Goal: Find contact information: Find contact information

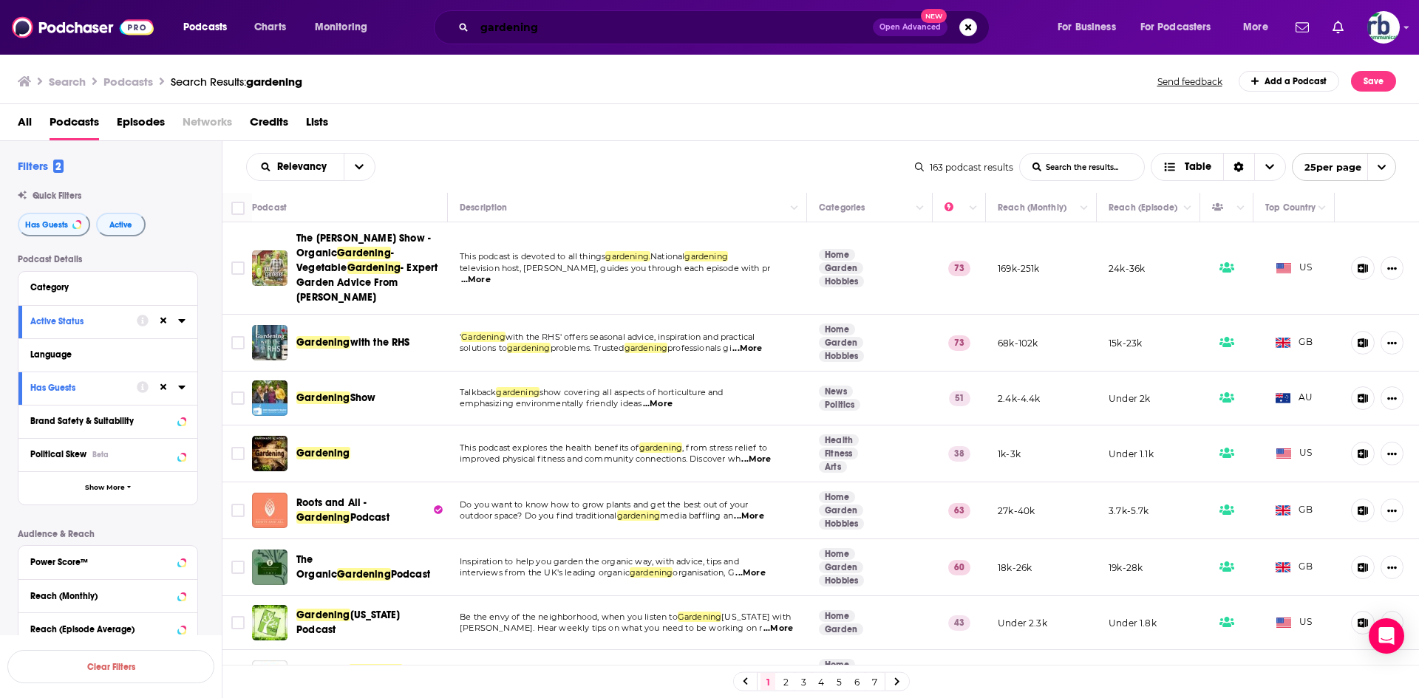
scroll to position [887, 0]
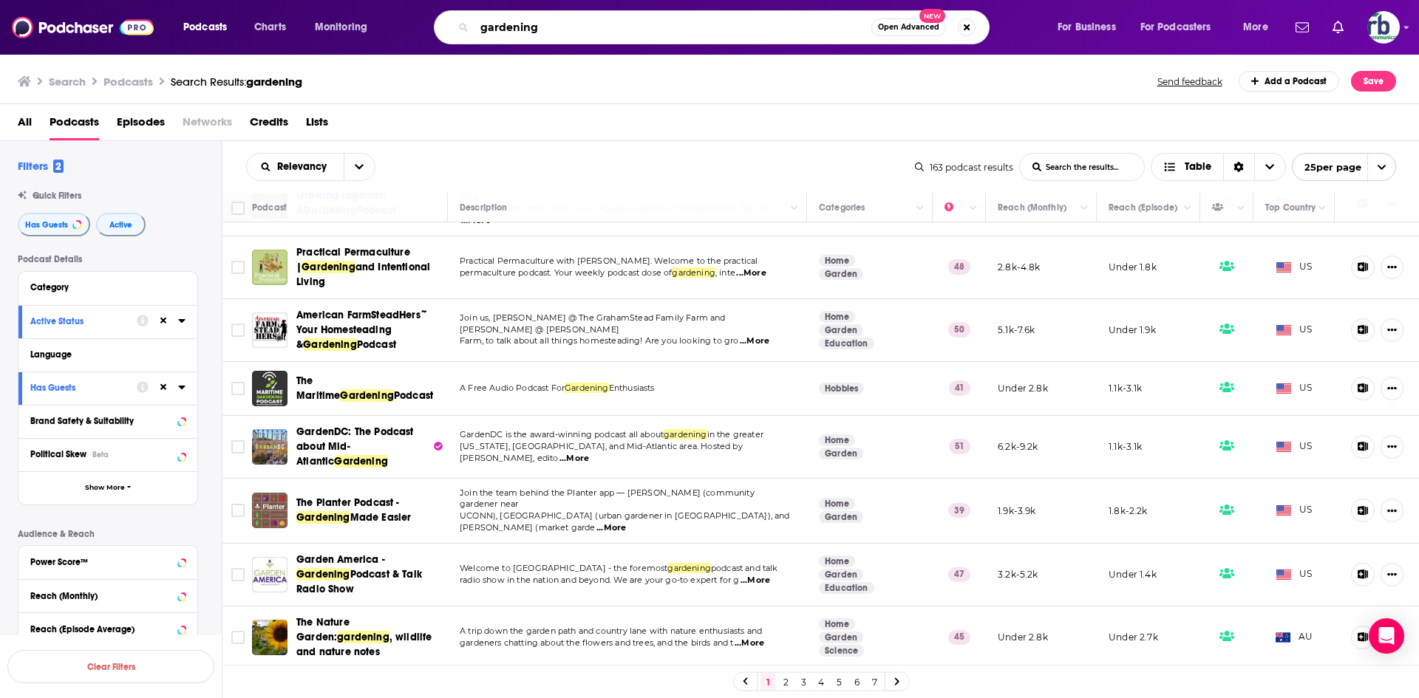
drag, startPoint x: 548, startPoint y: 25, endPoint x: 382, endPoint y: 5, distance: 166.7
click at [395, 21] on div "Podcasts Charts Monitoring gardening Open Advanced New For Business For Podcast…" at bounding box center [727, 27] width 1109 height 34
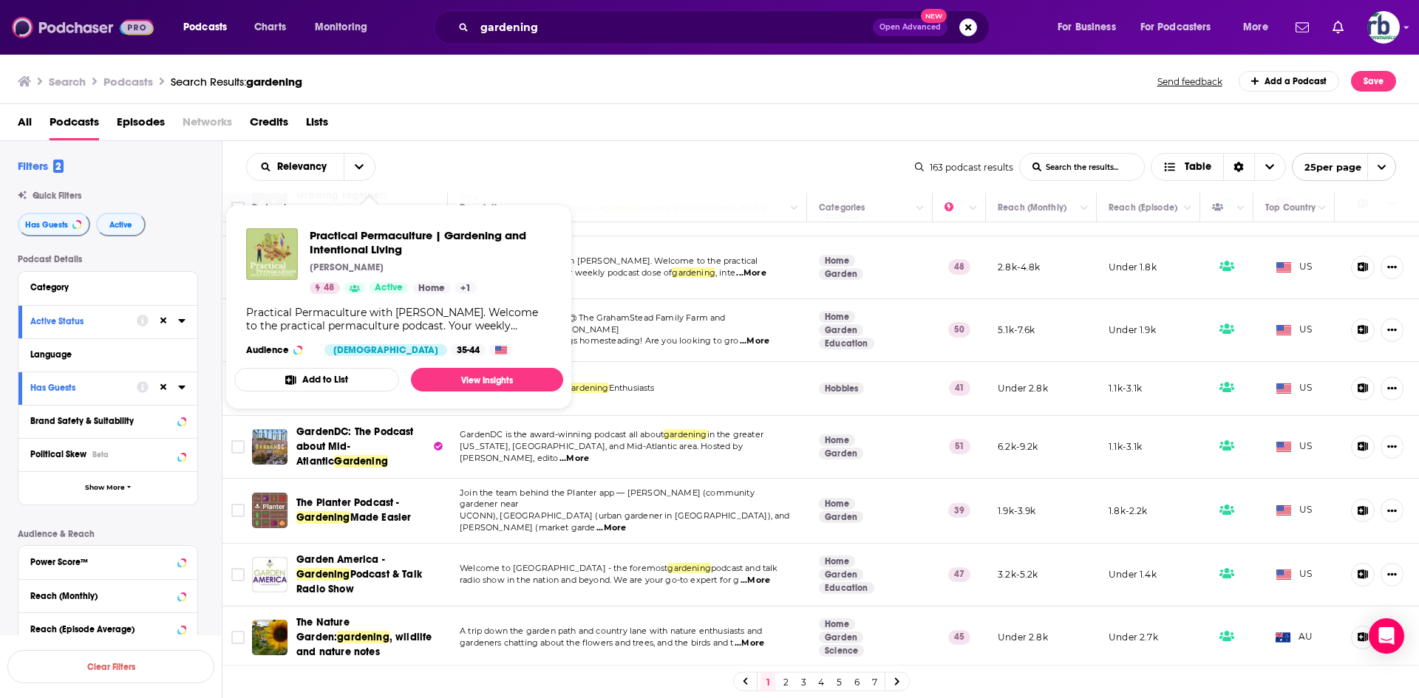
scroll to position [1071, 0]
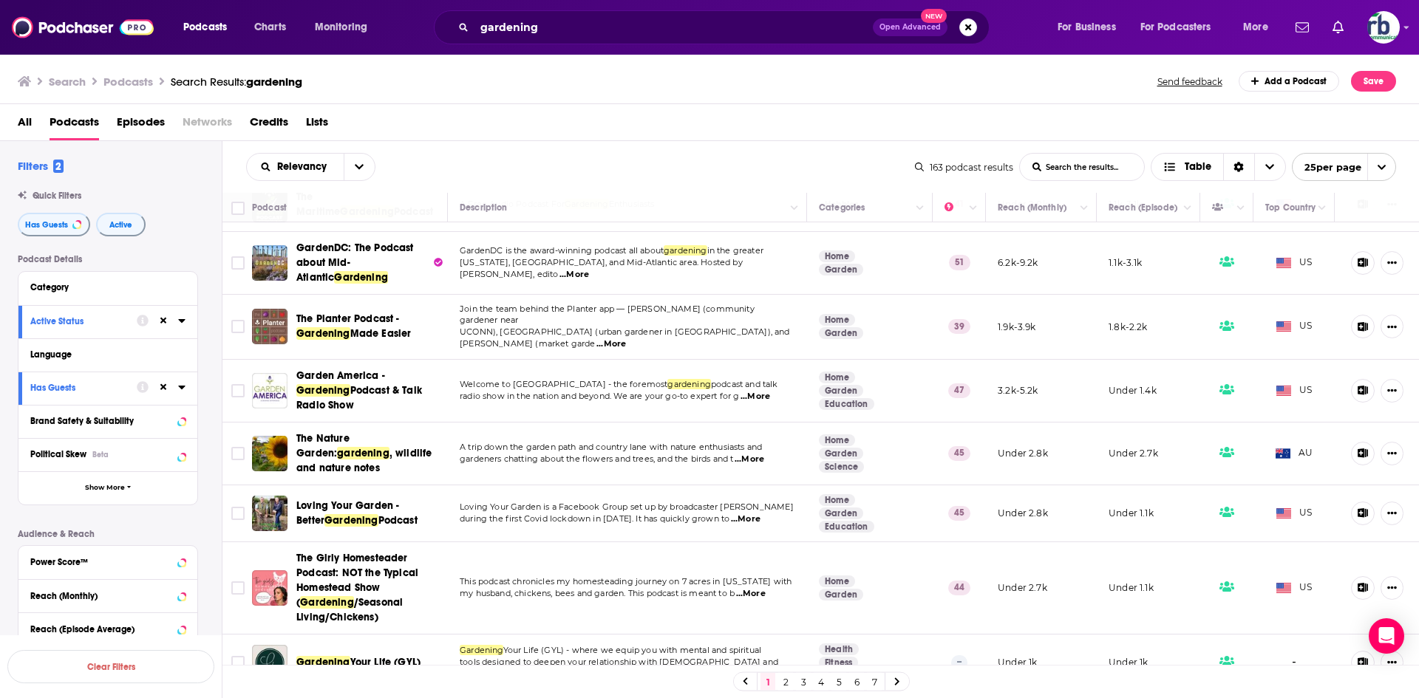
click at [792, 681] on link "2" at bounding box center [785, 682] width 15 height 18
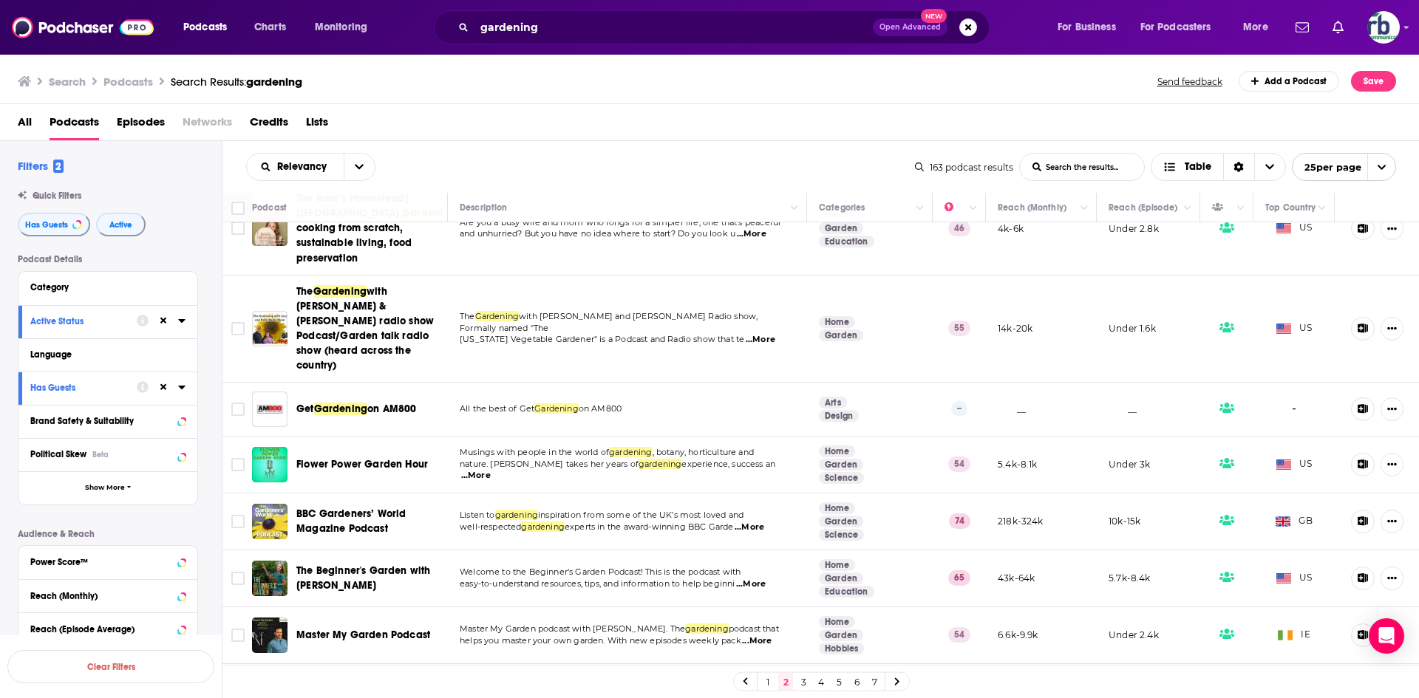
scroll to position [443, 0]
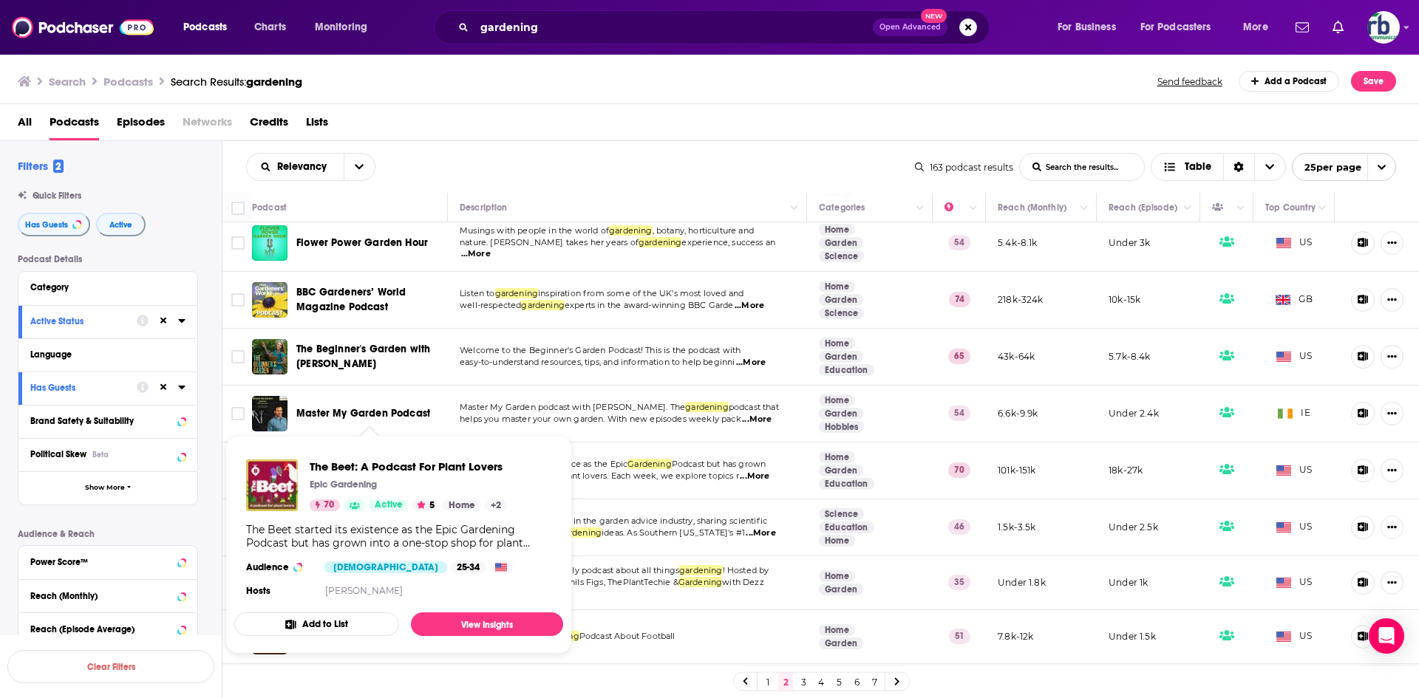
drag, startPoint x: 354, startPoint y: 436, endPoint x: 281, endPoint y: 430, distance: 73.4
drag, startPoint x: 281, startPoint y: 430, endPoint x: 680, endPoint y: 114, distance: 509.2
click at [680, 114] on div "All Podcasts Episodes Networks Credits Lists" at bounding box center [713, 125] width 1390 height 30
drag, startPoint x: 353, startPoint y: 441, endPoint x: 650, endPoint y: 73, distance: 473.5
click at [651, 71] on div "Search Podcasts Search Results: gardening Send feedback Add a Podcast Save" at bounding box center [707, 81] width 1378 height 21
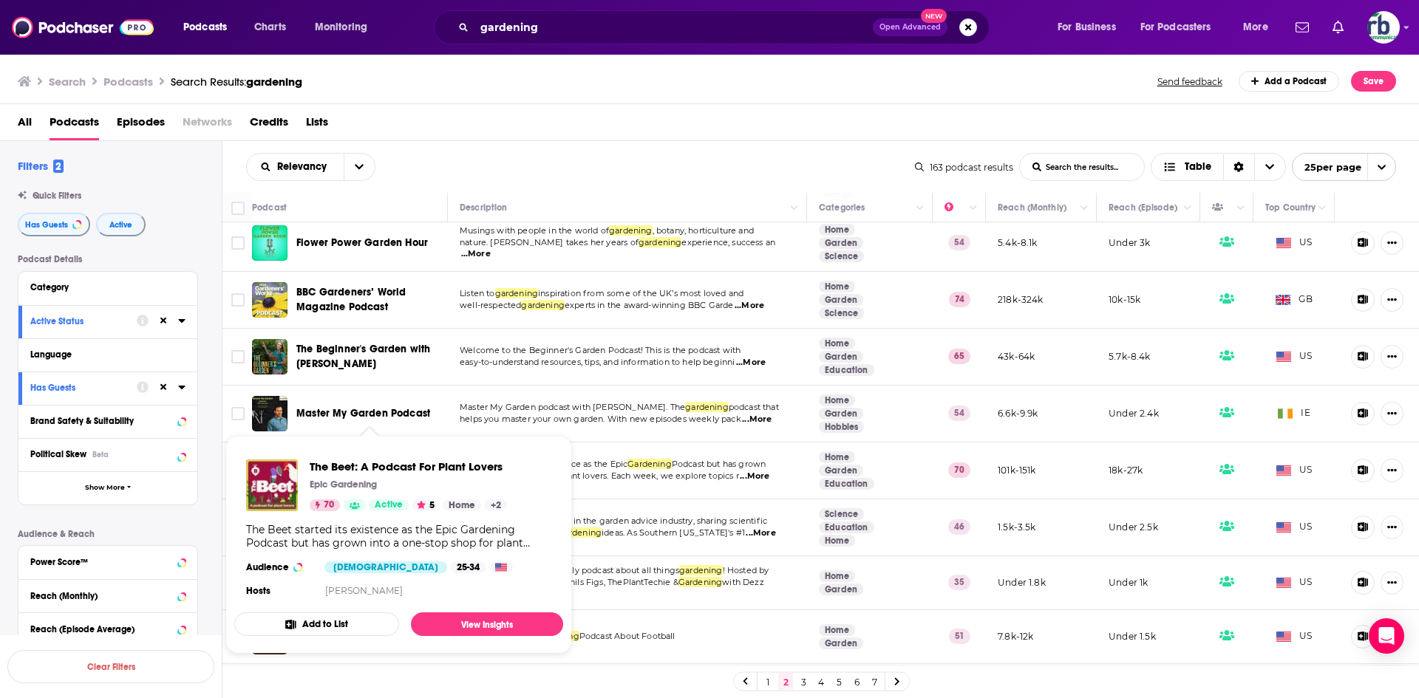
drag, startPoint x: 388, startPoint y: 428, endPoint x: 331, endPoint y: 430, distance: 56.9
click at [331, 430] on span "The Beet: A Podcast For Plant Lovers Epic Gardening 70 Active 5 Home + 2 The Be…" at bounding box center [398, 545] width 347 height 236
click at [634, 137] on div "All Podcasts Episodes Networks Credits Lists" at bounding box center [713, 125] width 1390 height 30
drag, startPoint x: 273, startPoint y: 438, endPoint x: 768, endPoint y: 63, distance: 621.4
click at [807, 36] on input "gardening" at bounding box center [673, 28] width 398 height 24
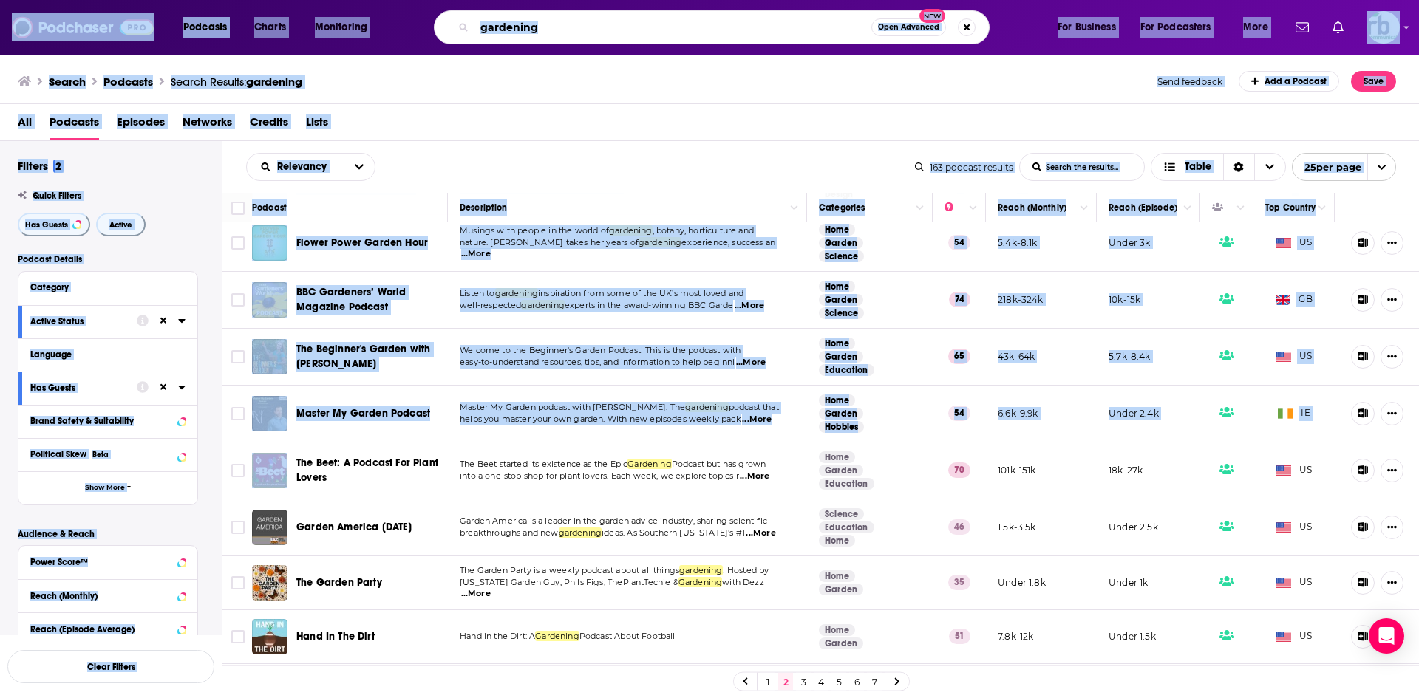
scroll to position [0, 0]
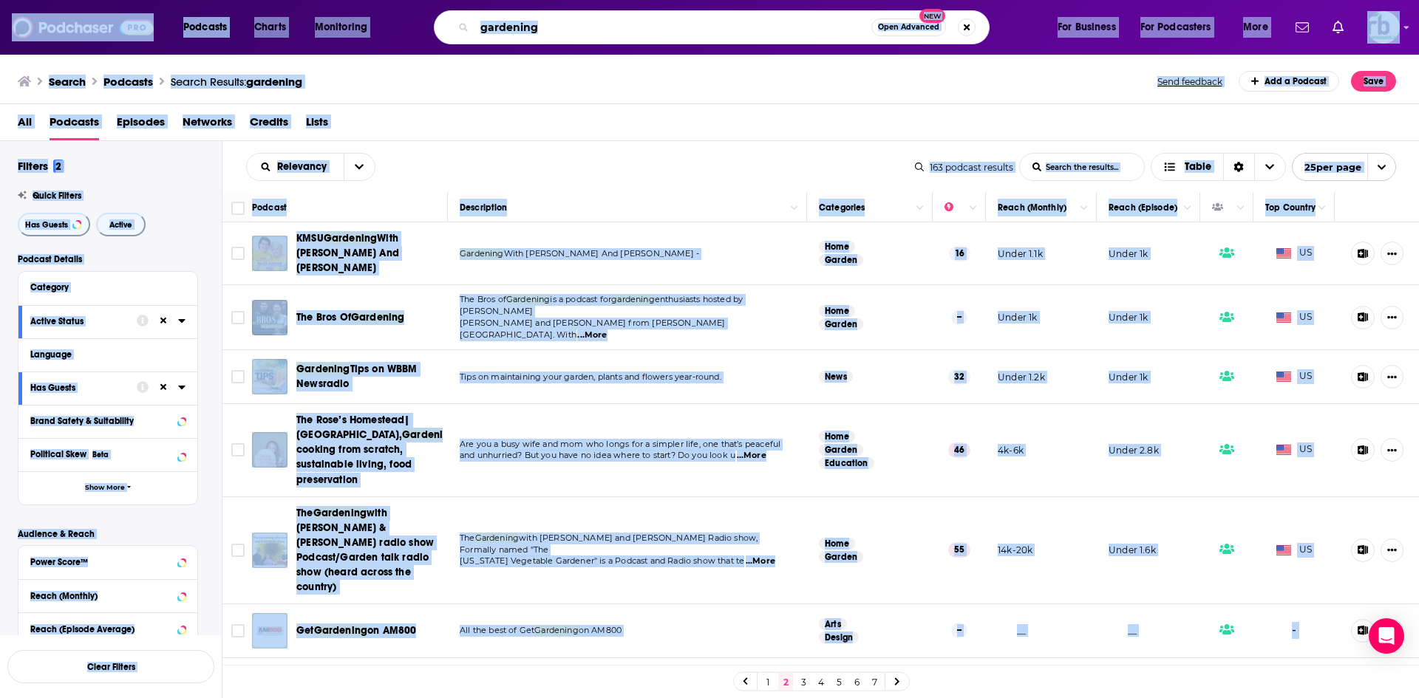
drag, startPoint x: 296, startPoint y: 429, endPoint x: 714, endPoint y: 157, distance: 499.3
click at [1130, 0] on html "Podcasts Charts Monitoring gardening Open Advanced New For Business For Podcast…" at bounding box center [709, 349] width 1419 height 698
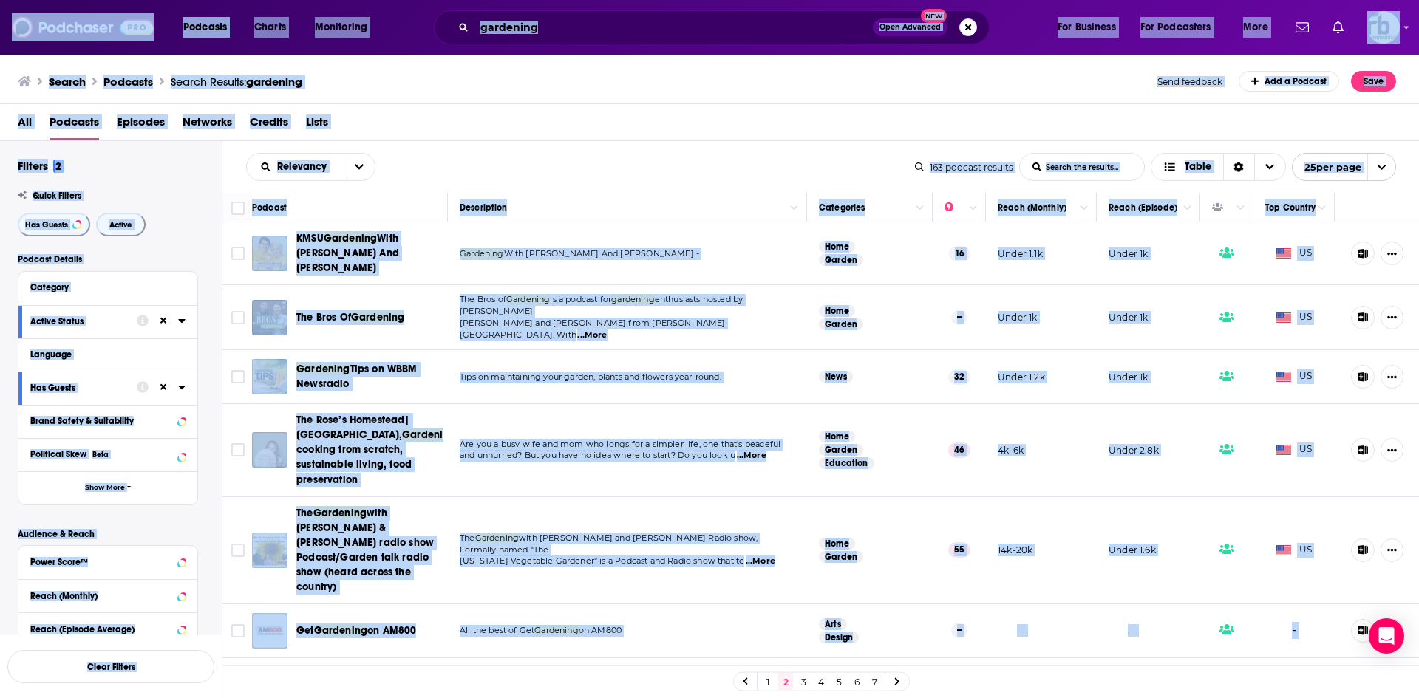
click at [712, 117] on div "All Podcasts Episodes Networks Credits Lists" at bounding box center [713, 125] width 1390 height 30
click at [554, 154] on div "Relevancy List Search Input Search the results... Table" at bounding box center [580, 167] width 669 height 28
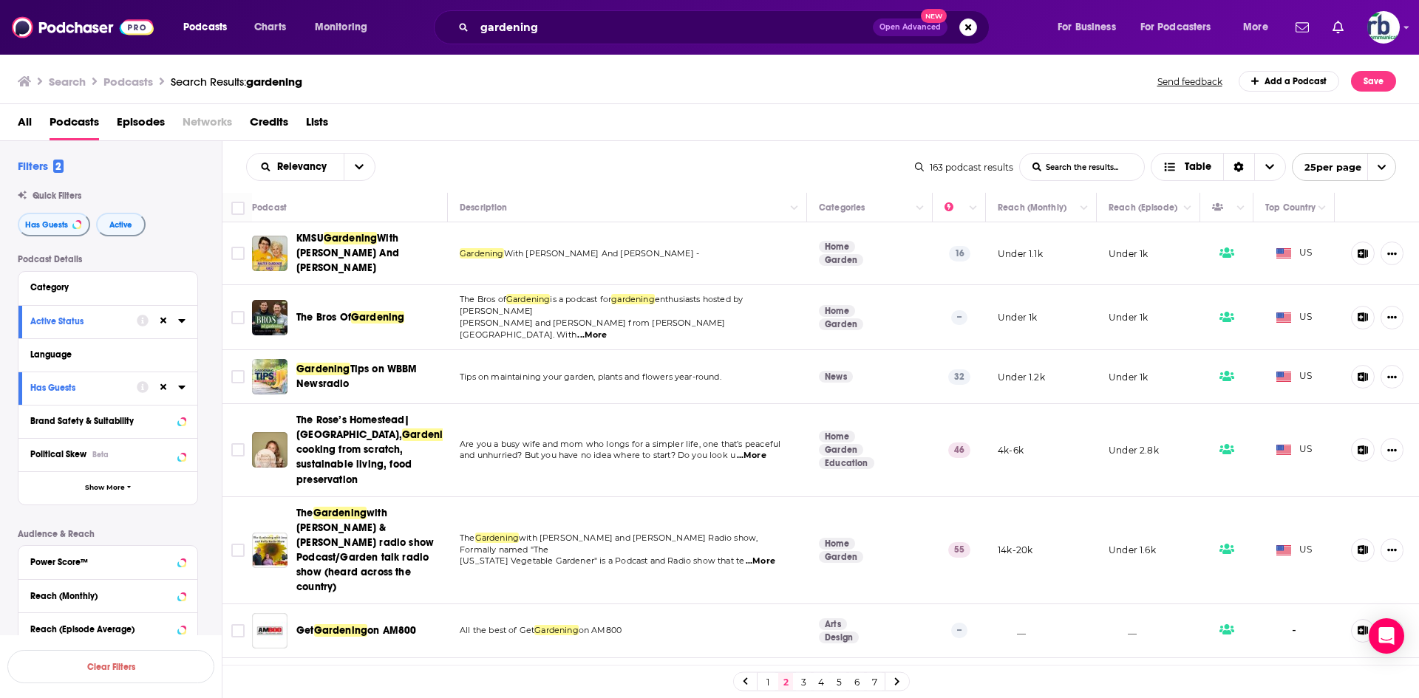
drag, startPoint x: 395, startPoint y: 373, endPoint x: 812, endPoint y: 153, distance: 471.4
click at [812, 153] on div "Relevancy List Search Input Search the results... Table" at bounding box center [580, 167] width 669 height 28
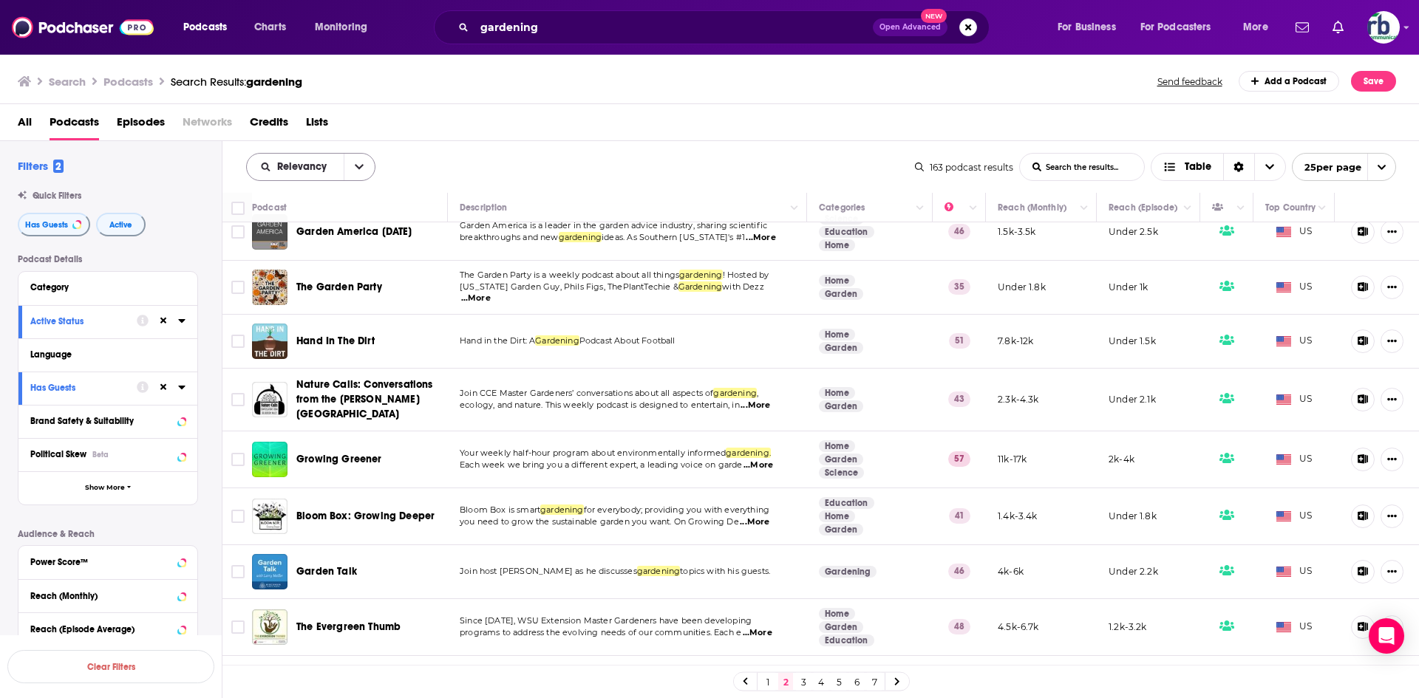
scroll to position [1021, 0]
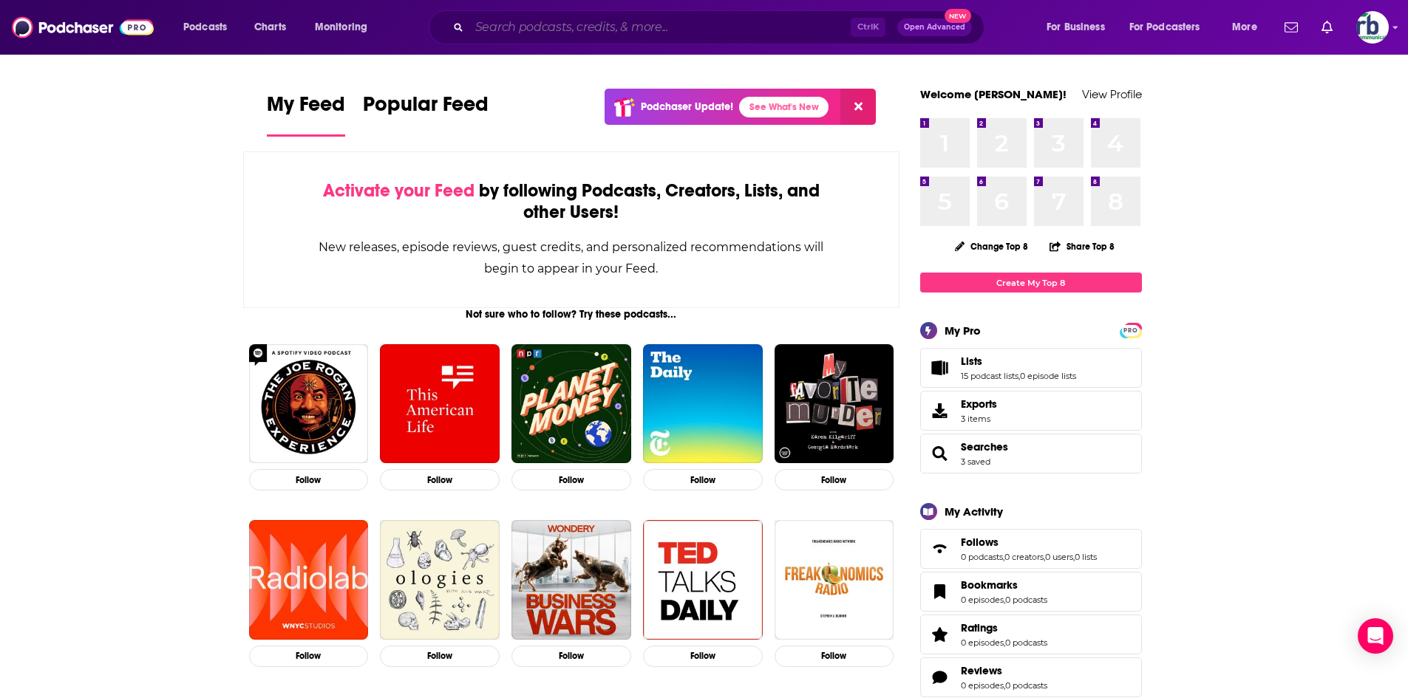
click at [516, 24] on input "Search podcasts, credits, & more..." at bounding box center [659, 28] width 381 height 24
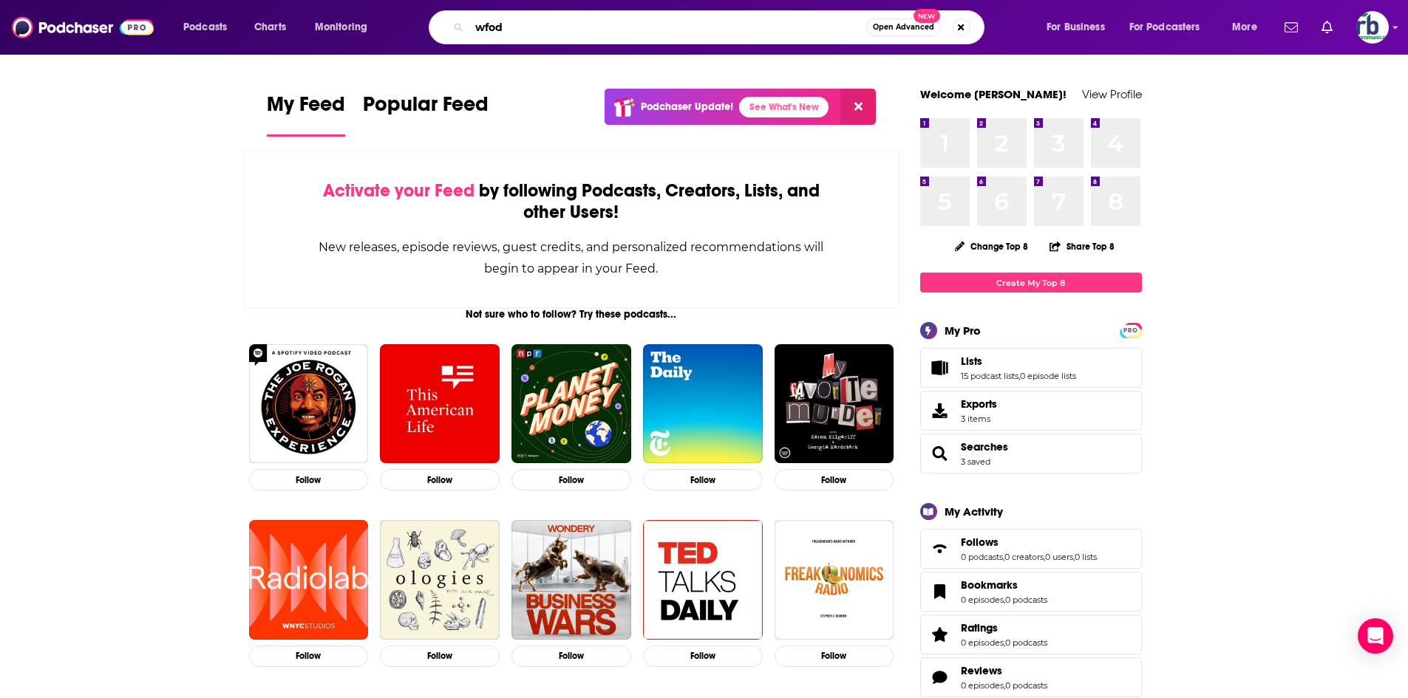
type input "wfod"
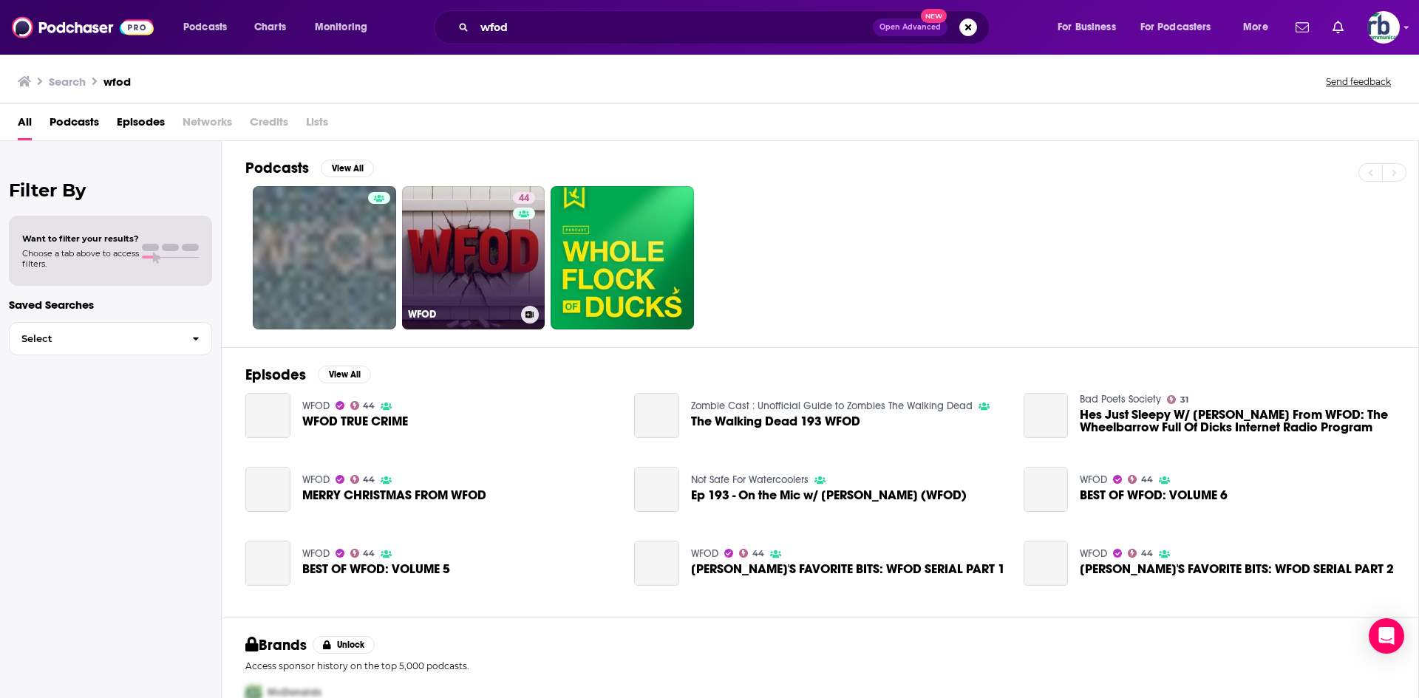
click at [464, 279] on link "44 WFOD" at bounding box center [473, 257] width 143 height 143
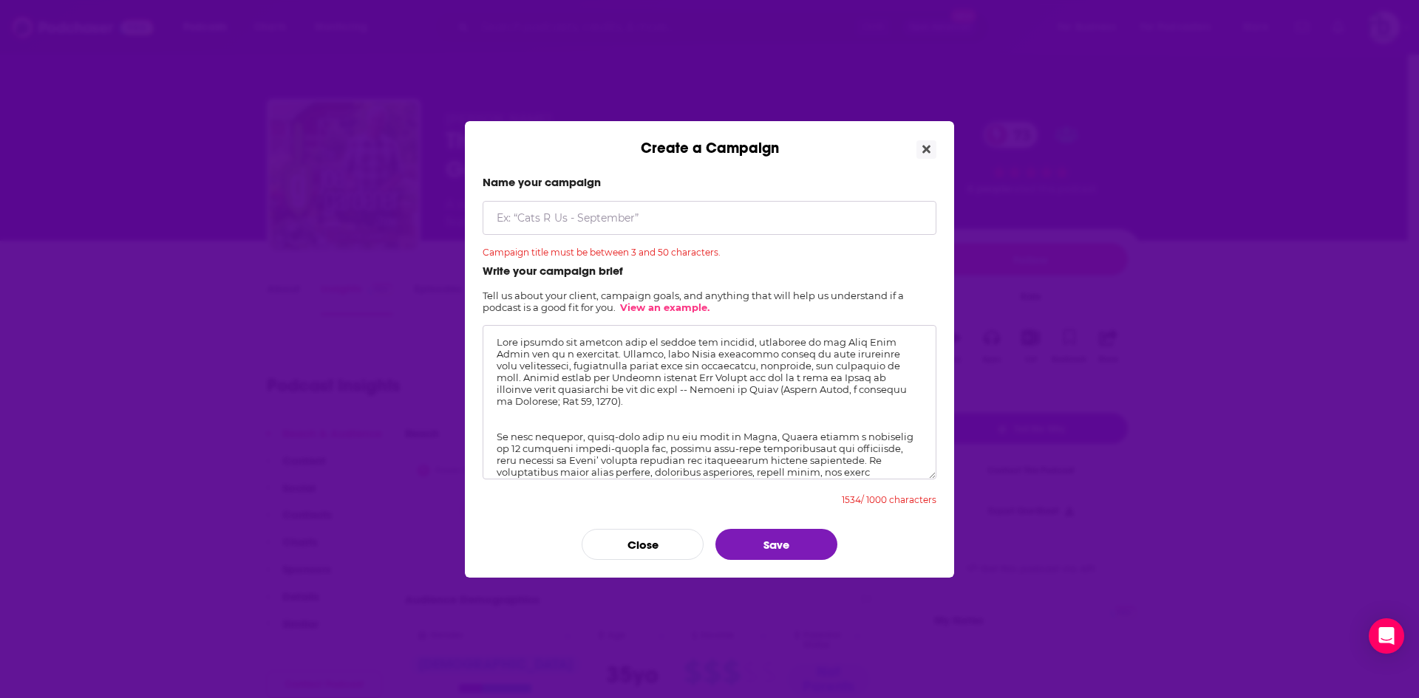
scroll to position [234, 0]
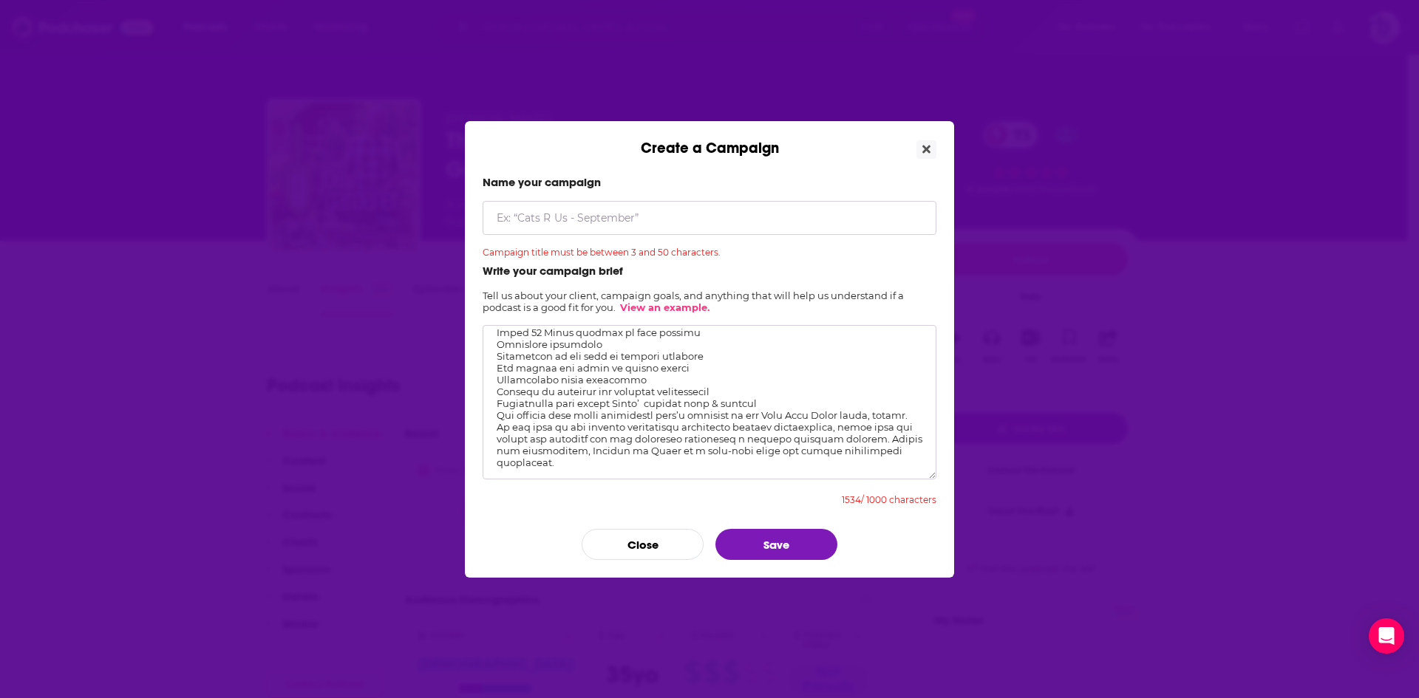
paste textarea "heat to floods and freezes, gardening in Texas is never easy. Yet many Texans t…"
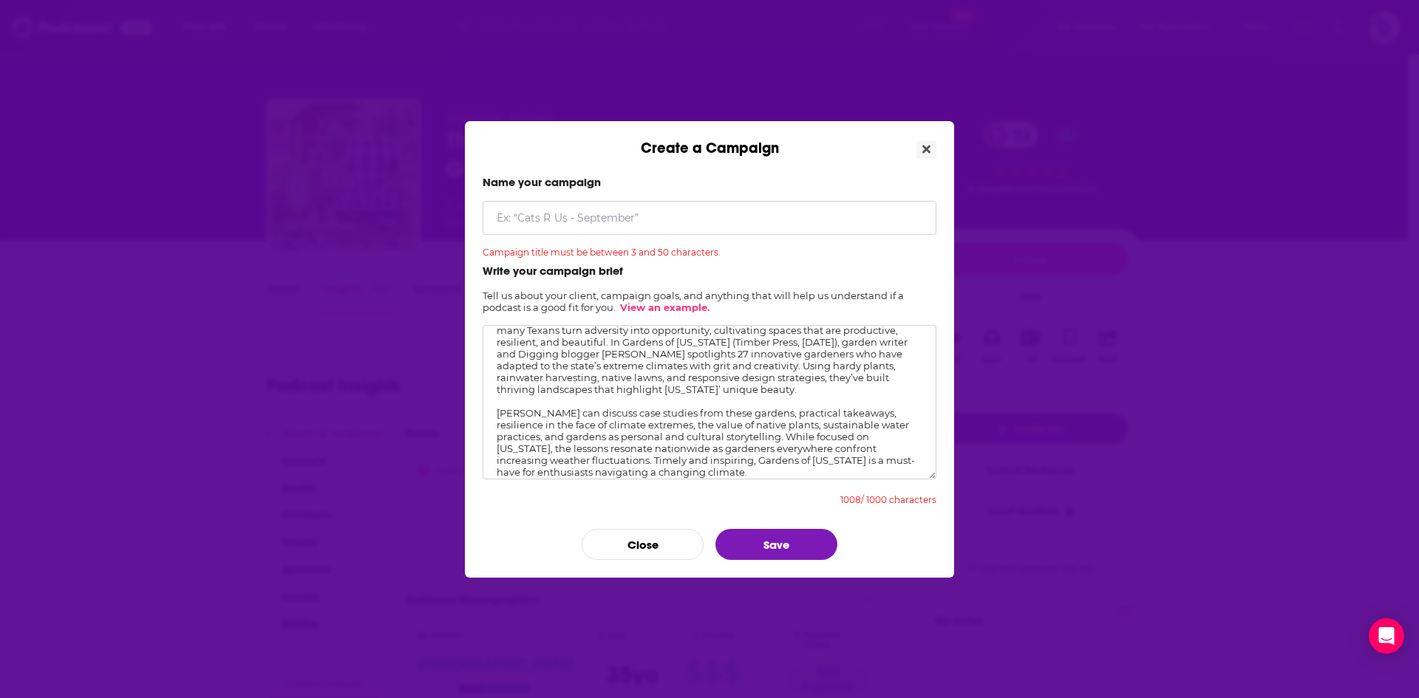
scroll to position [0, 0]
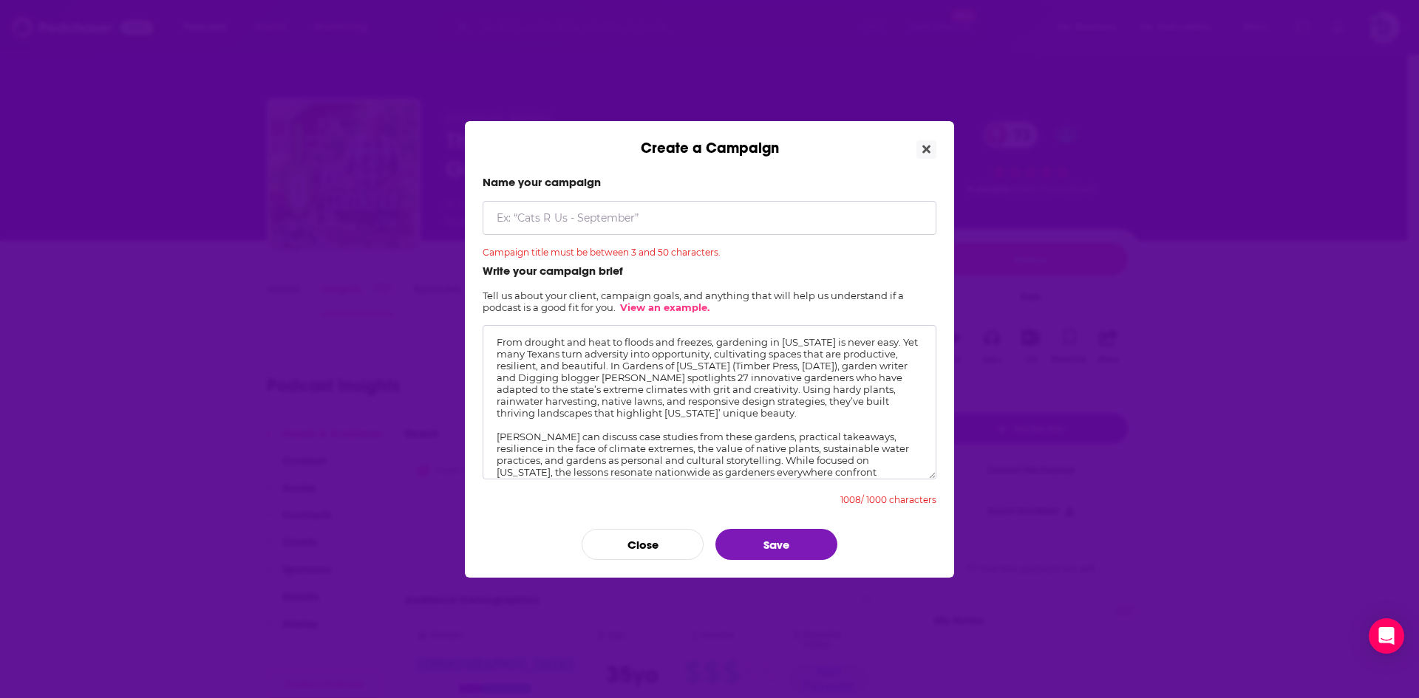
click at [492, 338] on textarea "From drought and heat to floods and freezes, gardening in Texas is never easy. …" at bounding box center [710, 402] width 454 height 154
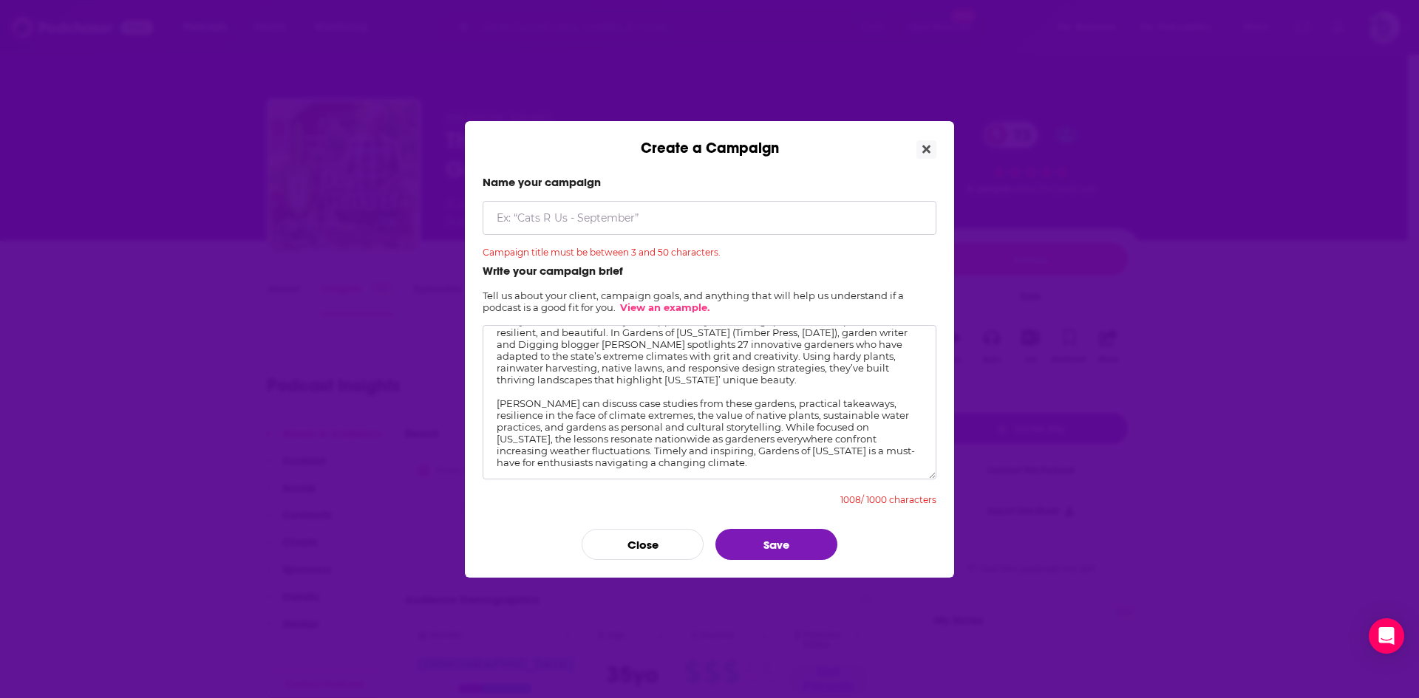
click at [550, 392] on textarea "From drought and heat to floods and freezes, gardening in Texas is never easy. …" at bounding box center [710, 402] width 454 height 154
click at [497, 403] on textarea "From drought and heat to floods and freezes, gardening in Texas is never easy. …" at bounding box center [710, 402] width 454 height 154
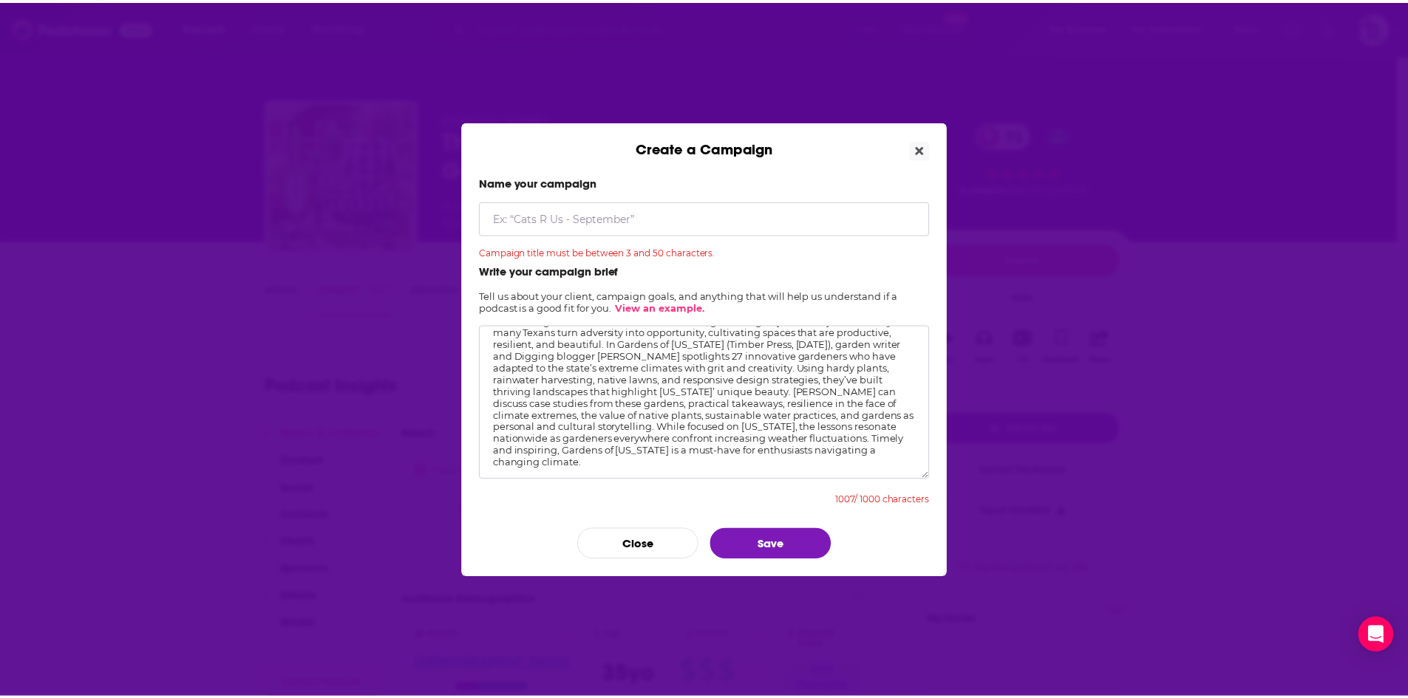
scroll to position [0, 0]
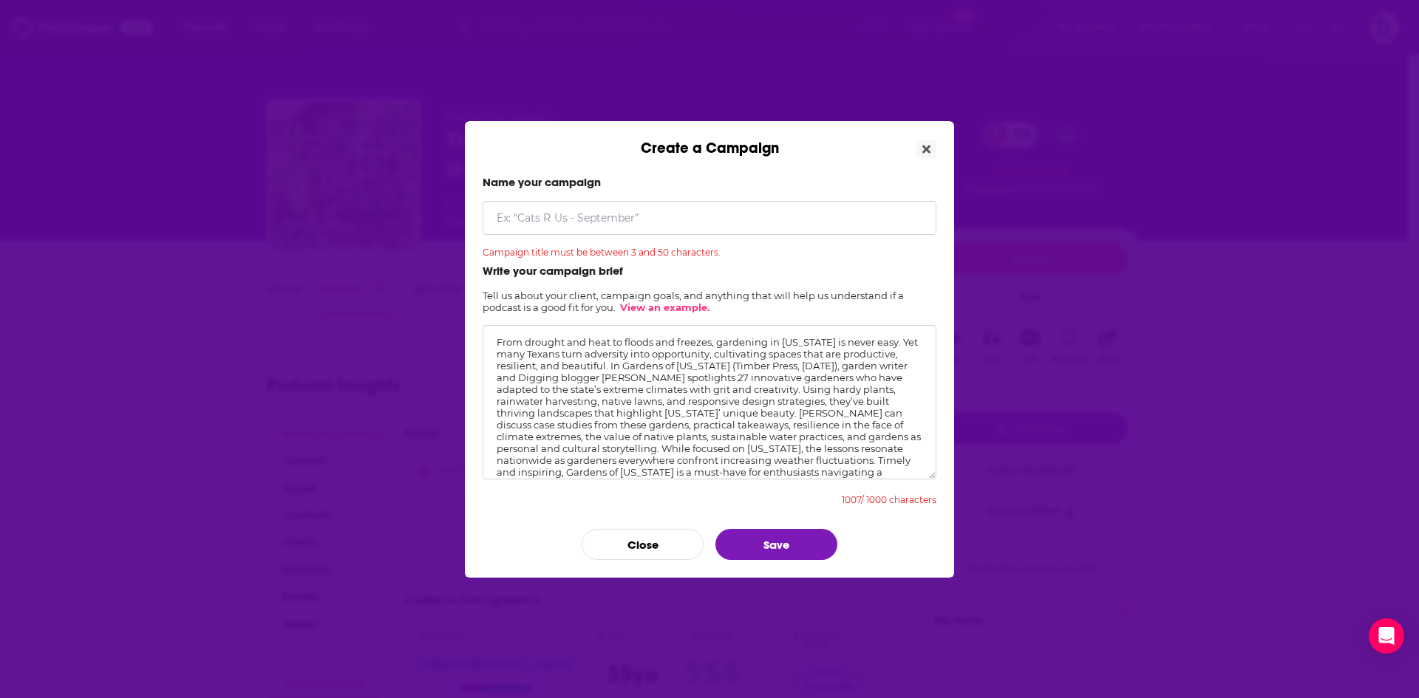
drag, startPoint x: 834, startPoint y: 364, endPoint x: 702, endPoint y: 368, distance: 131.6
click at [702, 368] on textarea "From drought and heat to floods and freezes, gardening in Texas is never easy. …" at bounding box center [710, 402] width 454 height 154
drag, startPoint x: 701, startPoint y: 366, endPoint x: 622, endPoint y: 364, distance: 78.4
click at [622, 364] on textarea "From drought and heat to floods and freezes, gardening in [US_STATE] is never e…" at bounding box center [710, 402] width 454 height 154
type textarea "From drought and heat to floods and freezes, gardening in [US_STATE] is never e…"
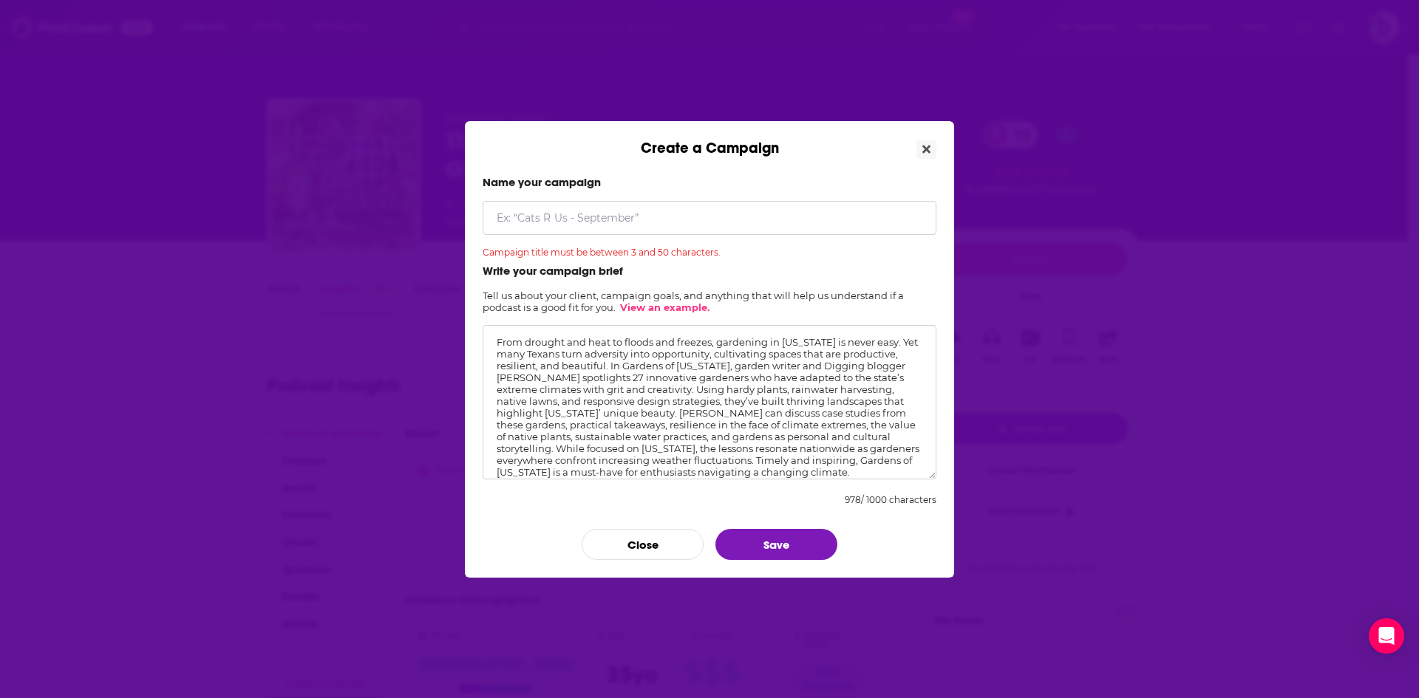
click at [552, 216] on input "Create a Campaign" at bounding box center [710, 218] width 454 height 34
paste input "[GEOGRAPHIC_DATA][US_STATE]"
type input "[GEOGRAPHIC_DATA][US_STATE]"
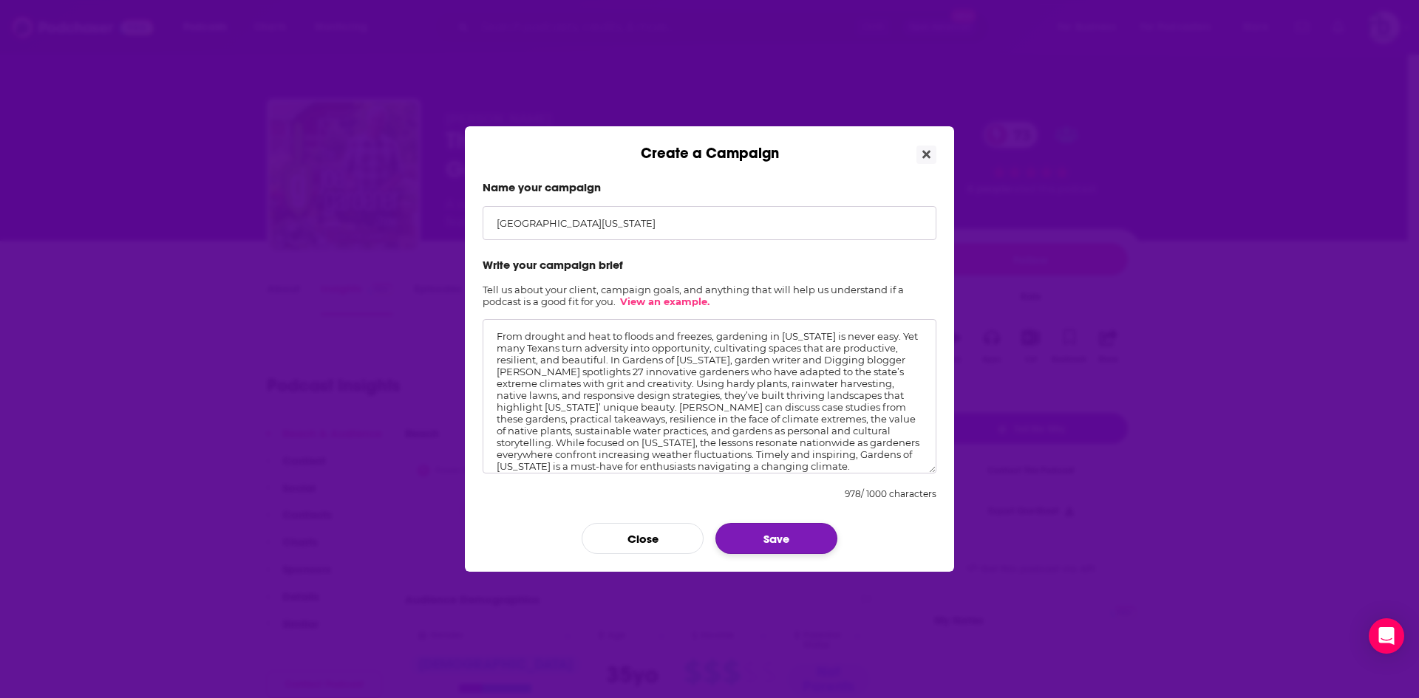
click at [764, 528] on button "Save" at bounding box center [776, 538] width 122 height 31
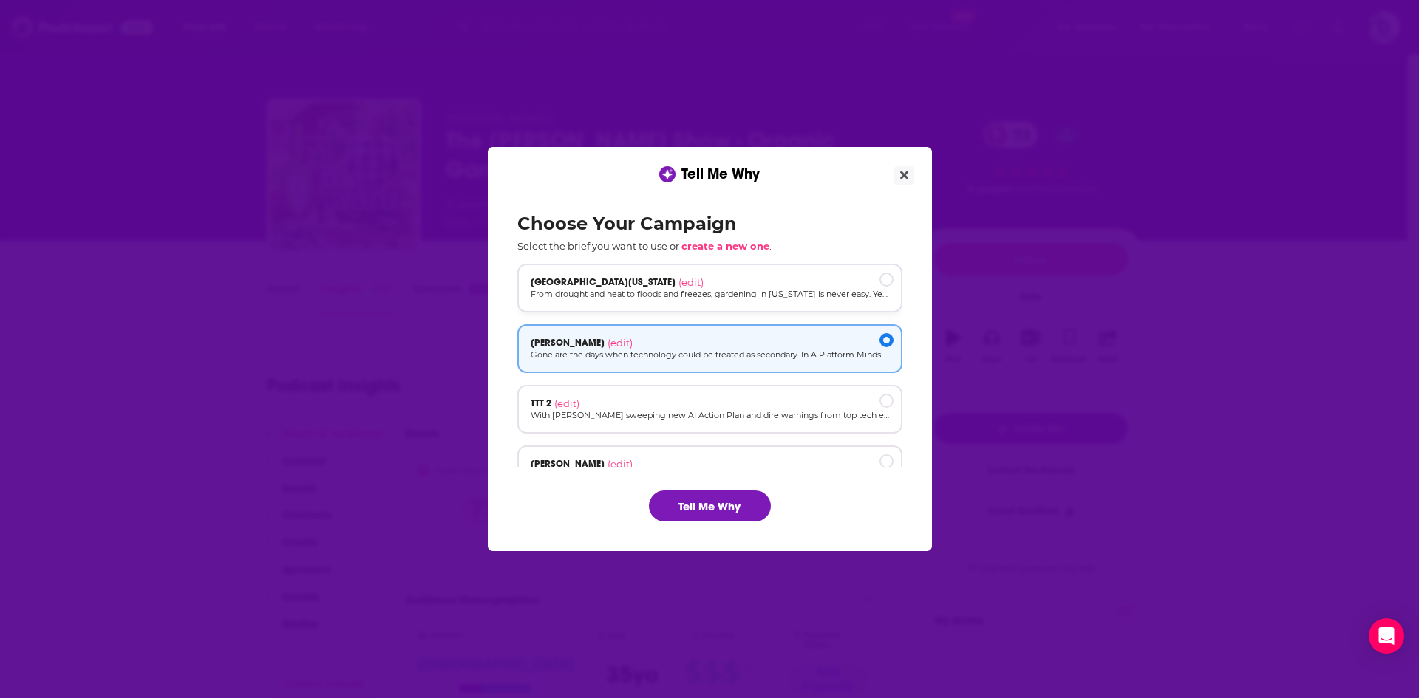
click at [882, 277] on div "[object Object]" at bounding box center [886, 280] width 14 height 14
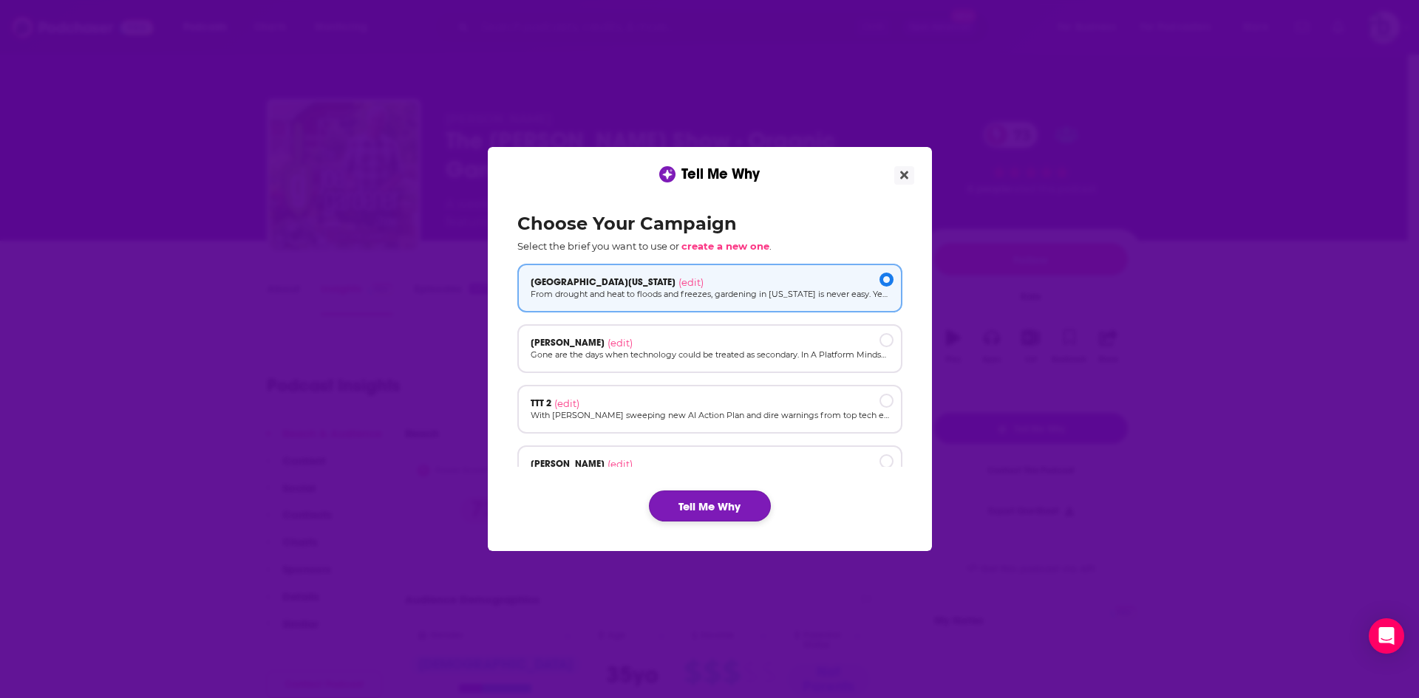
click at [695, 506] on button "Tell Me Why" at bounding box center [710, 506] width 122 height 31
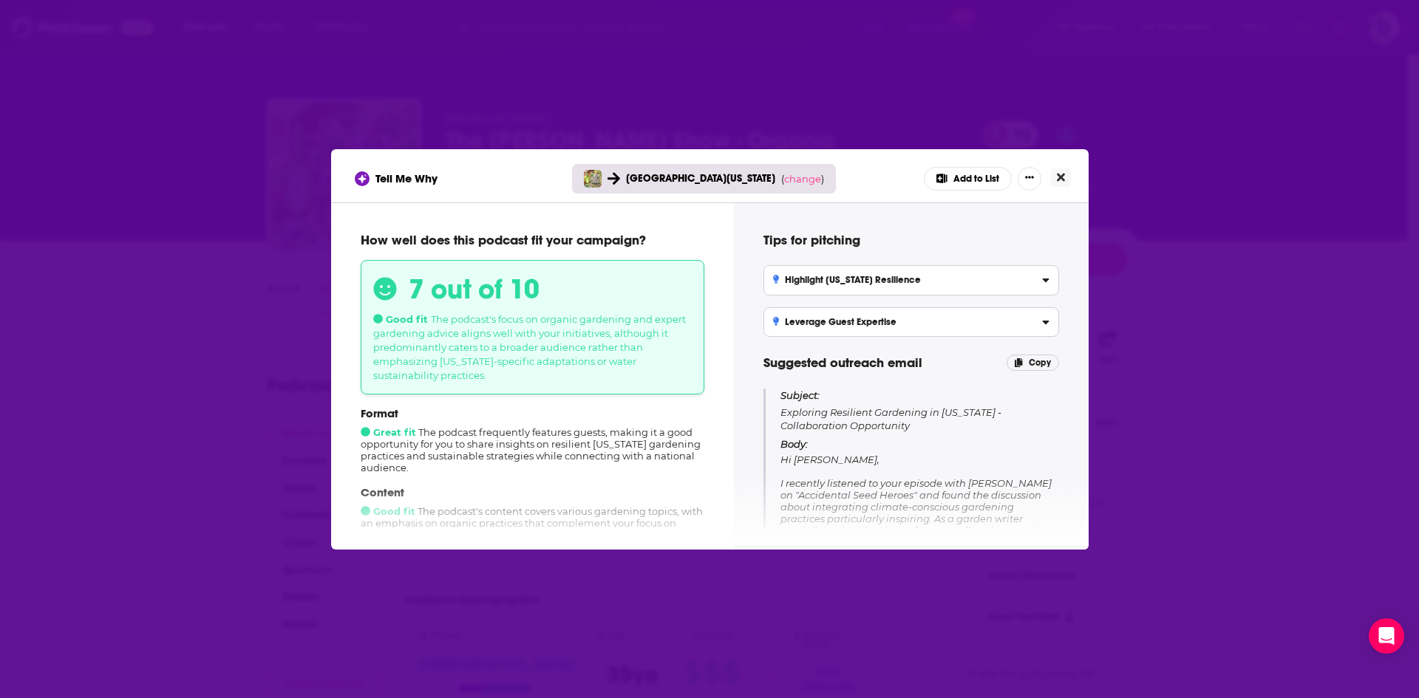
click at [1064, 177] on icon "Close" at bounding box center [1061, 177] width 8 height 12
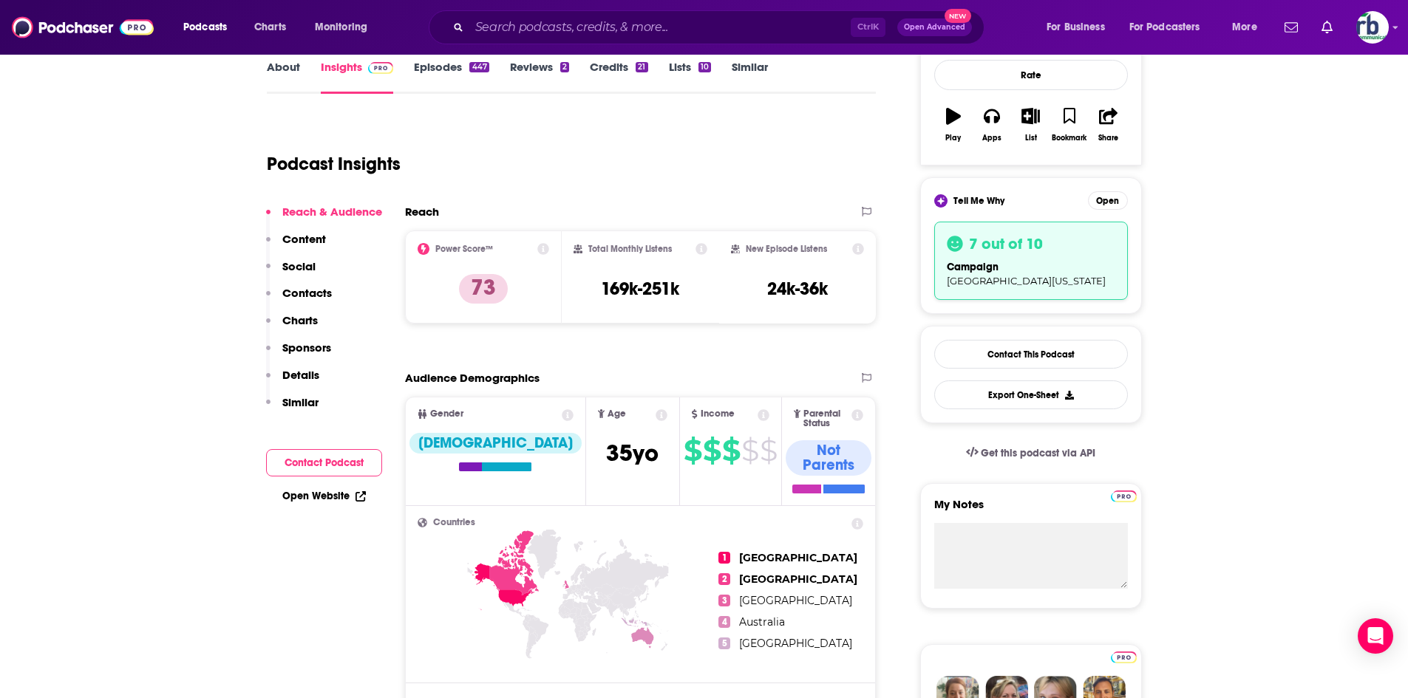
scroll to position [296, 0]
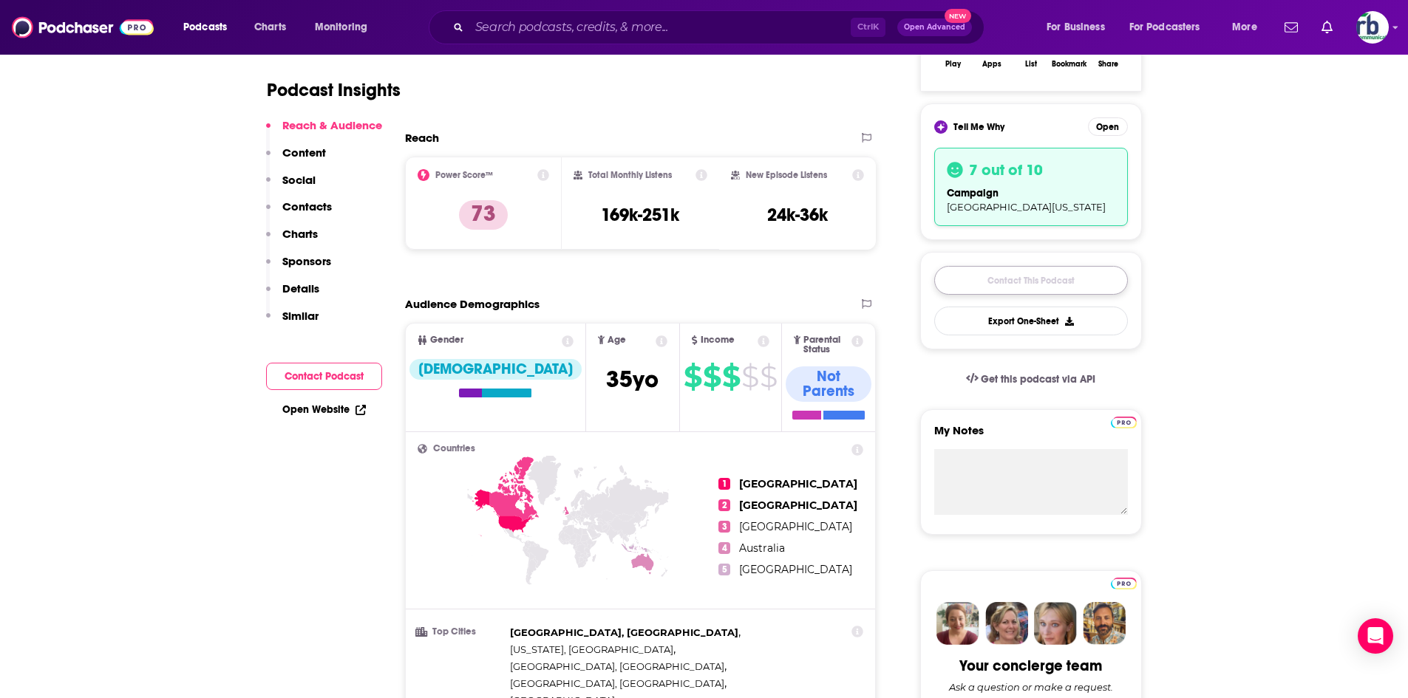
drag, startPoint x: 1021, startPoint y: 280, endPoint x: 1012, endPoint y: 285, distance: 10.3
click at [1021, 280] on link "Contact This Podcast" at bounding box center [1031, 280] width 194 height 29
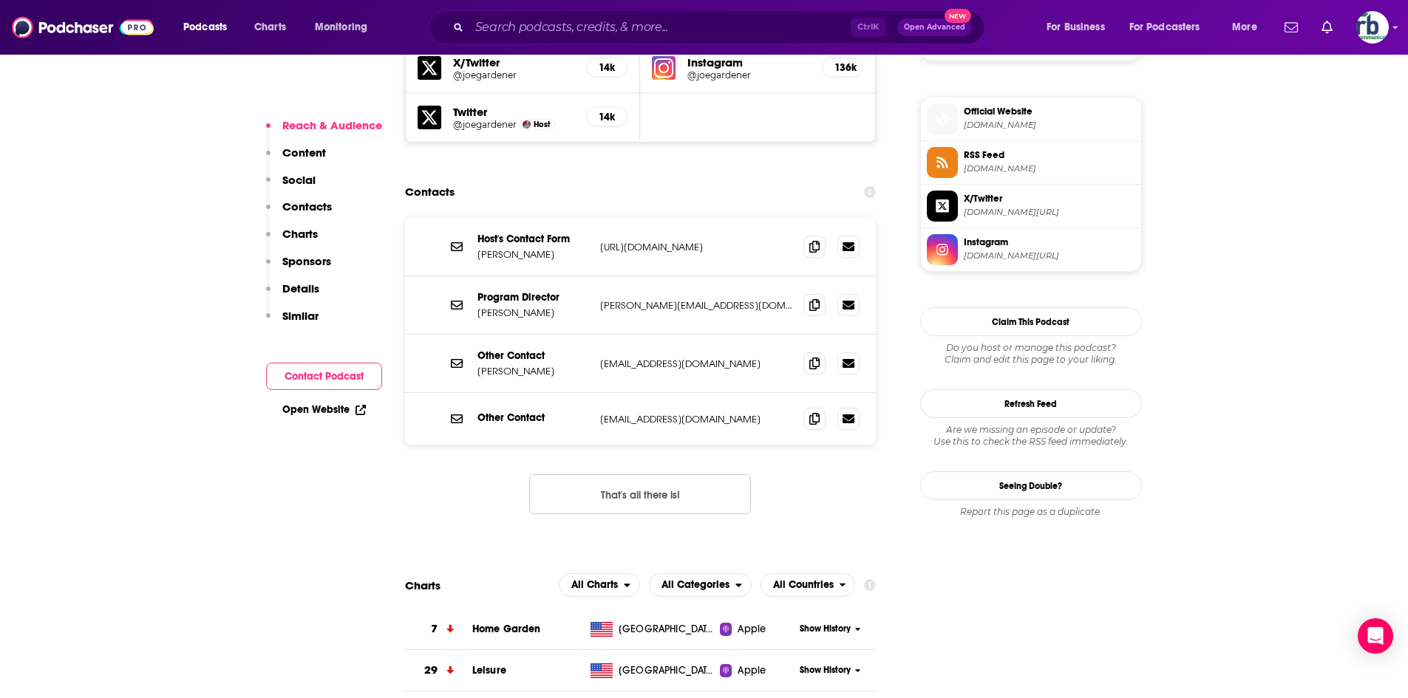
scroll to position [1177, 0]
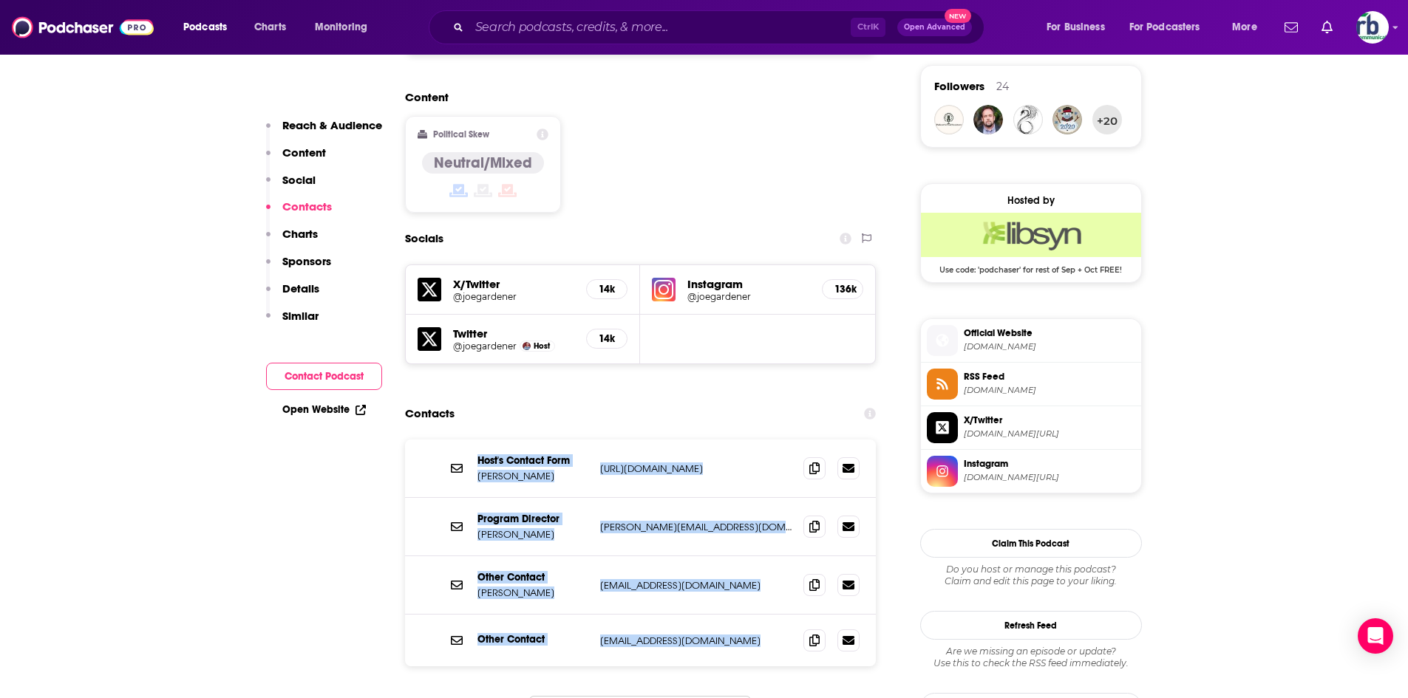
drag, startPoint x: 435, startPoint y: 341, endPoint x: 729, endPoint y: 519, distance: 343.2
click at [830, 556] on div "Host's Contact Form Joe Lamp'l https://joegardener.com/contact/ https://joegard…" at bounding box center [641, 553] width 472 height 227
copy div "Host's Contact Form Joe Lamp'l https://joegardener.com/contact/ https://joegard…"
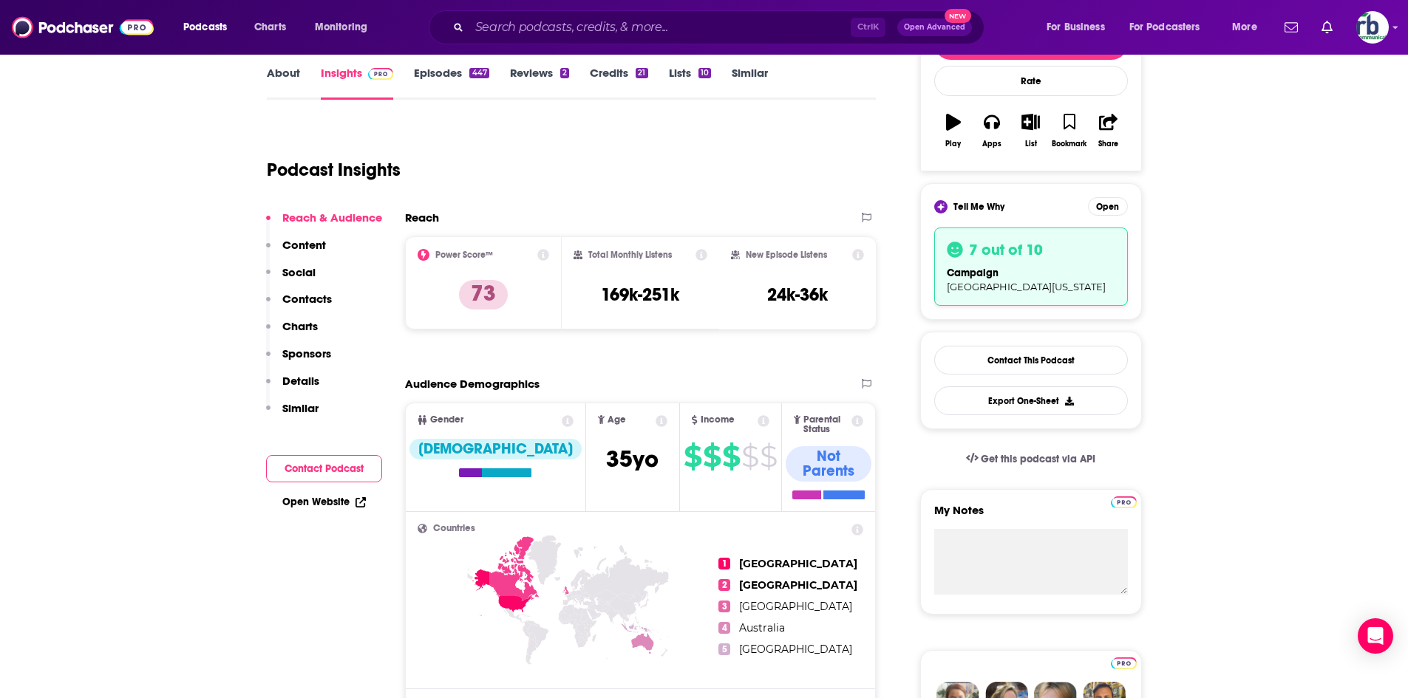
scroll to position [0, 0]
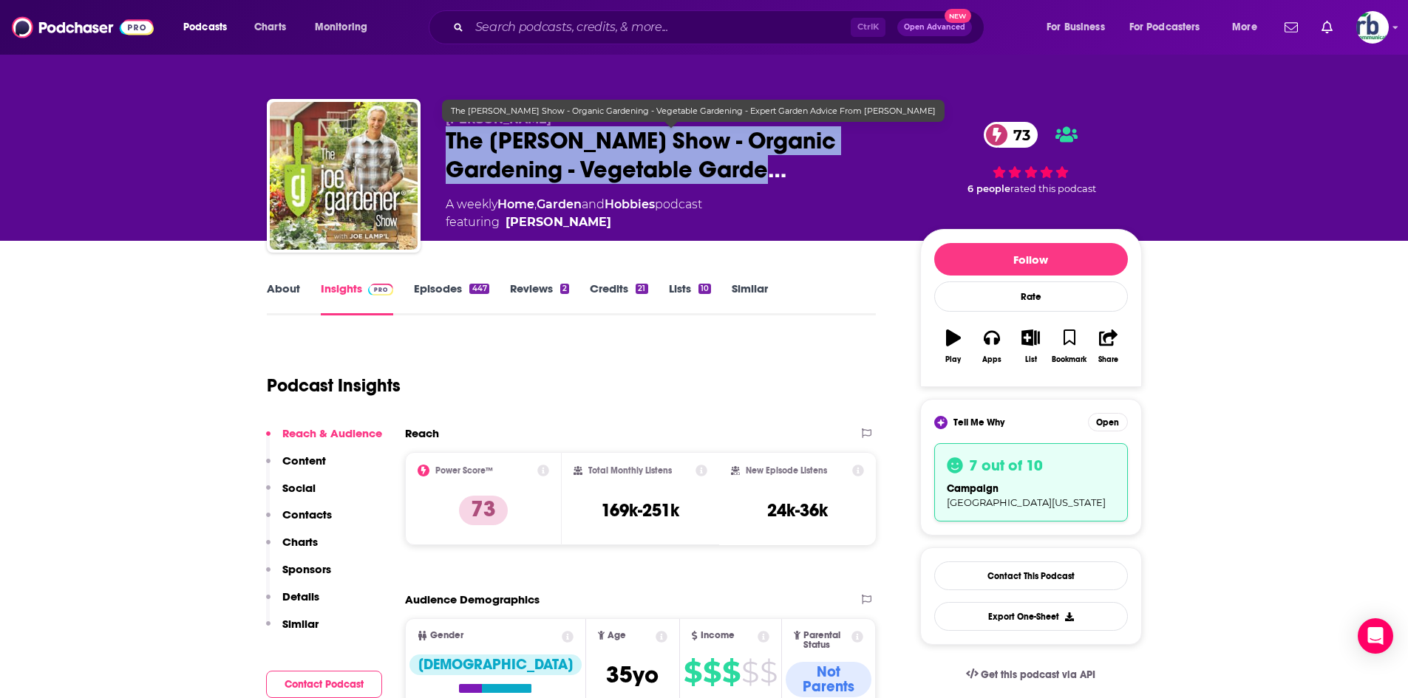
drag, startPoint x: 440, startPoint y: 131, endPoint x: 803, endPoint y: 177, distance: 365.0
click at [803, 177] on div "Joe Lamp'l The joe gardener Show - Organic Gardening - Vegetable Garde… 73 A we…" at bounding box center [704, 179] width 875 height 160
copy h2 "The joe gardener Show - Organic Gardening - Vegetable Garde…"
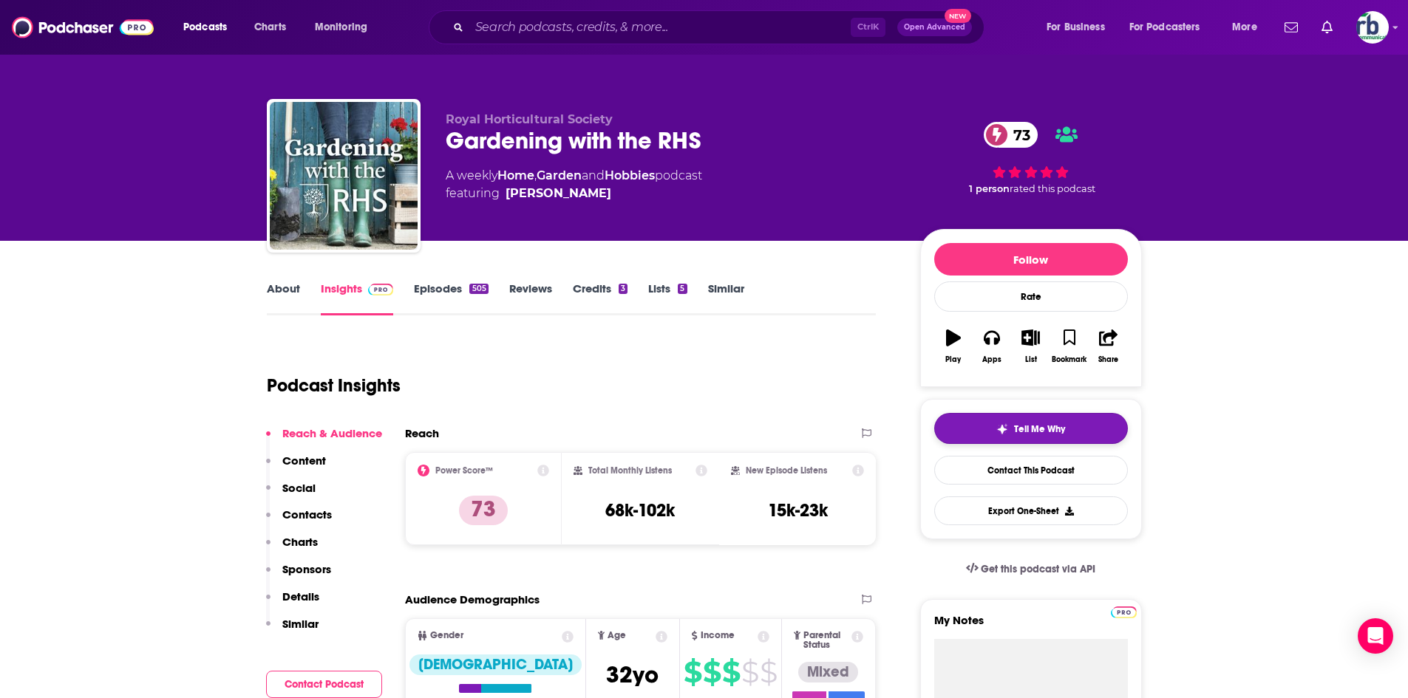
click at [1067, 421] on button "Tell Me Why" at bounding box center [1031, 428] width 194 height 31
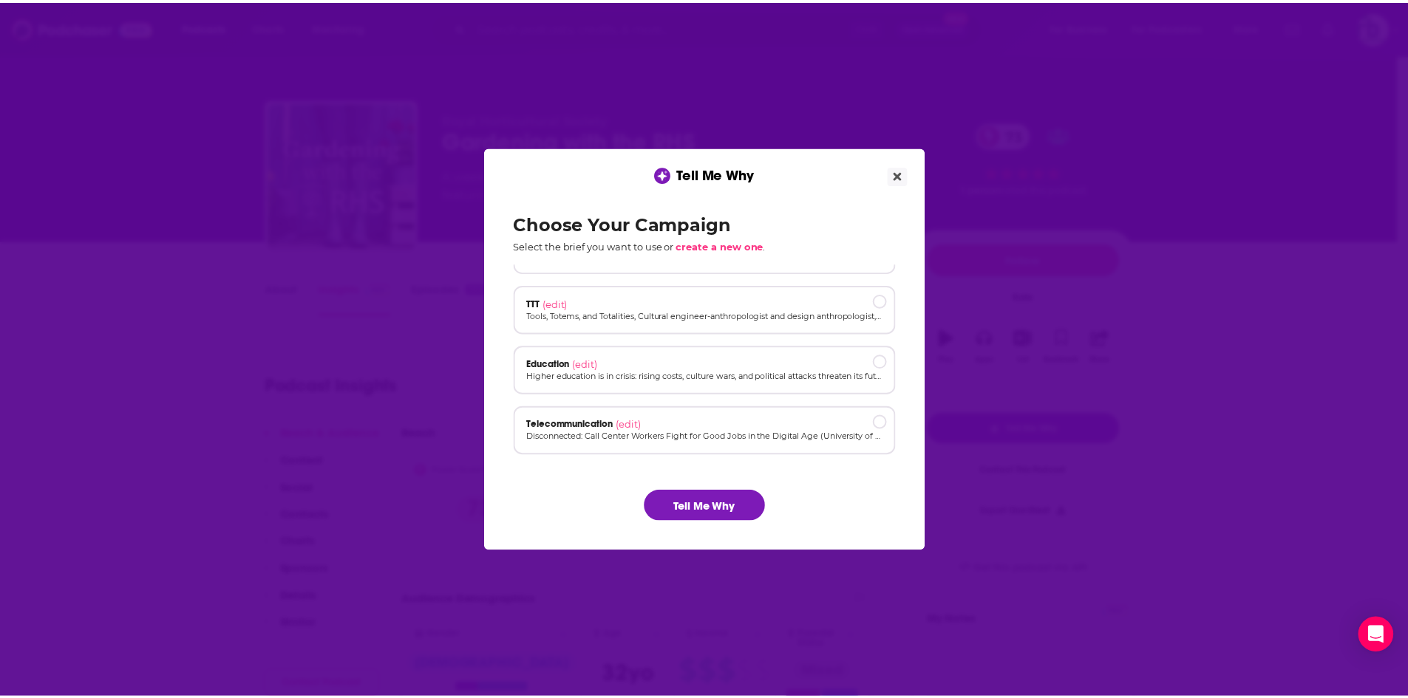
scroll to position [13, 0]
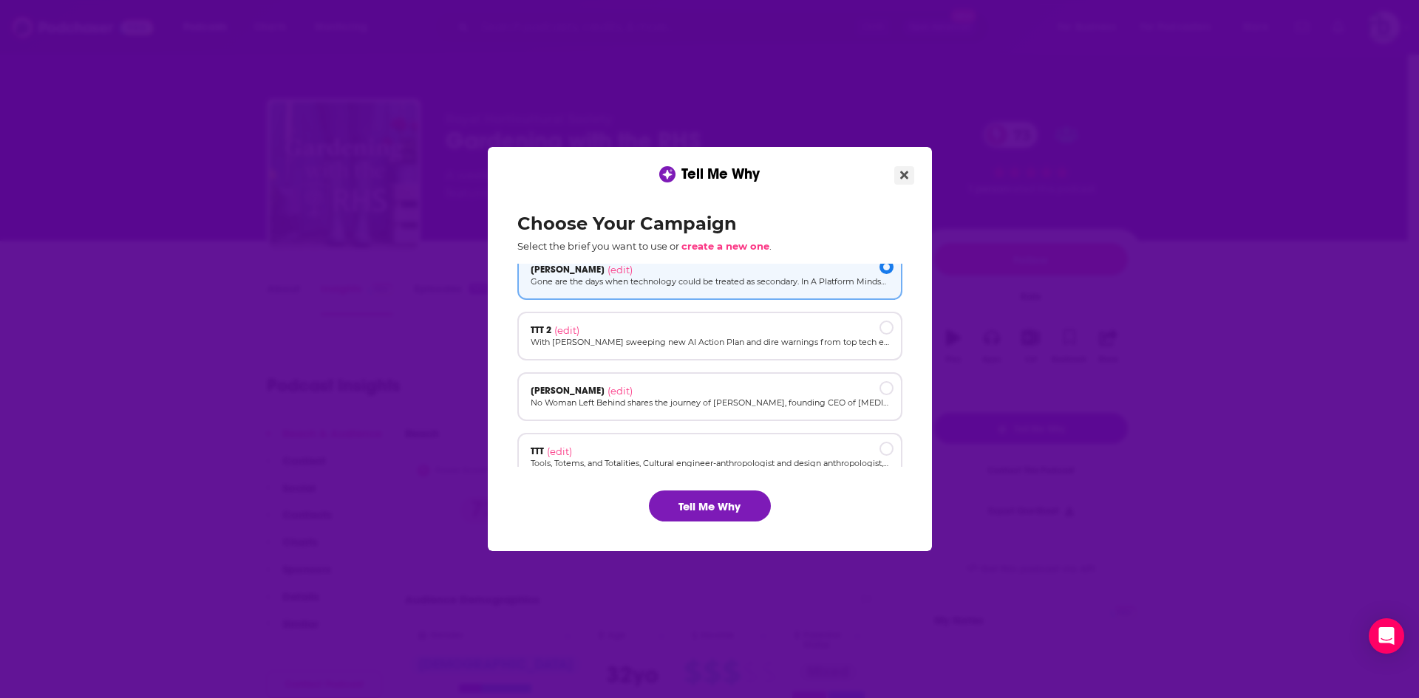
click at [906, 166] on button "Close" at bounding box center [904, 175] width 20 height 18
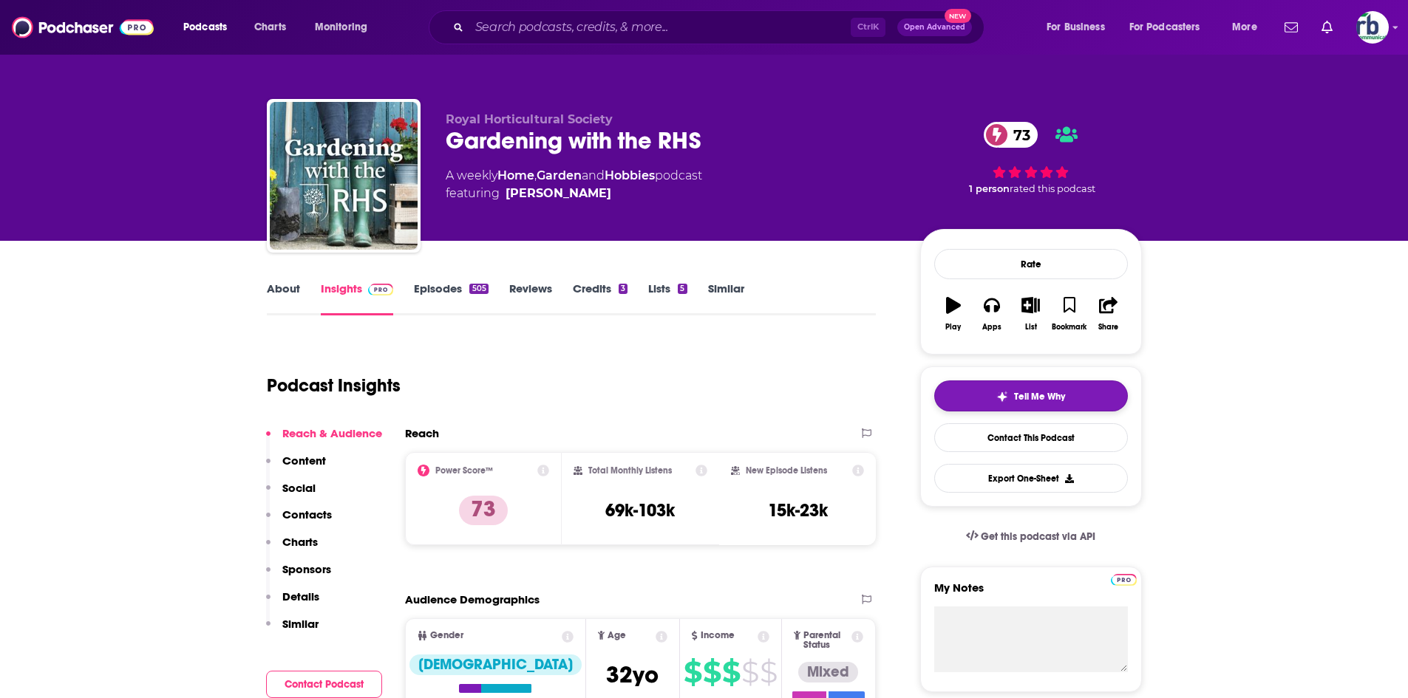
click at [985, 567] on div "My Notes" at bounding box center [1031, 630] width 222 height 126
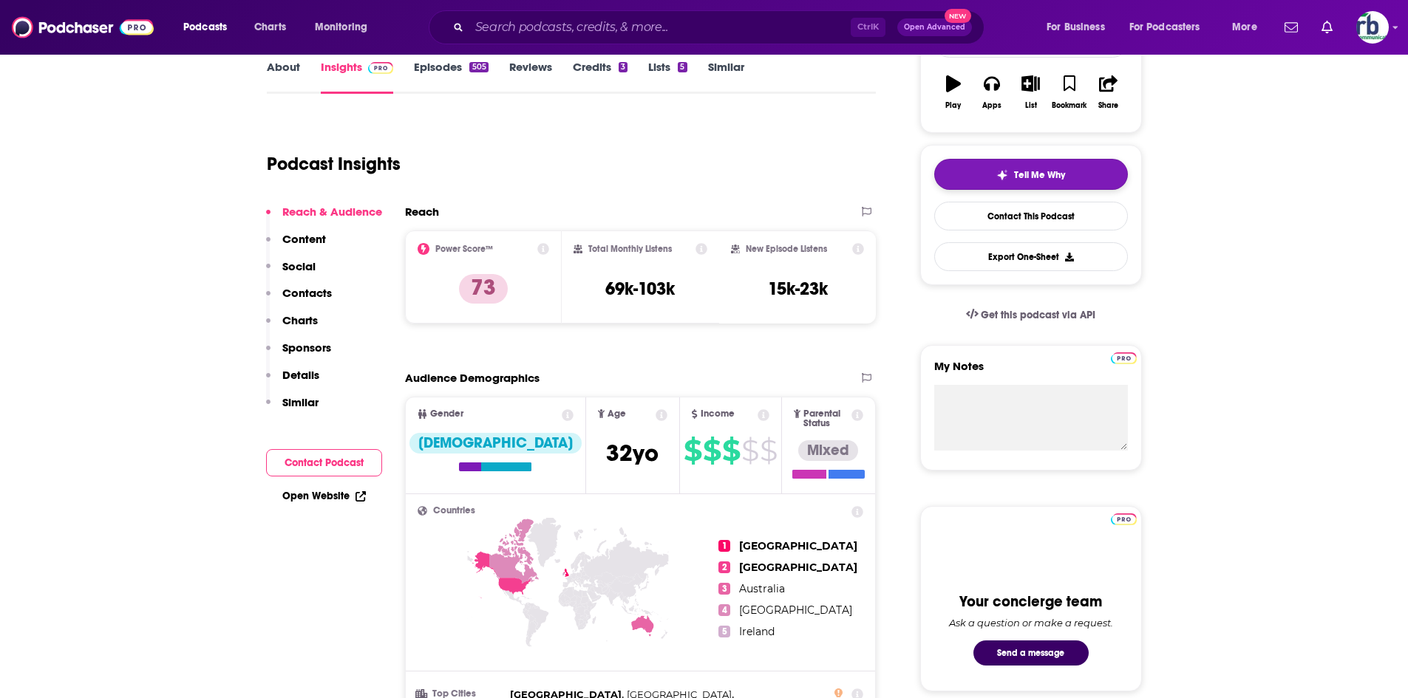
click at [1032, 172] on span "Tell Me Why" at bounding box center [1039, 175] width 51 height 12
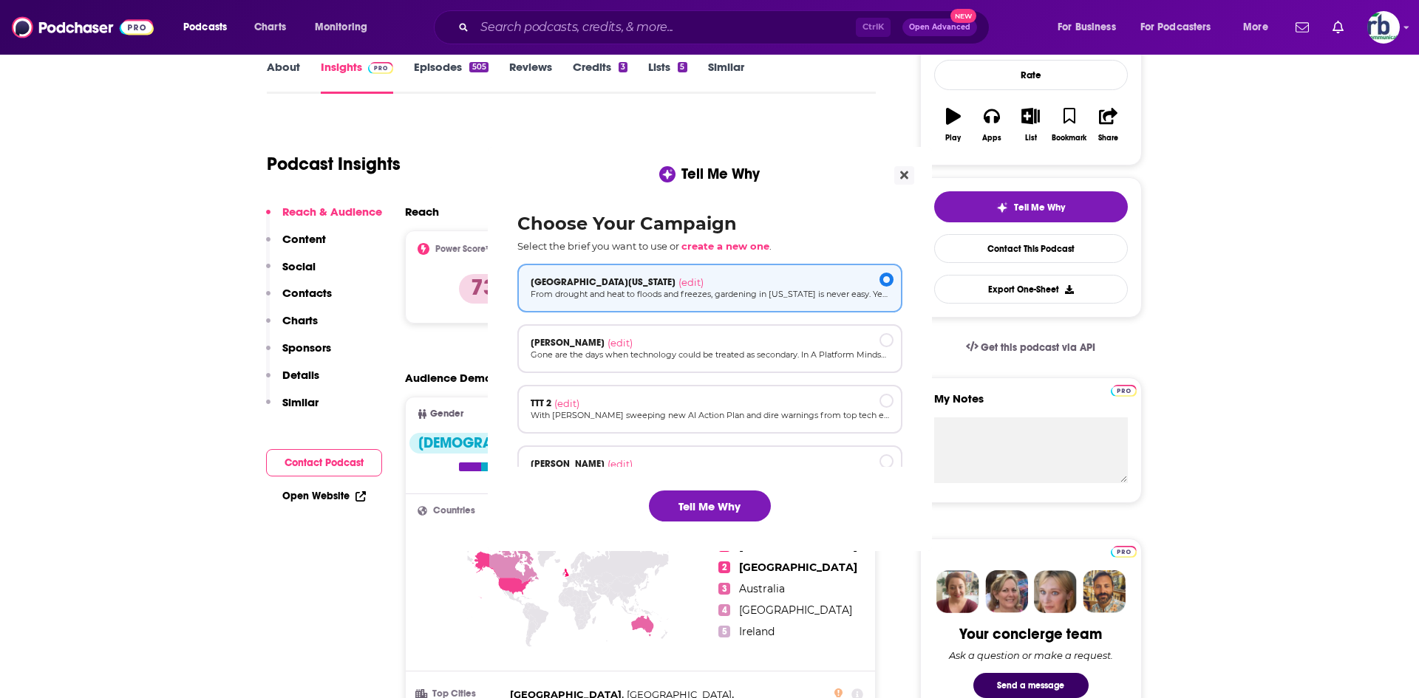
scroll to position [0, 0]
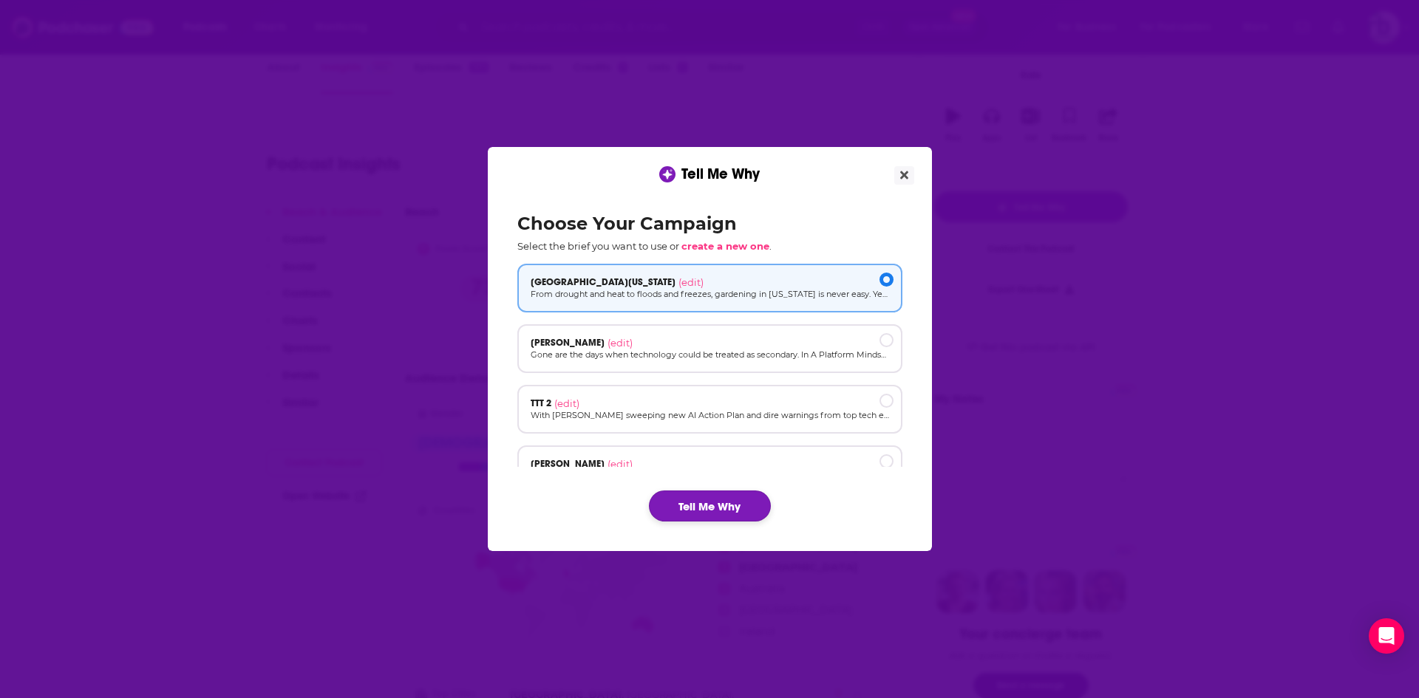
click at [701, 510] on button "Tell Me Why" at bounding box center [710, 506] width 122 height 31
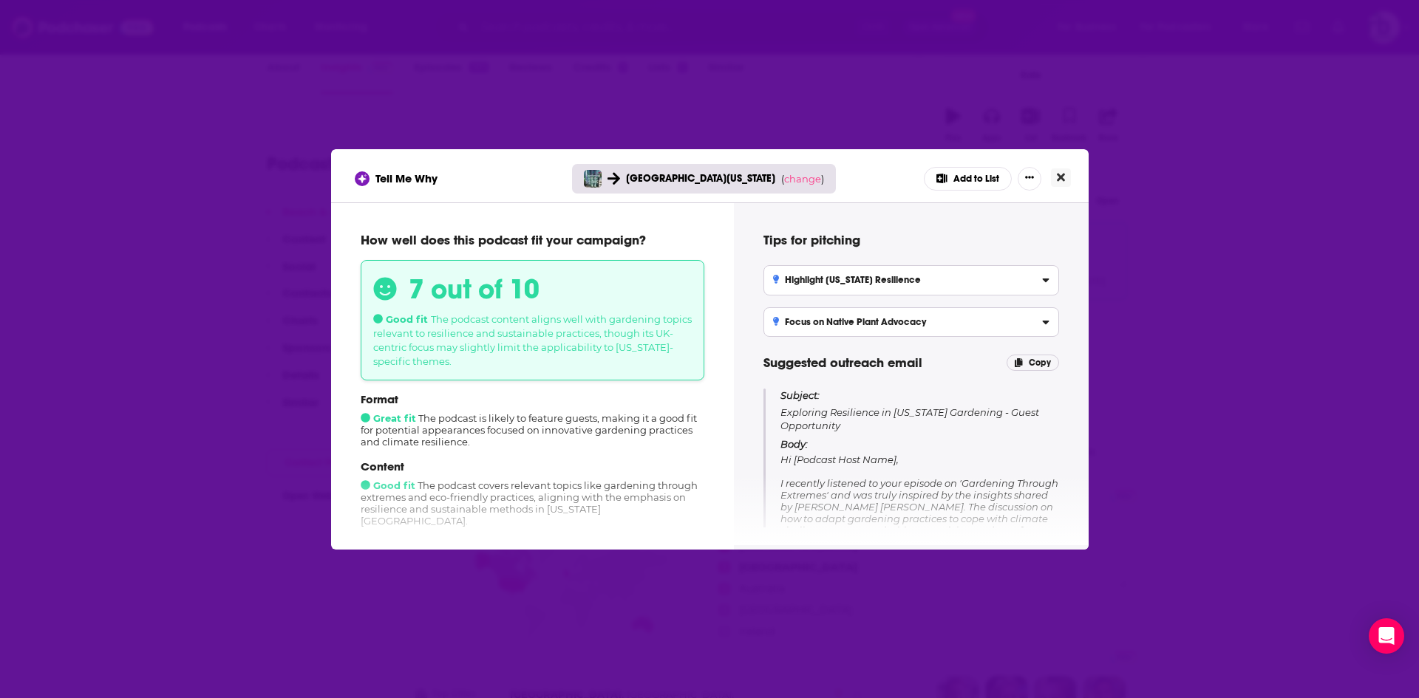
click at [1063, 171] on icon "Close" at bounding box center [1061, 177] width 8 height 12
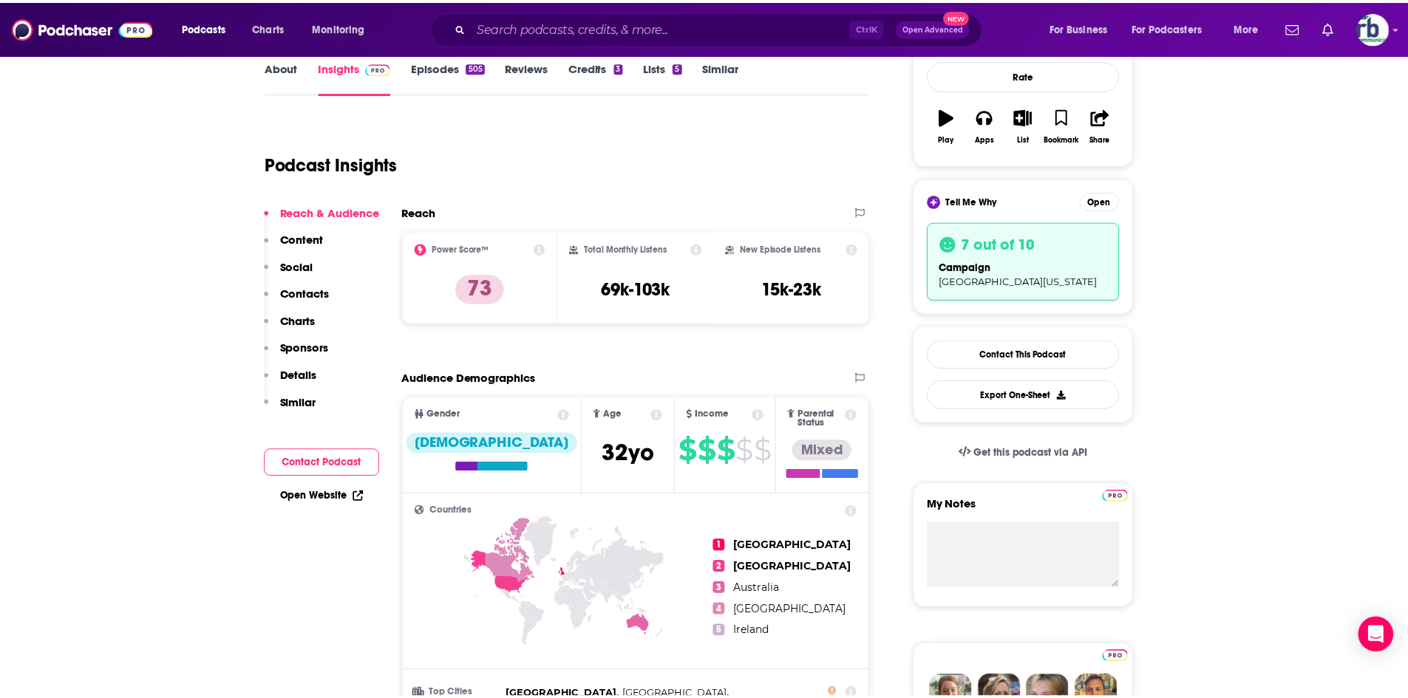
scroll to position [222, 0]
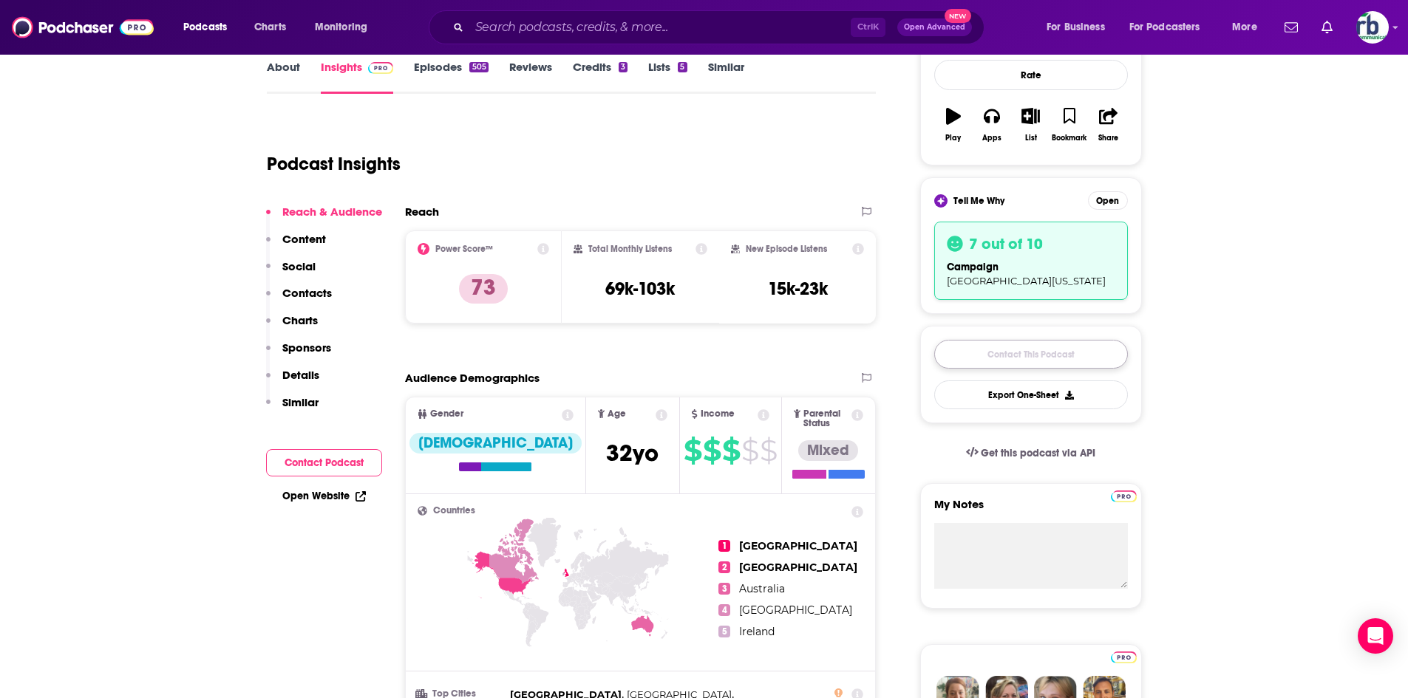
click at [1004, 361] on link "Contact This Podcast" at bounding box center [1031, 354] width 194 height 29
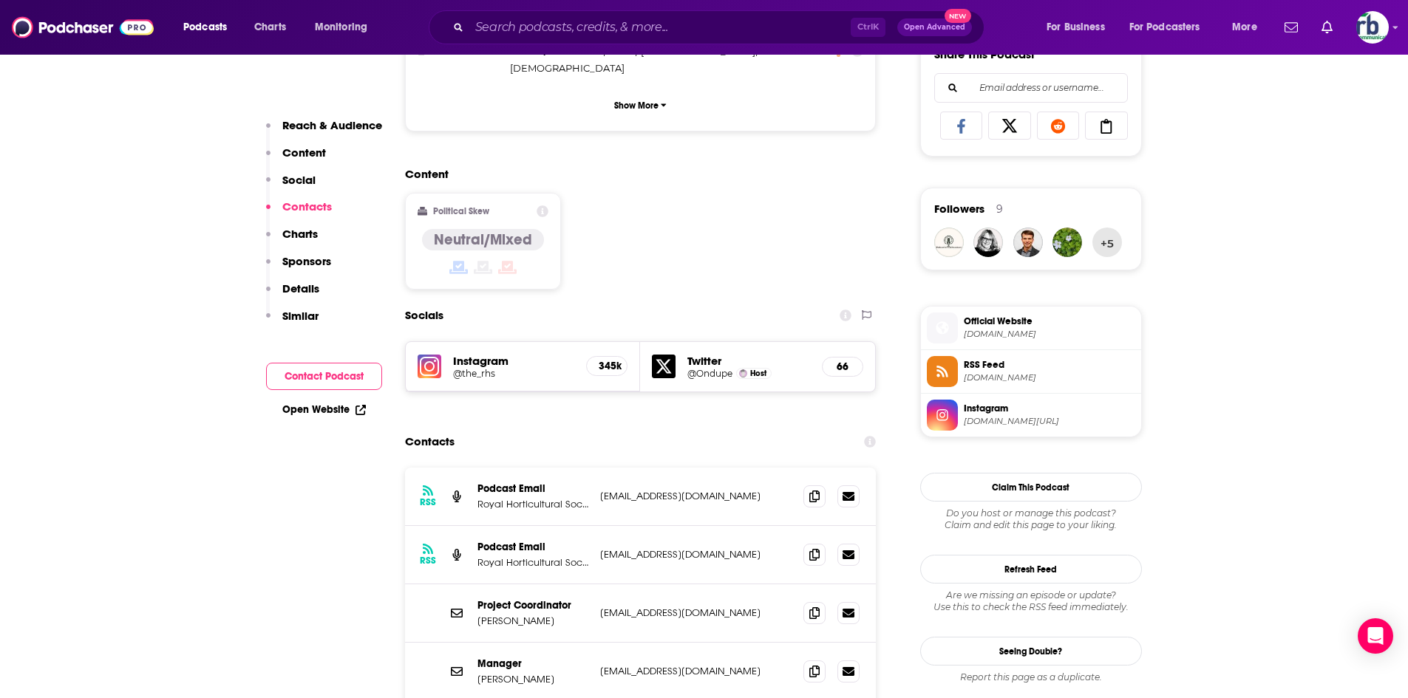
scroll to position [1202, 0]
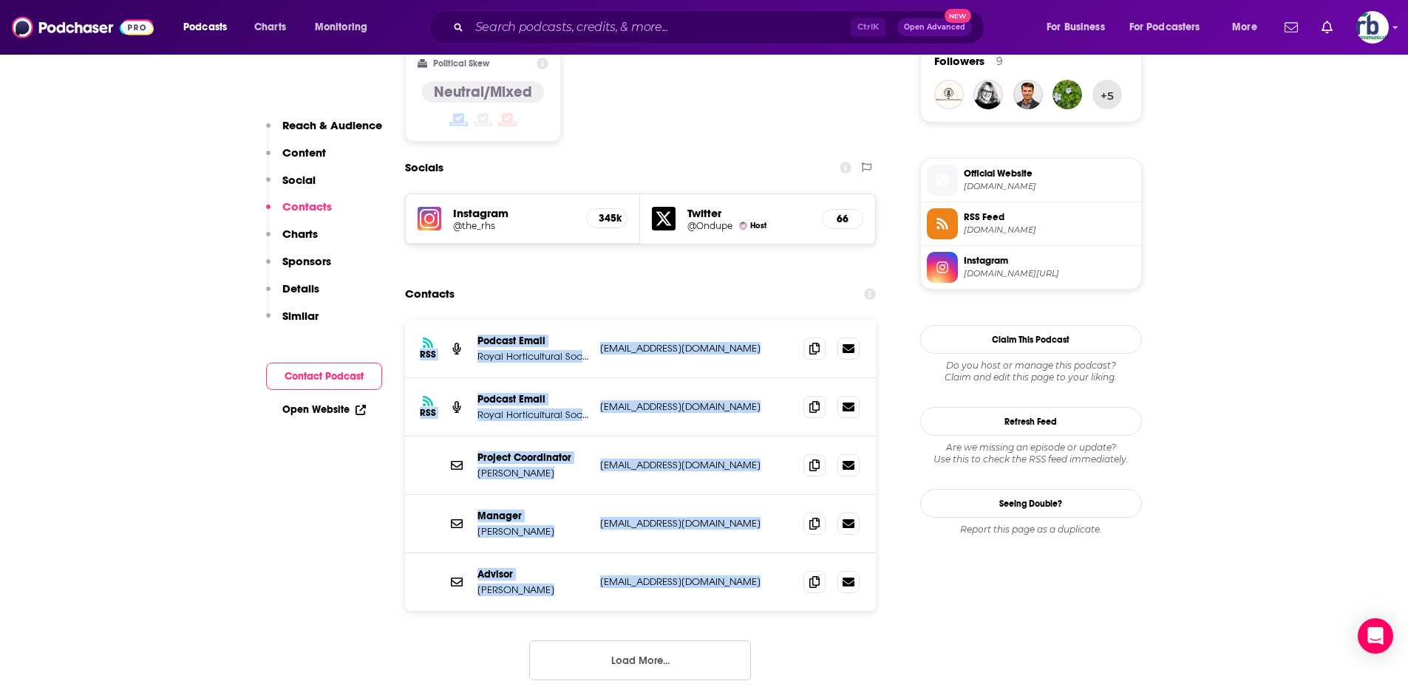
drag, startPoint x: 424, startPoint y: 270, endPoint x: 874, endPoint y: 544, distance: 526.6
click at [874, 544] on div "RSS Podcast Email Royal Horticultural Society [EMAIL_ADDRESS][DOMAIN_NAME] [EMA…" at bounding box center [641, 465] width 472 height 291
copy div "RSS Podcast Email Royal Horticultural Society [EMAIL_ADDRESS][DOMAIN_NAME] [EMA…"
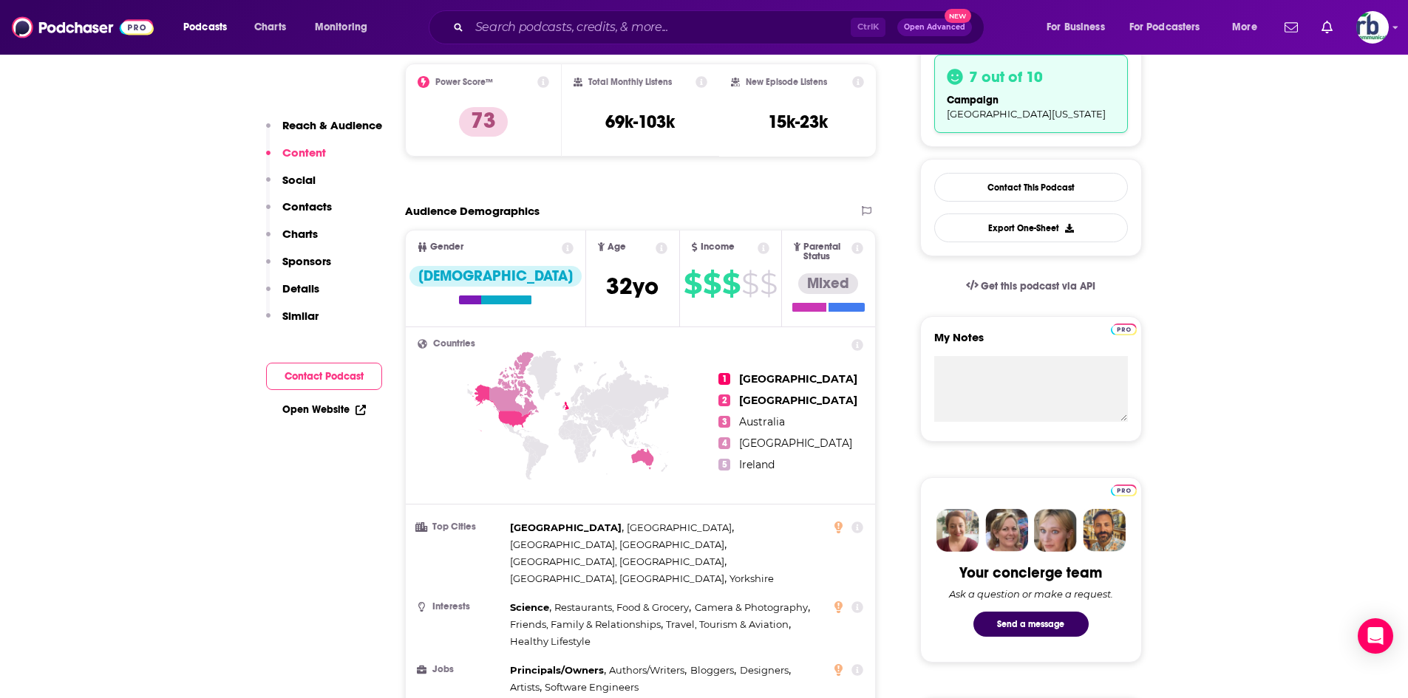
scroll to position [0, 0]
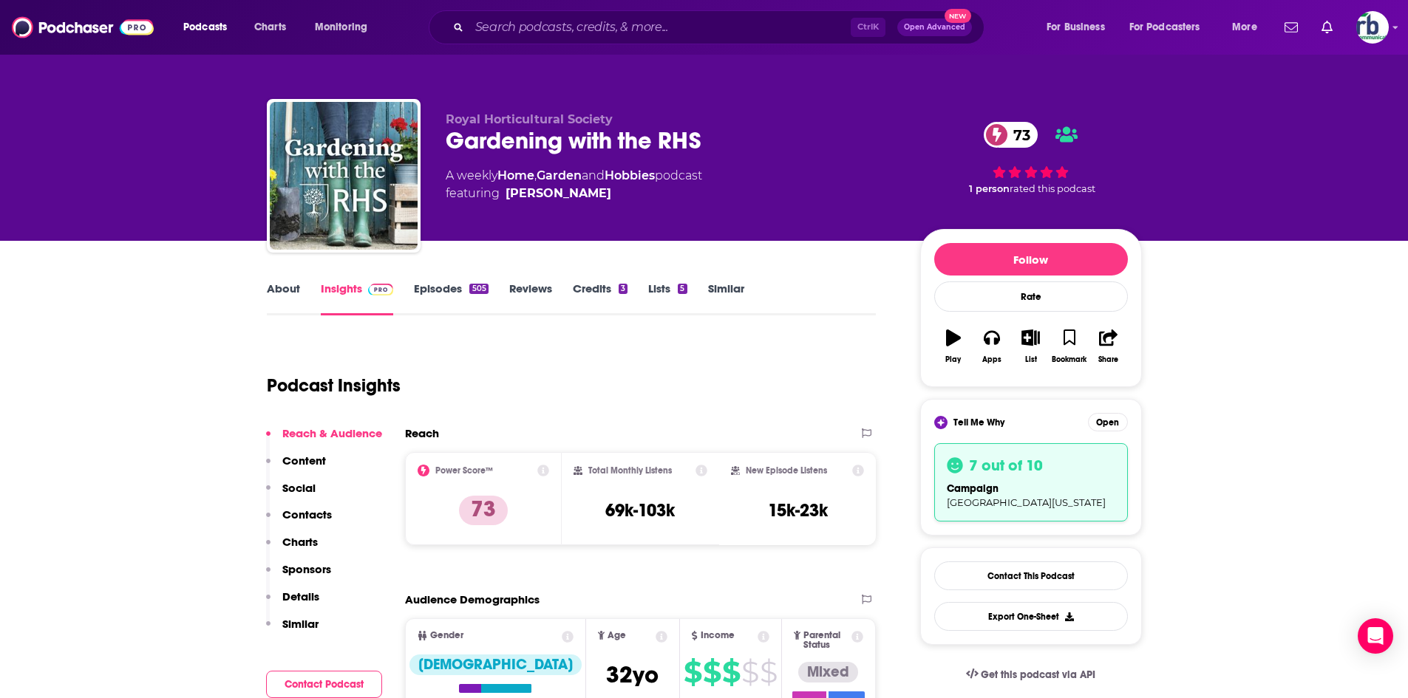
click at [479, 144] on div "Gardening with the RHS 73" at bounding box center [671, 140] width 451 height 29
copy div "Gardening with the RHS 73"
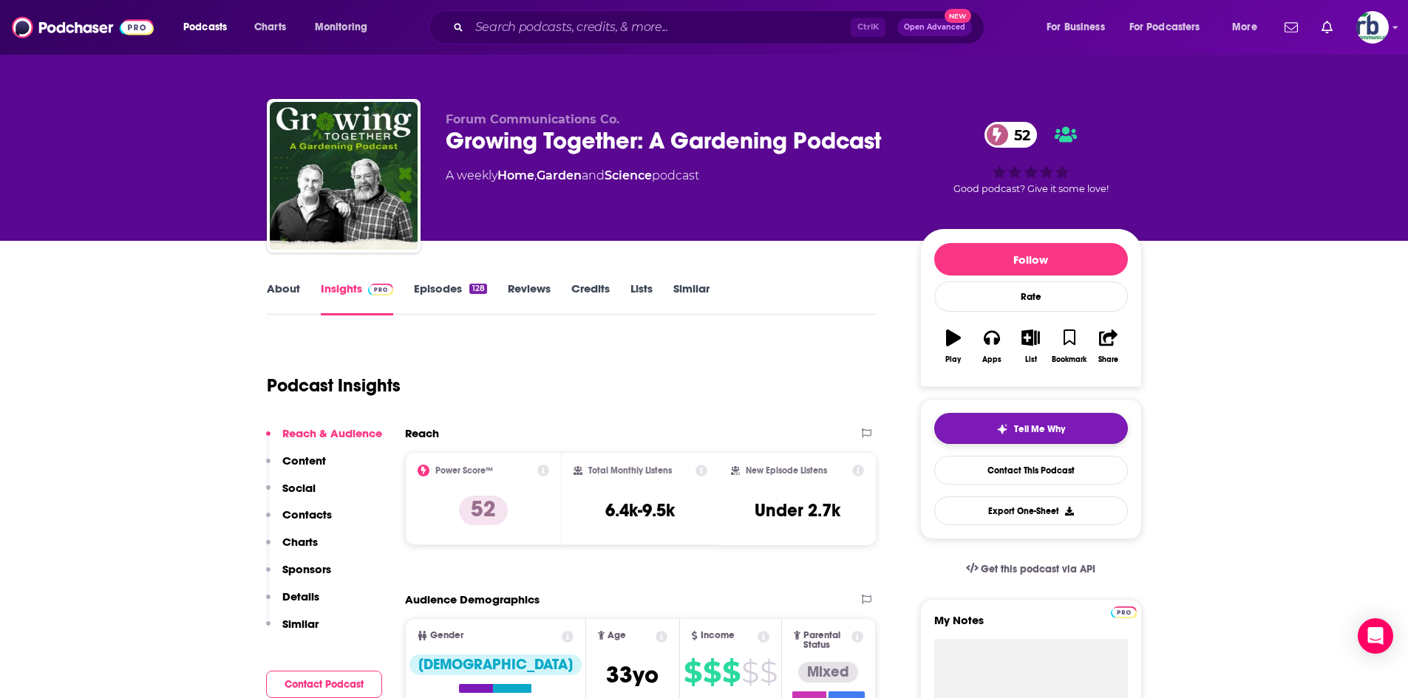
click at [969, 423] on button "Tell Me Why" at bounding box center [1031, 428] width 194 height 31
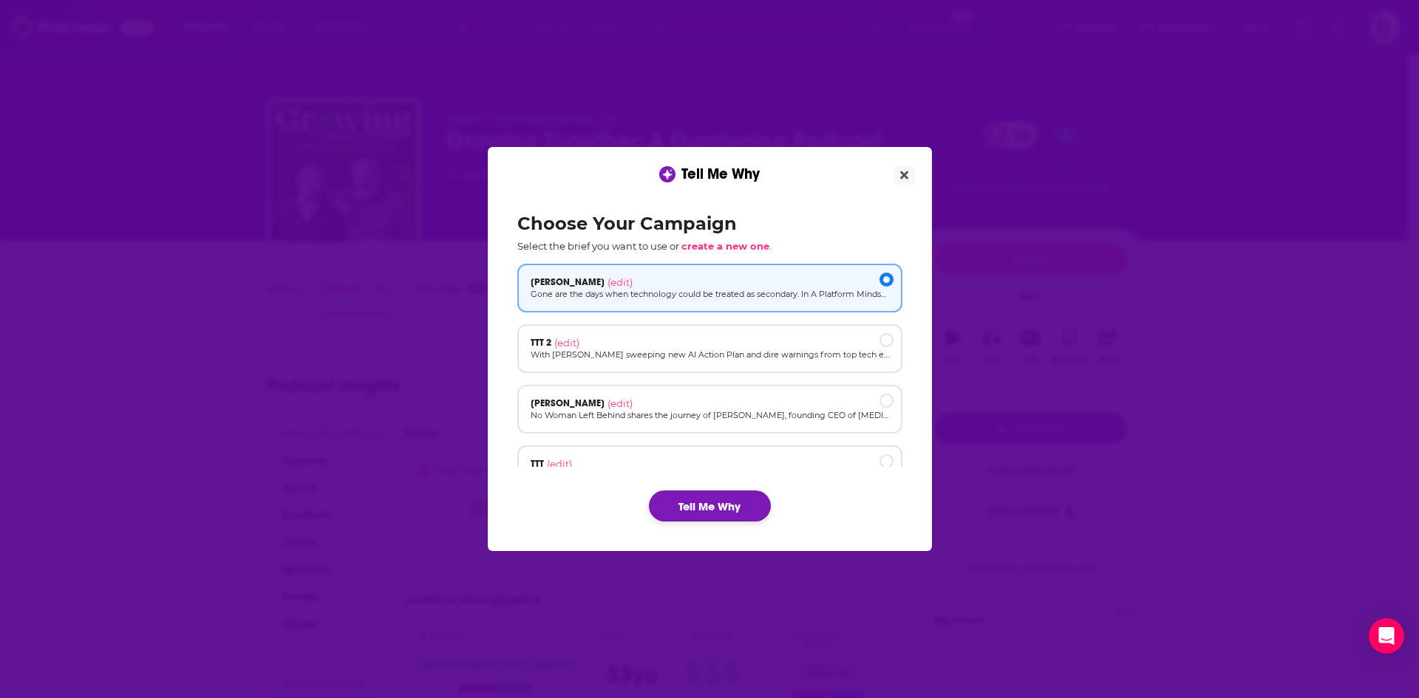
click at [695, 516] on button "Tell Me Why" at bounding box center [710, 506] width 122 height 31
click at [695, 507] on button "Tell Me Why" at bounding box center [710, 506] width 122 height 31
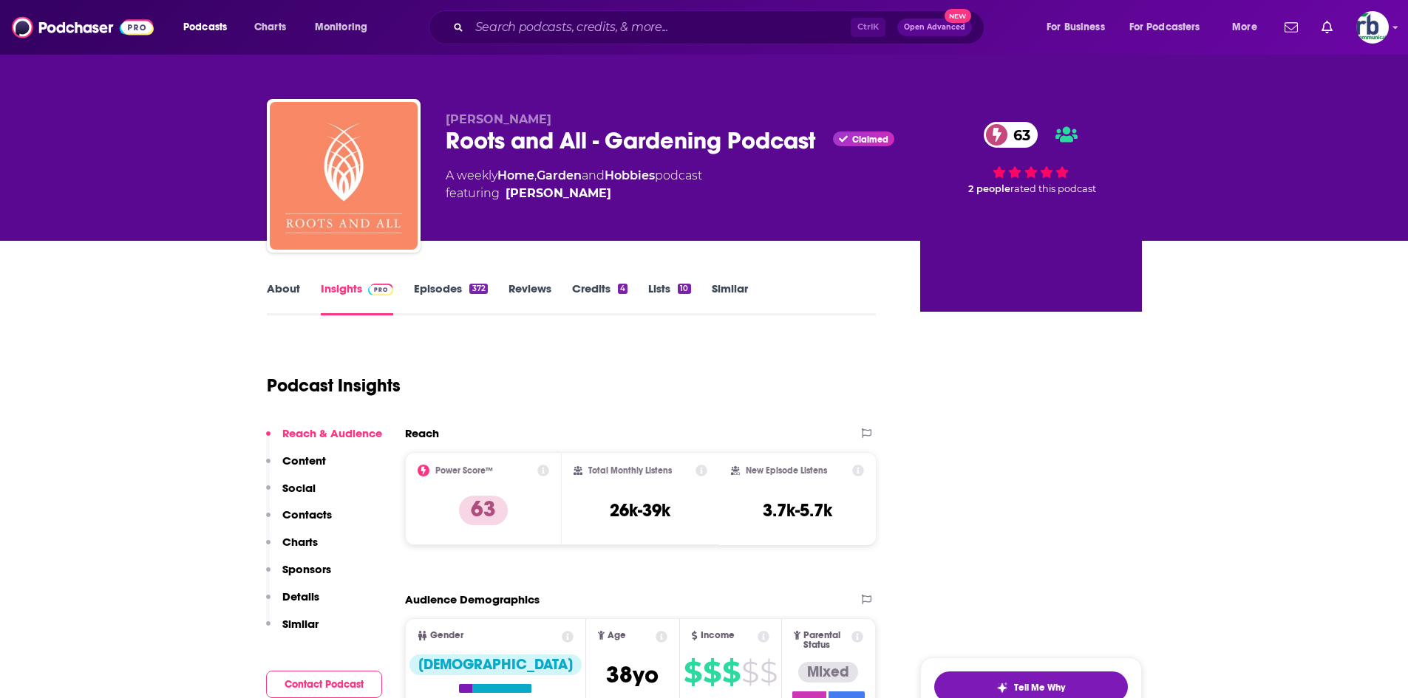
click at [1052, 613] on div at bounding box center [1031, 497] width 222 height 370
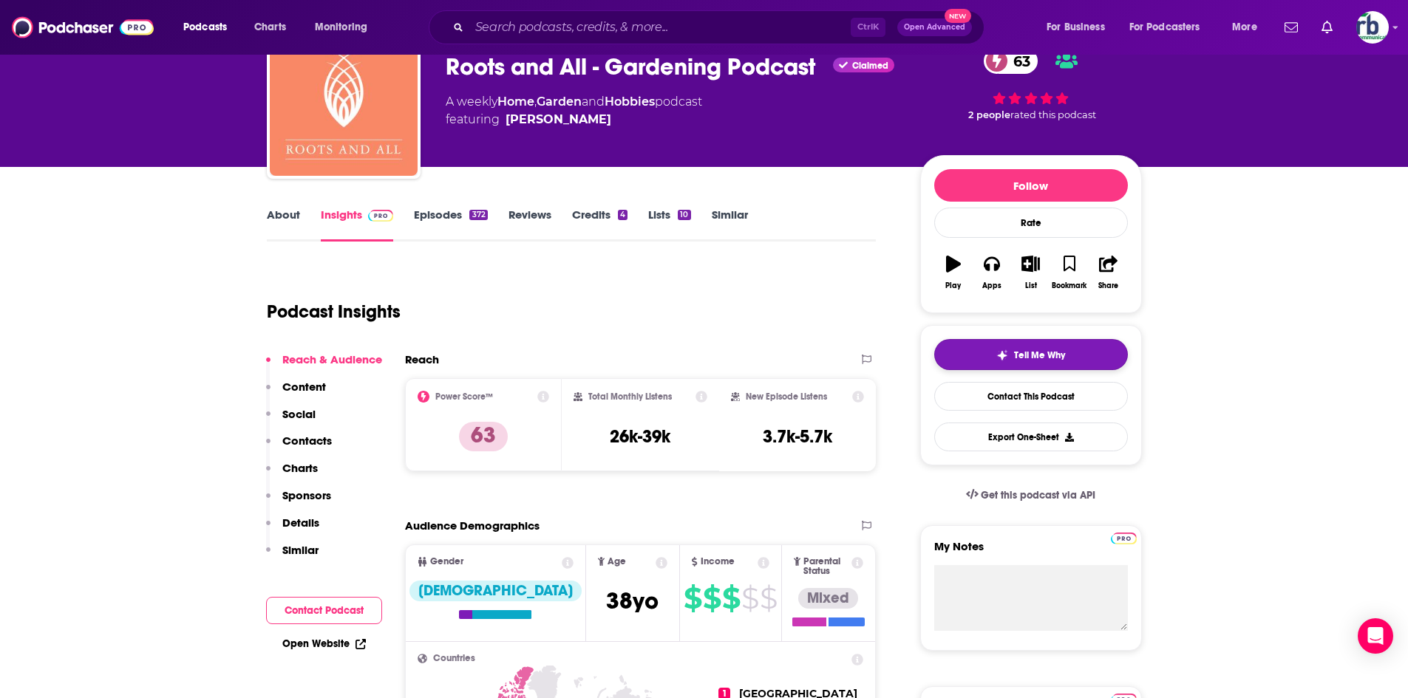
click at [1091, 347] on button "Tell Me Why" at bounding box center [1031, 354] width 194 height 31
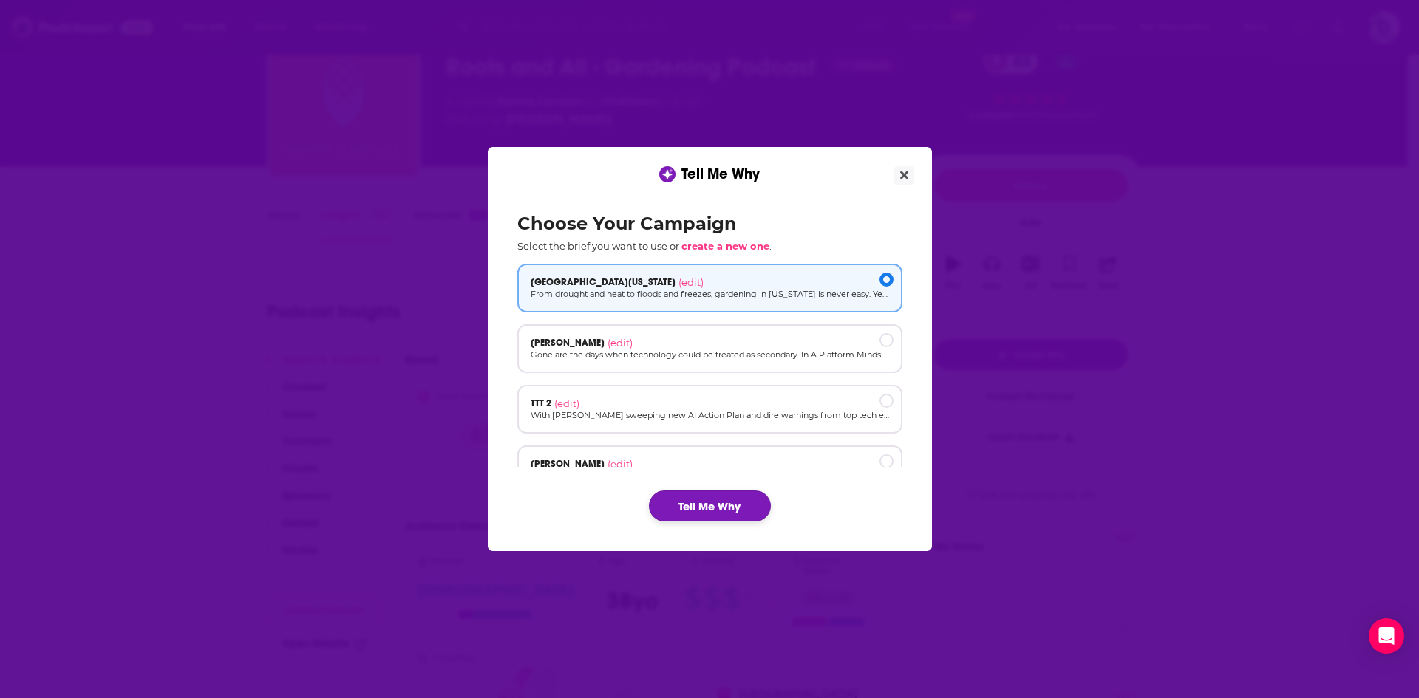
click at [729, 516] on button "Tell Me Why" at bounding box center [710, 506] width 122 height 31
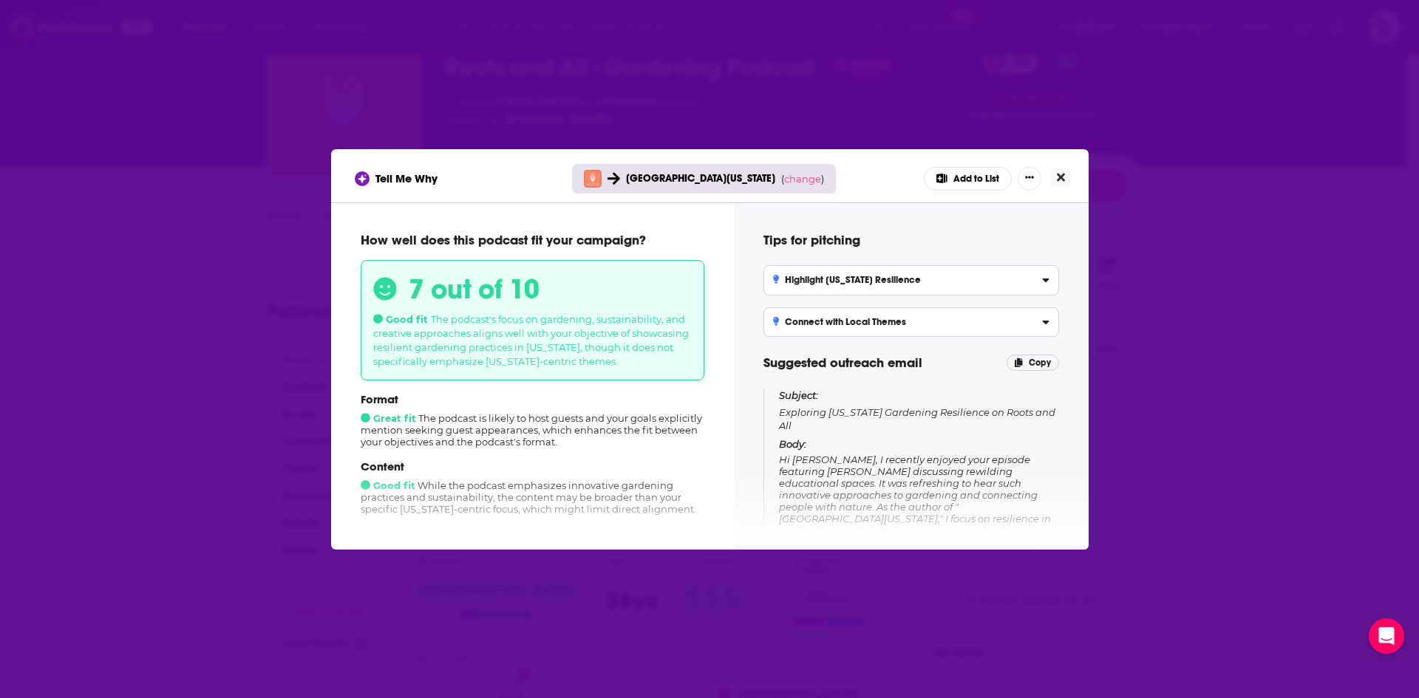
click at [1069, 179] on button "Close" at bounding box center [1061, 178] width 20 height 18
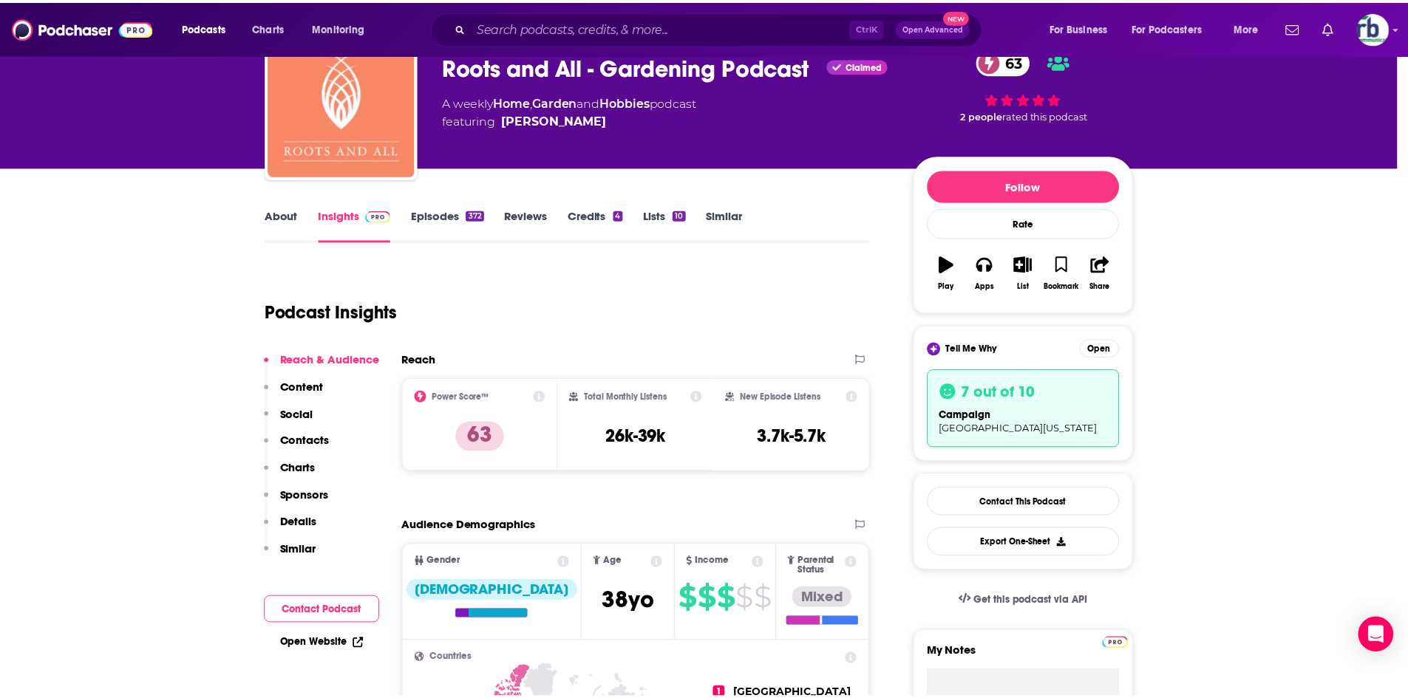
scroll to position [74, 0]
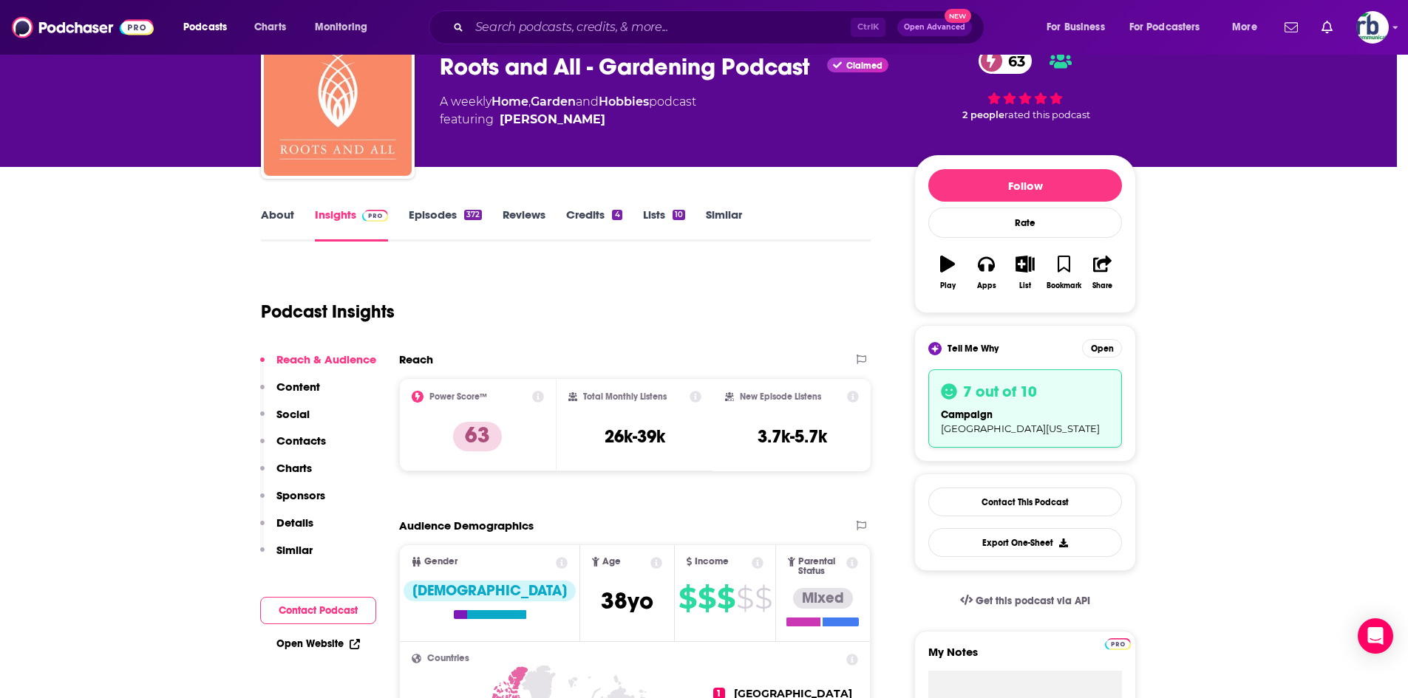
click at [465, 68] on div "Roots and All - Gardening Podcast Claimed 63" at bounding box center [665, 66] width 451 height 29
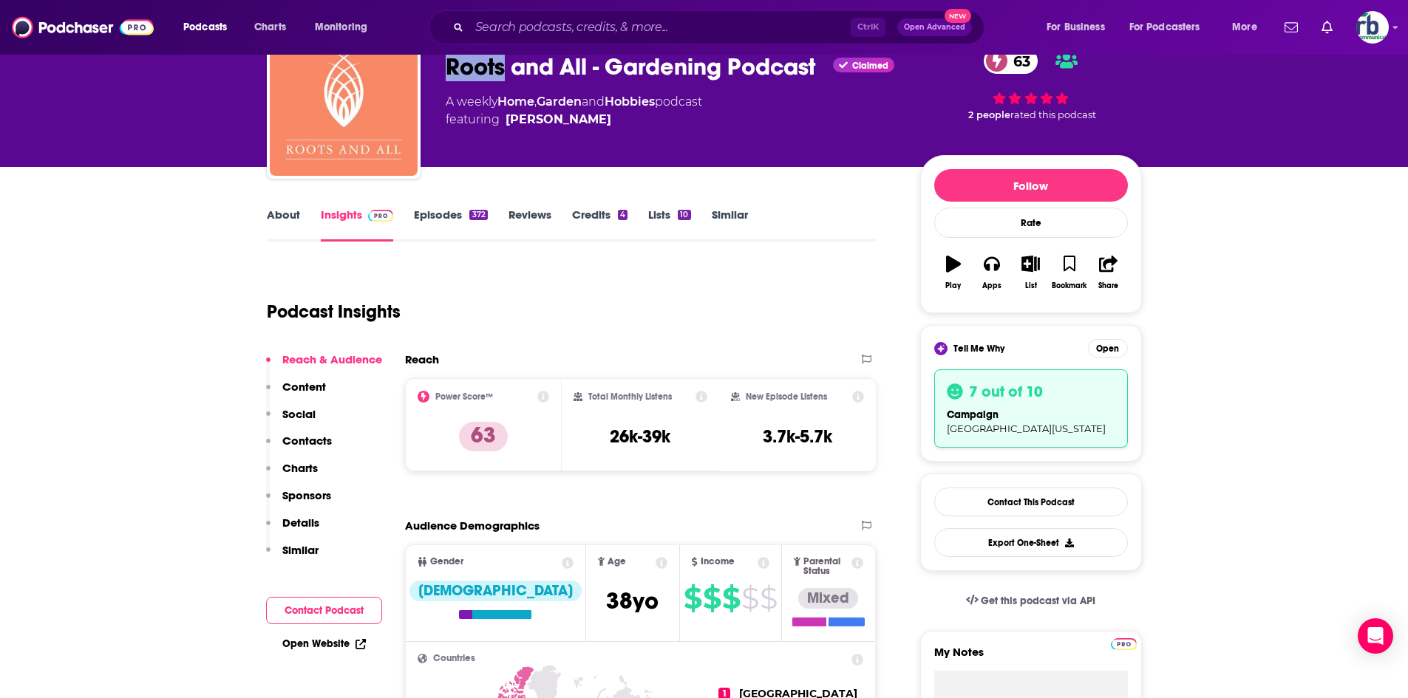
click at [466, 68] on div "Roots and All - Gardening Podcast Claimed 63" at bounding box center [671, 66] width 451 height 29
copy div "Roots and All - Gardening Podcast"
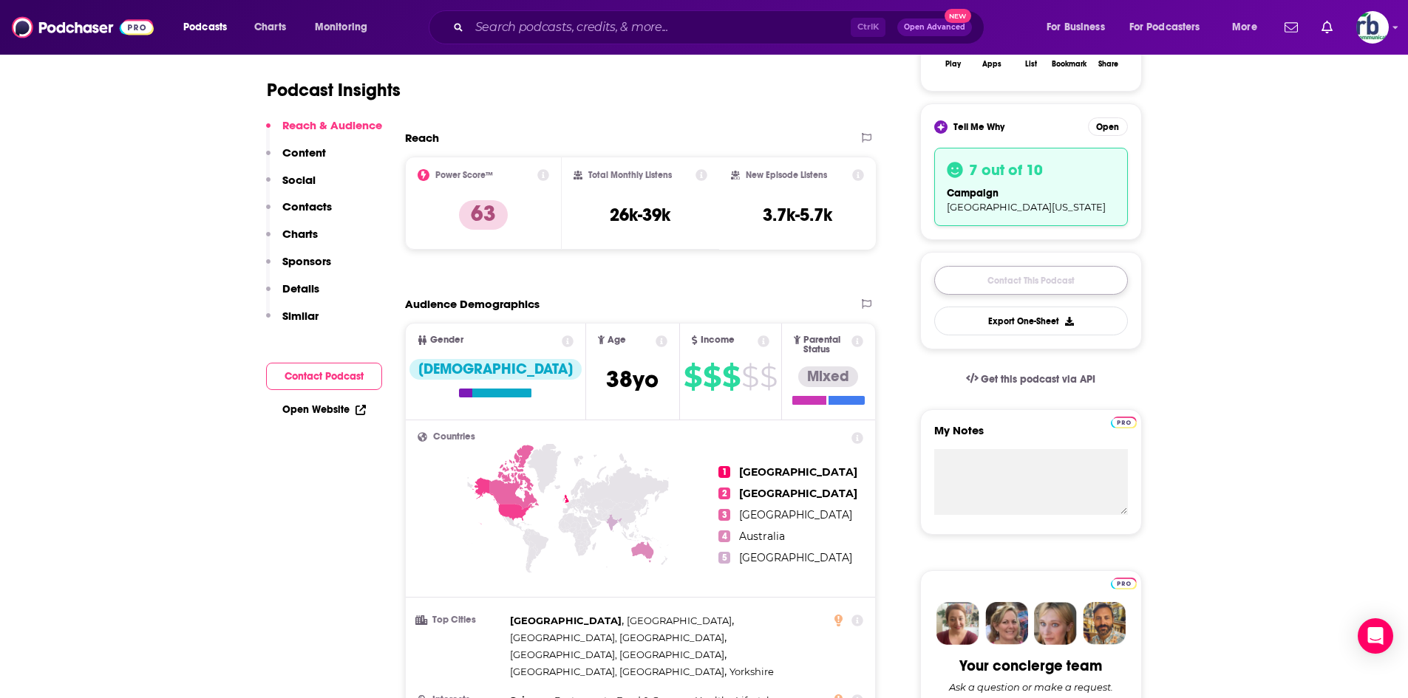
click at [1014, 285] on link "Contact This Podcast" at bounding box center [1031, 280] width 194 height 29
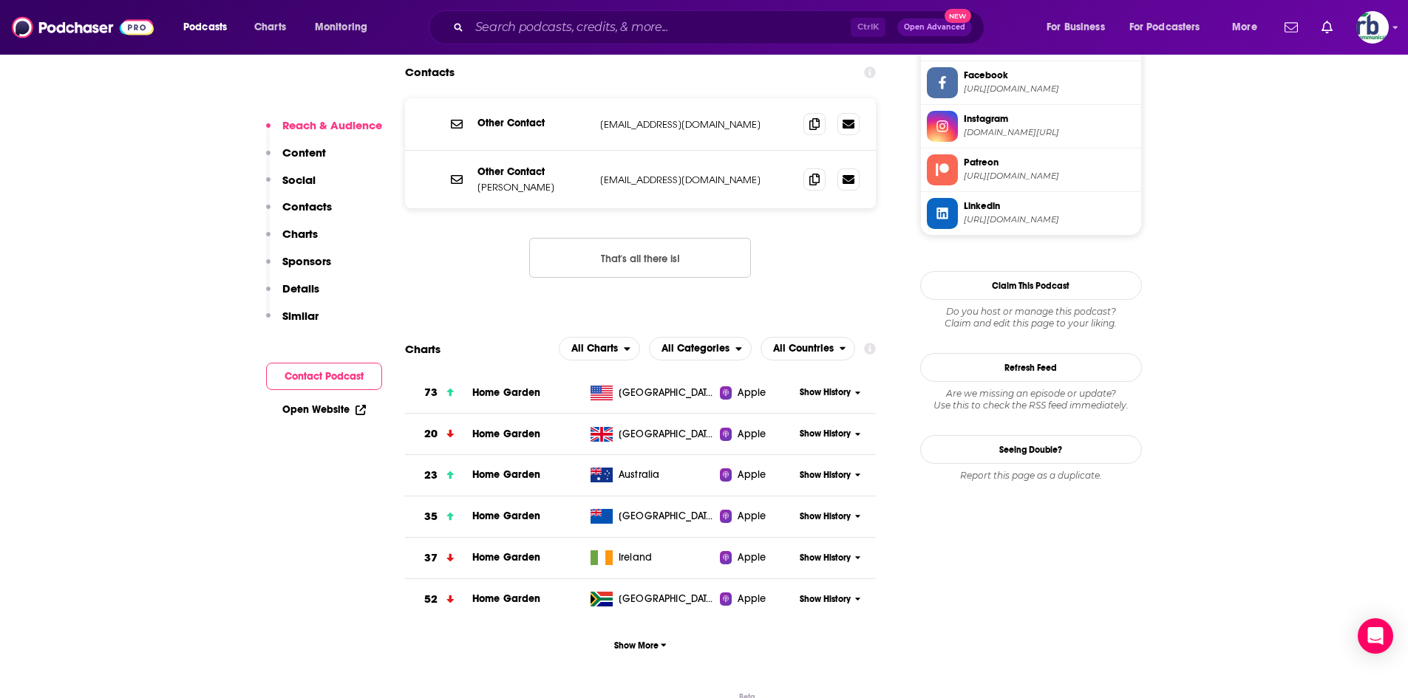
scroll to position [1300, 0]
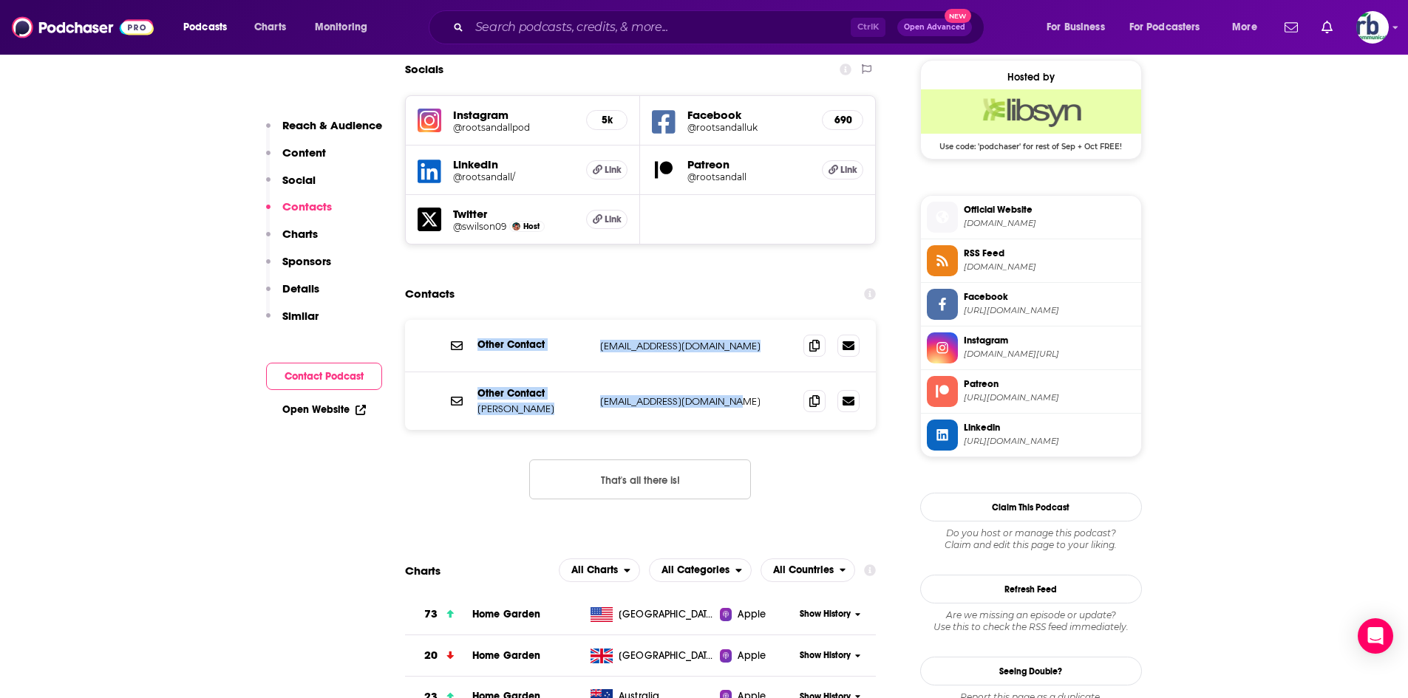
drag, startPoint x: 452, startPoint y: 279, endPoint x: 704, endPoint y: 336, distance: 259.1
click at [752, 341] on div "Other Contact [EMAIL_ADDRESS][DOMAIN_NAME] [EMAIL_ADDRESS][DOMAIN_NAME] Other C…" at bounding box center [641, 375] width 472 height 110
copy div "Other Contact [EMAIL_ADDRESS][DOMAIN_NAME] [EMAIL_ADDRESS][DOMAIN_NAME] Other C…"
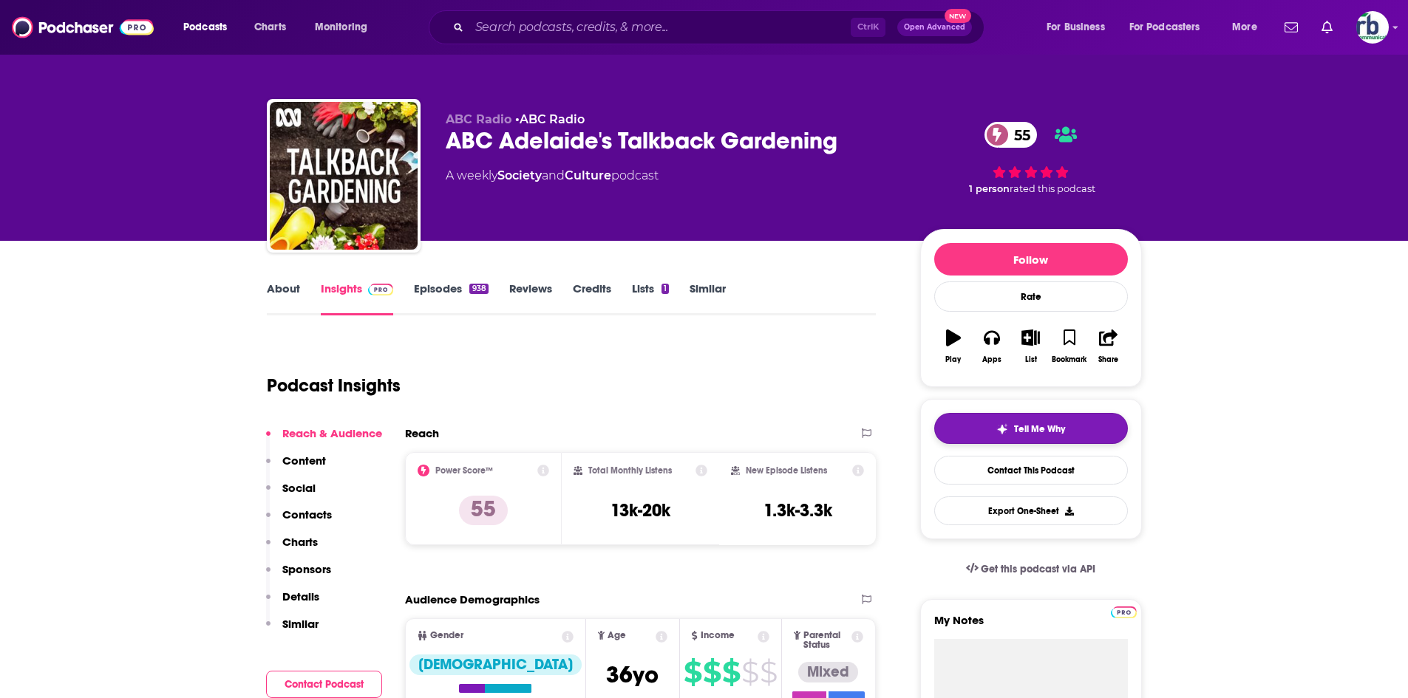
click at [1023, 433] on span "Tell Me Why" at bounding box center [1039, 429] width 51 height 12
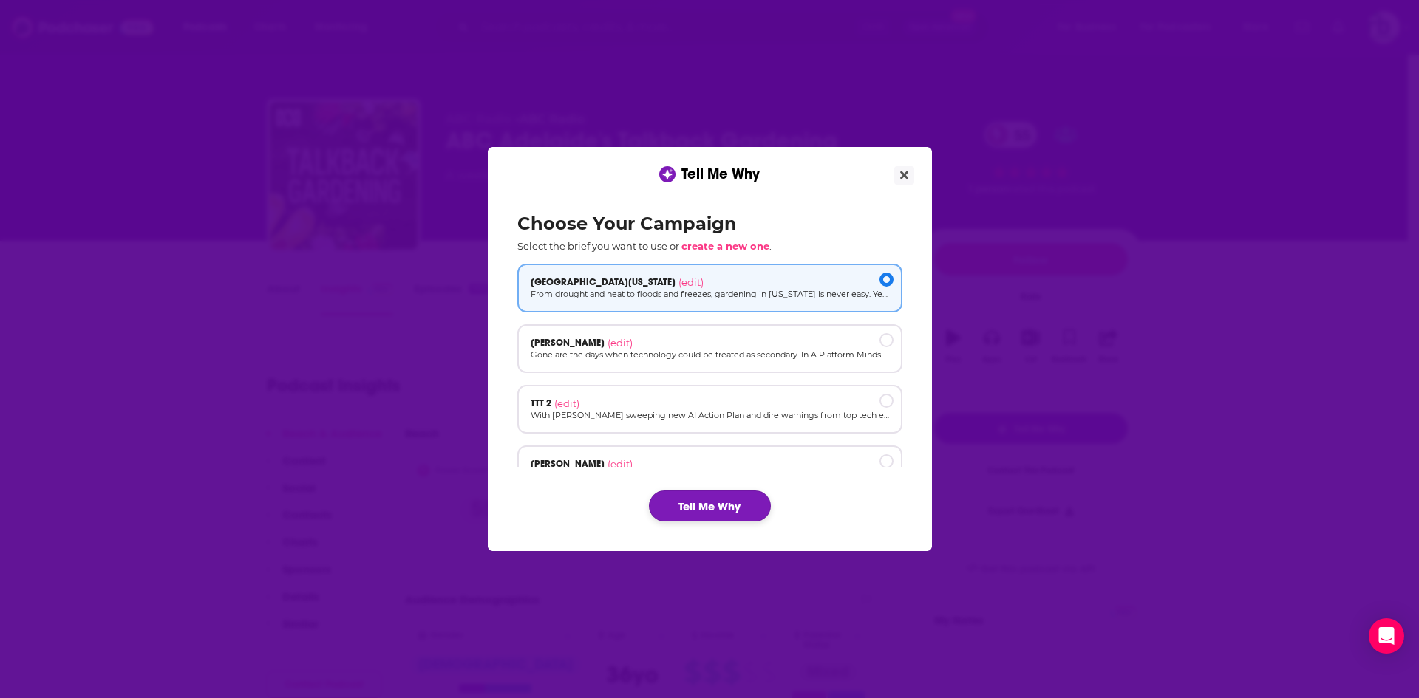
click at [743, 498] on button "Tell Me Why" at bounding box center [710, 506] width 122 height 31
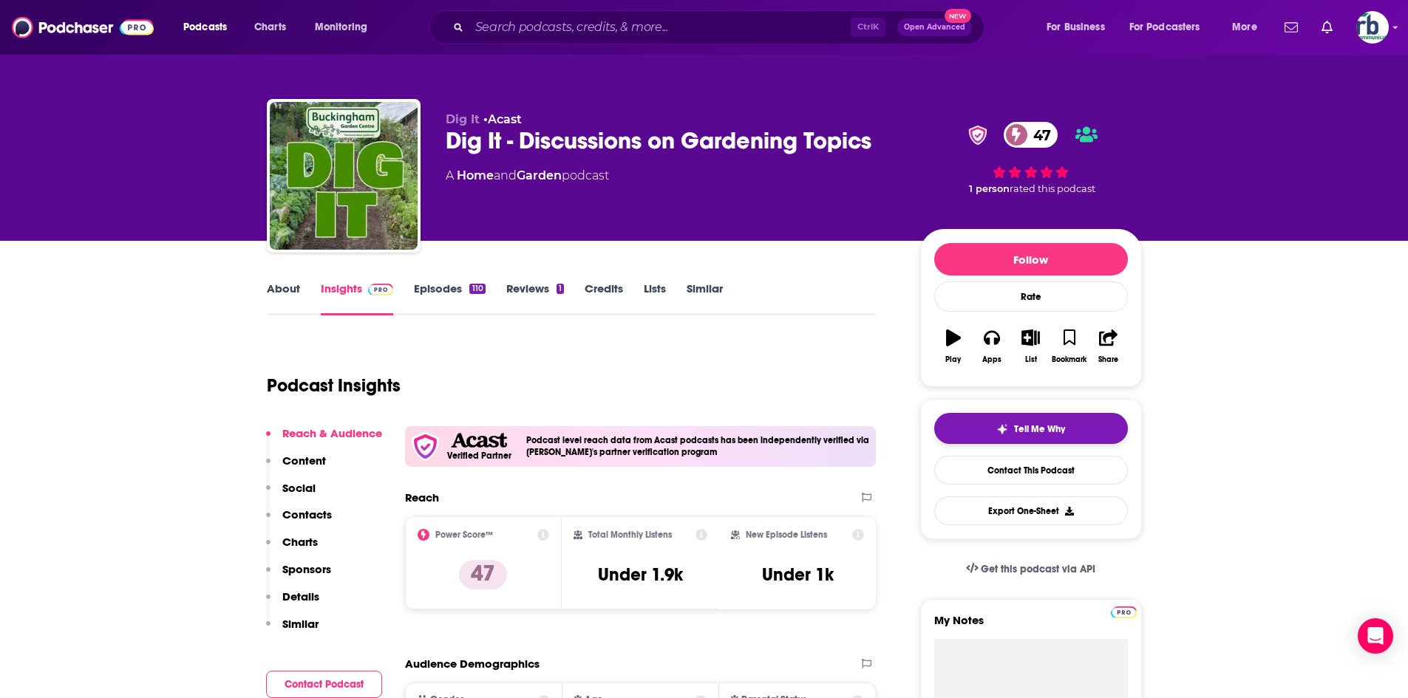
click at [1009, 427] on div "Tell Me Why" at bounding box center [1030, 429] width 69 height 12
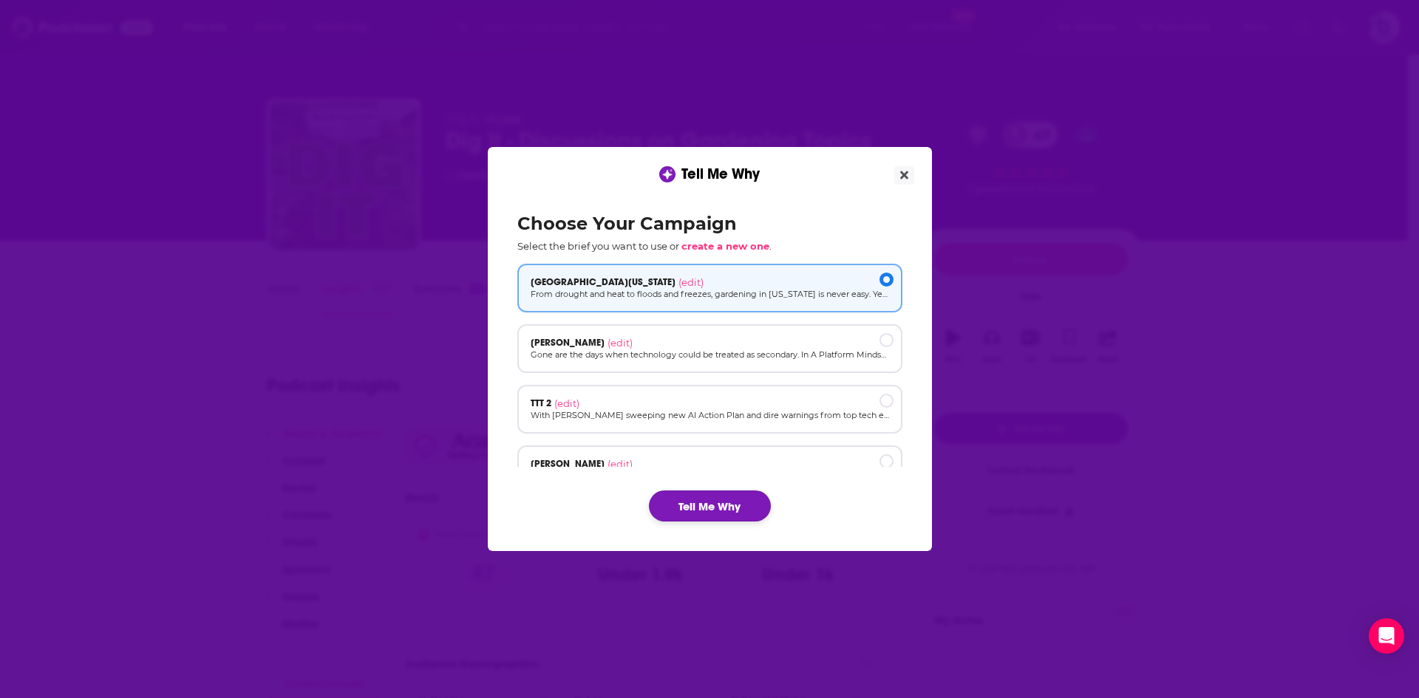
click at [713, 505] on button "Tell Me Why" at bounding box center [710, 506] width 122 height 31
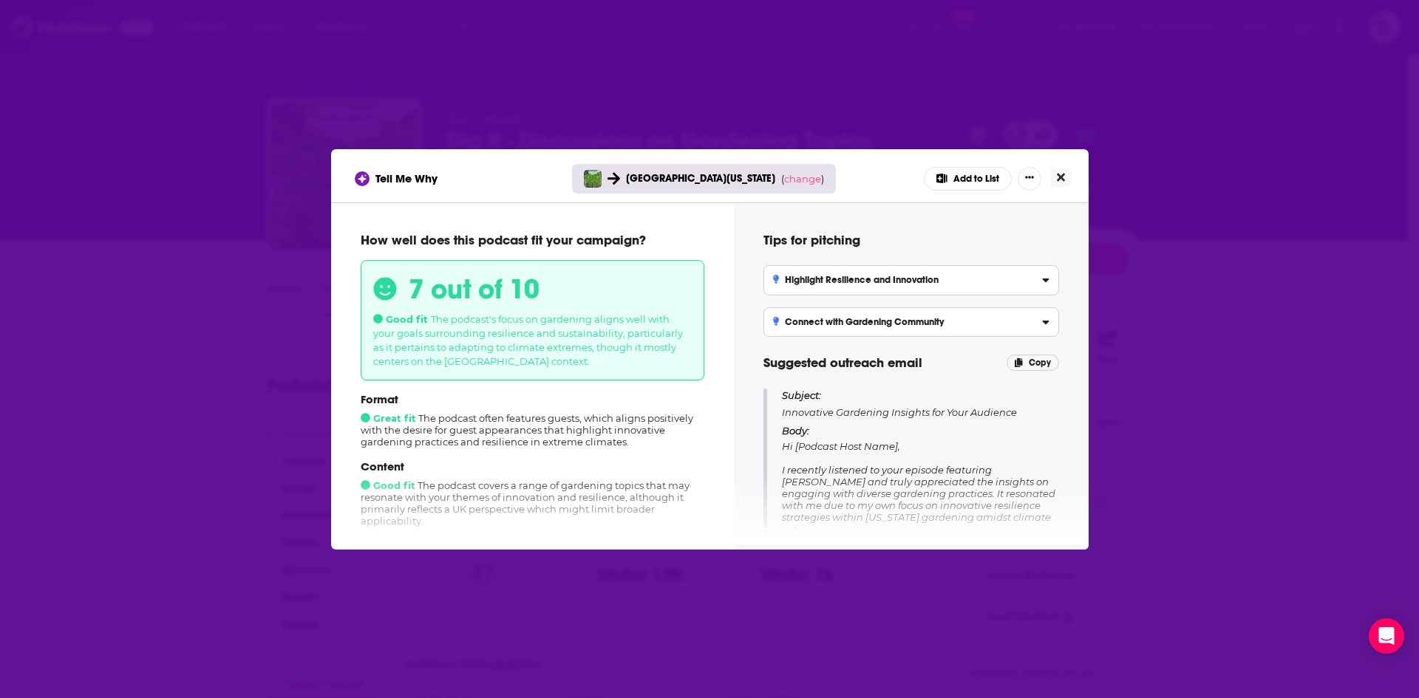
click at [1061, 170] on button "Close" at bounding box center [1061, 178] width 20 height 18
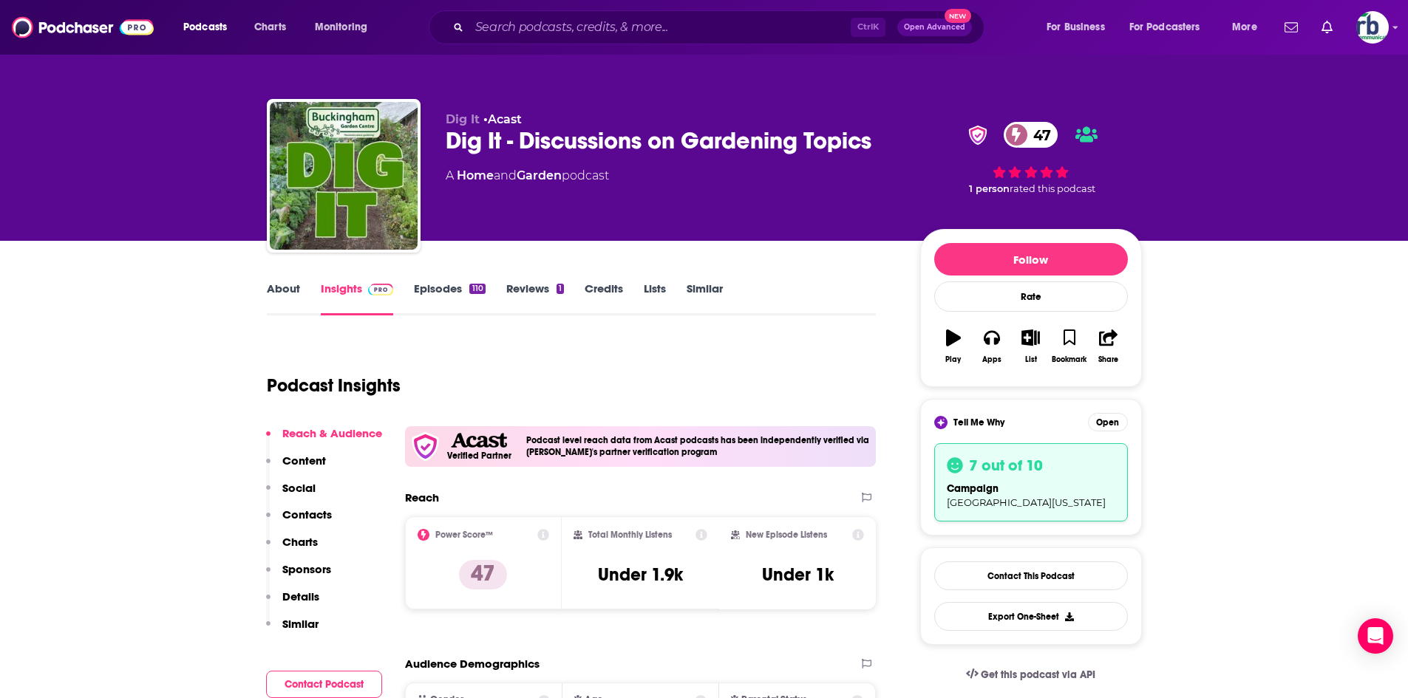
click at [541, 143] on div "Dig It - Discussions on Gardening Topics 47" at bounding box center [671, 140] width 451 height 29
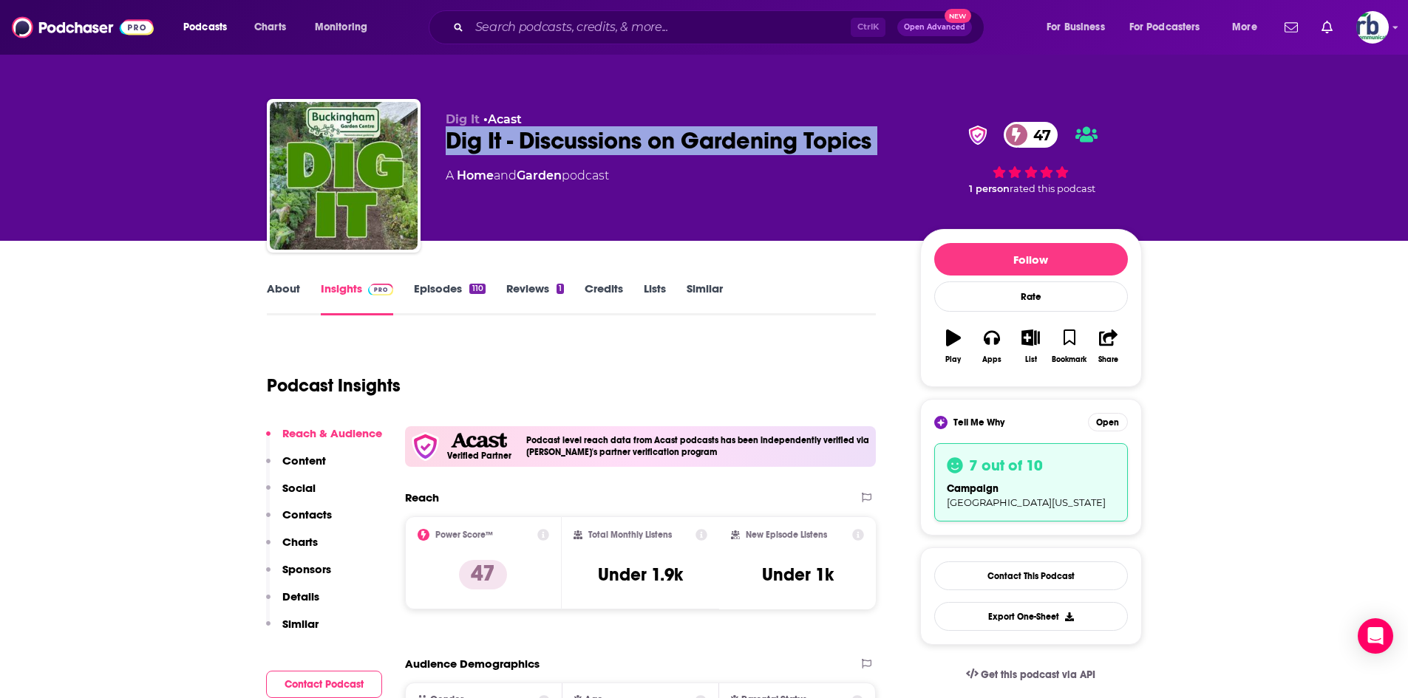
click at [542, 144] on div "Dig It - Discussions on Gardening Topics 47" at bounding box center [671, 140] width 451 height 29
copy div "Dig It - Discussions on Gardening Topics 47"
drag, startPoint x: 1092, startPoint y: 582, endPoint x: 1050, endPoint y: 568, distance: 43.9
click at [1092, 582] on link "Contact This Podcast" at bounding box center [1031, 576] width 194 height 29
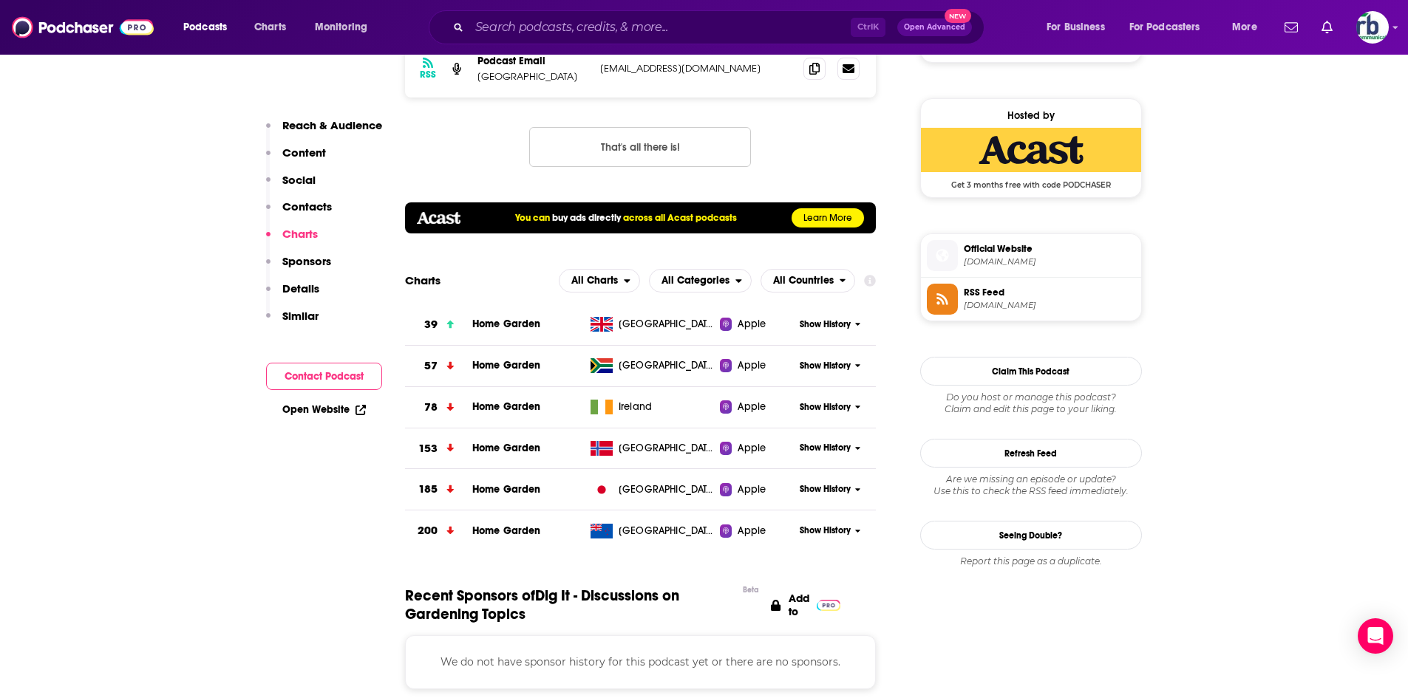
scroll to position [1114, 0]
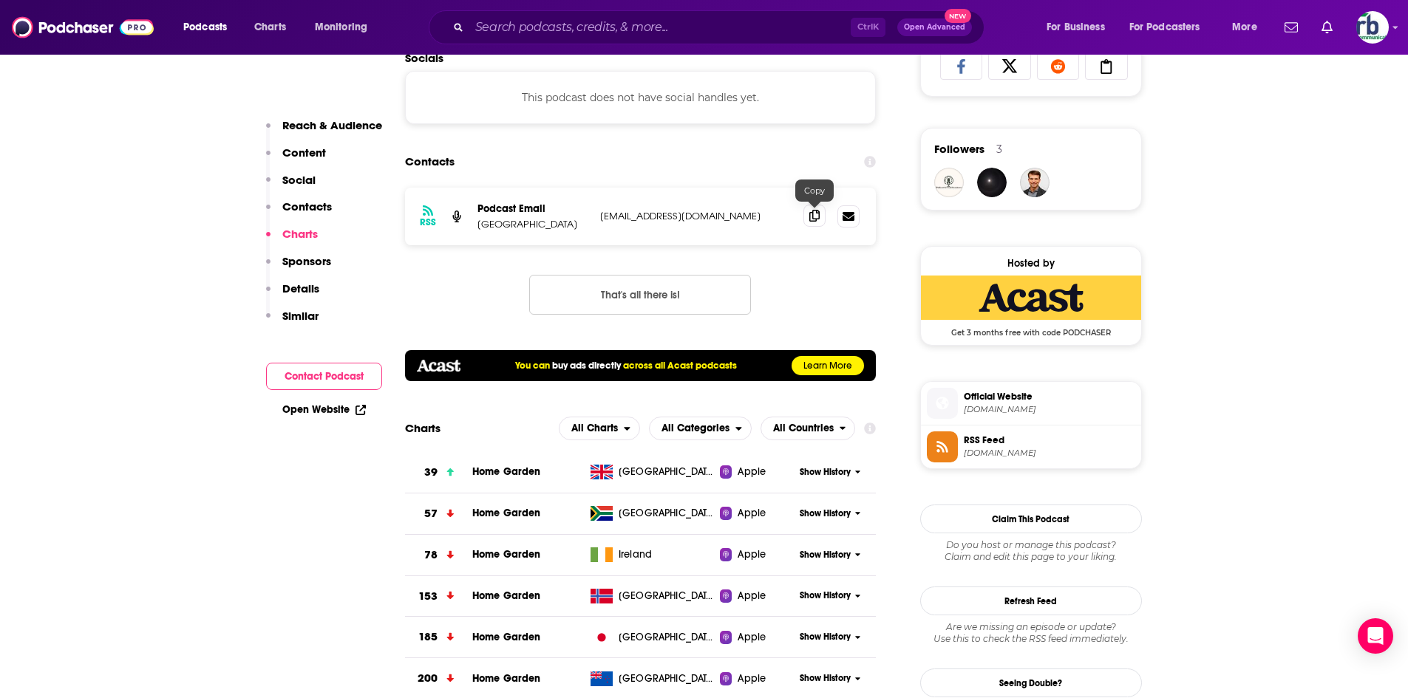
click at [817, 217] on icon at bounding box center [814, 216] width 10 height 12
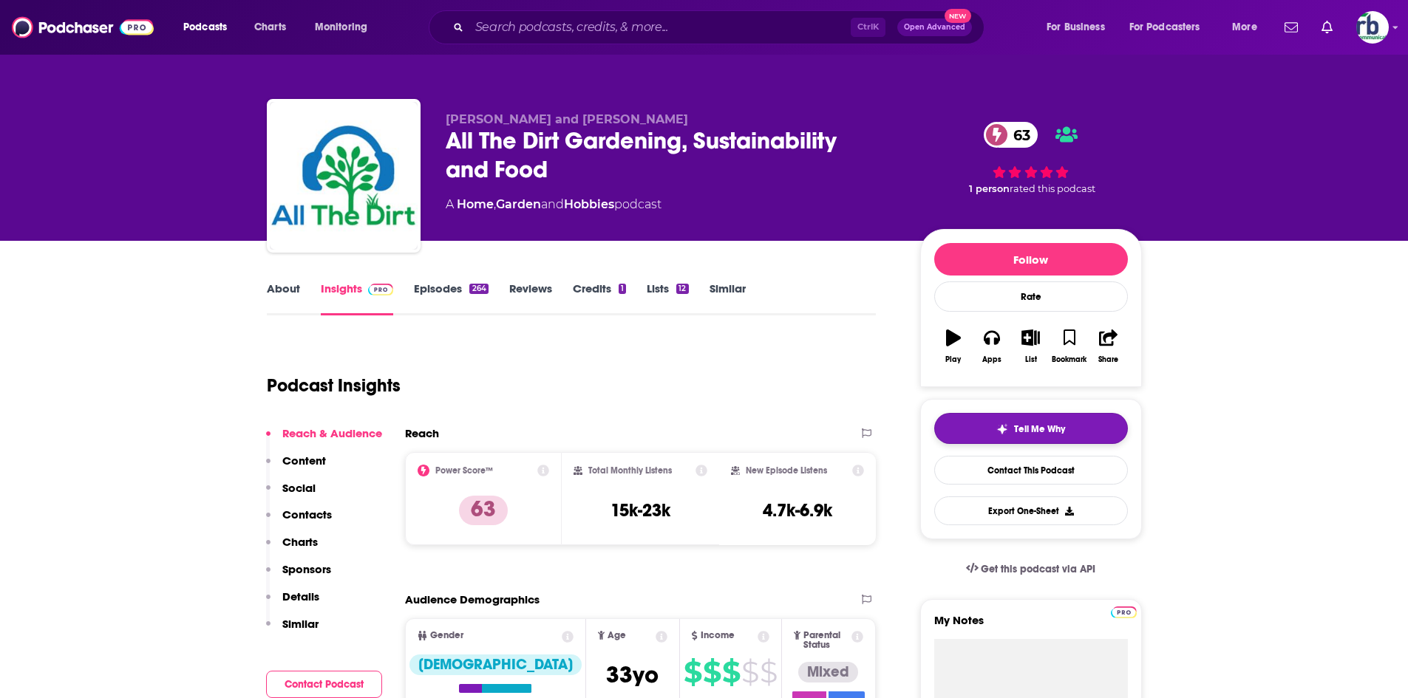
click at [1050, 427] on span "Tell Me Why" at bounding box center [1039, 429] width 51 height 12
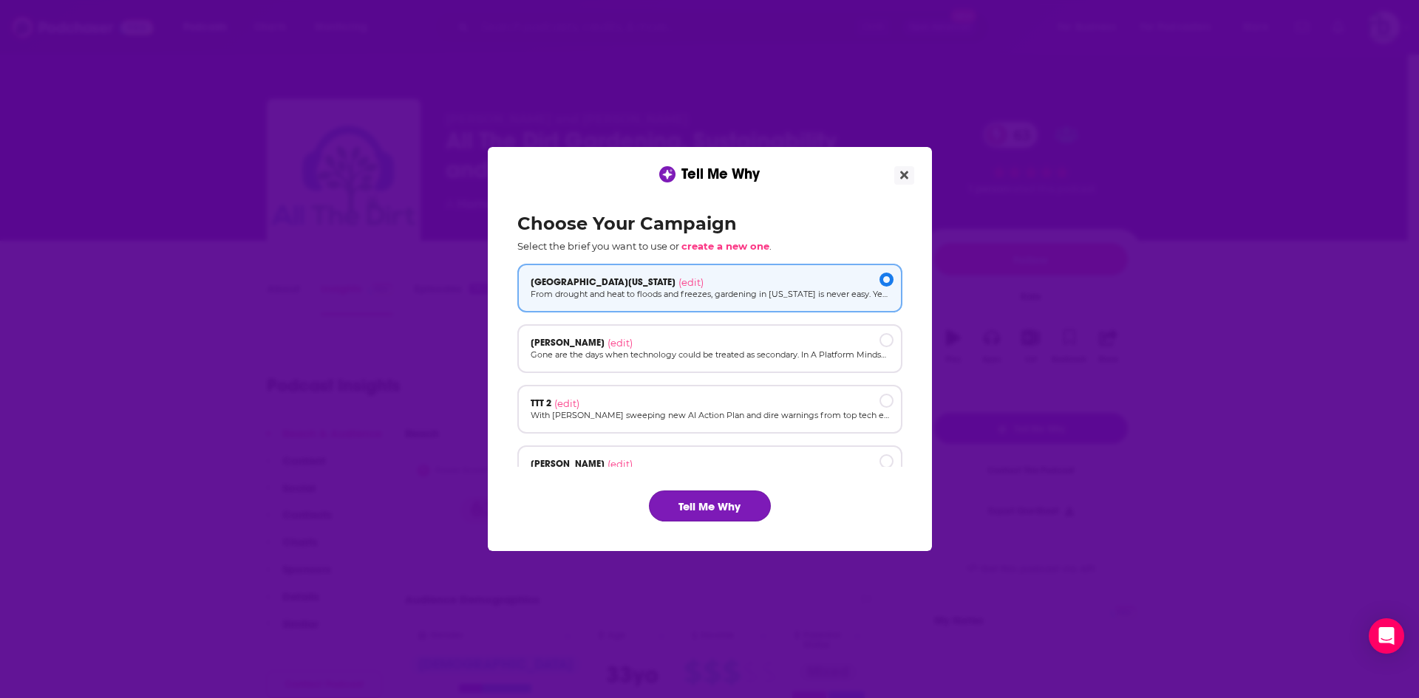
click at [716, 506] on button "Tell Me Why" at bounding box center [710, 506] width 122 height 31
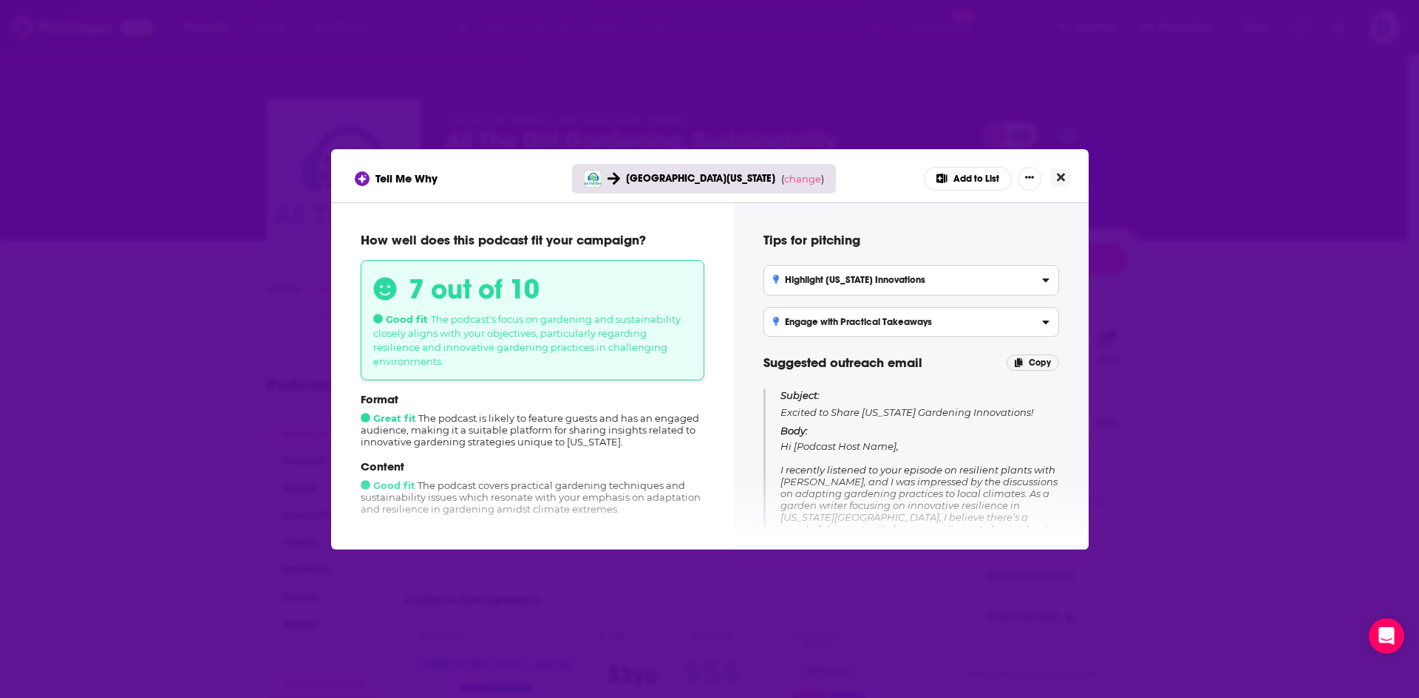
click at [1061, 169] on button "Close" at bounding box center [1061, 178] width 20 height 18
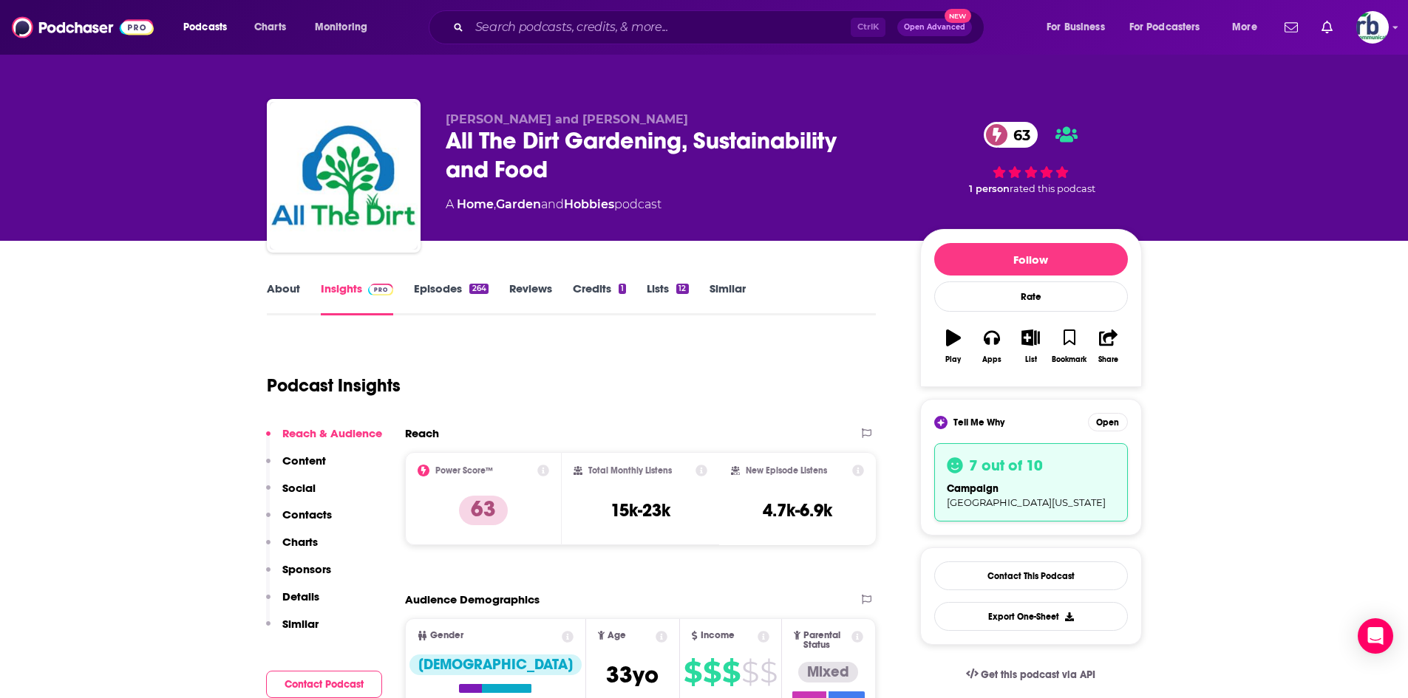
click at [478, 134] on div "All The Dirt Gardening, Sustainability and Food 63" at bounding box center [671, 155] width 451 height 58
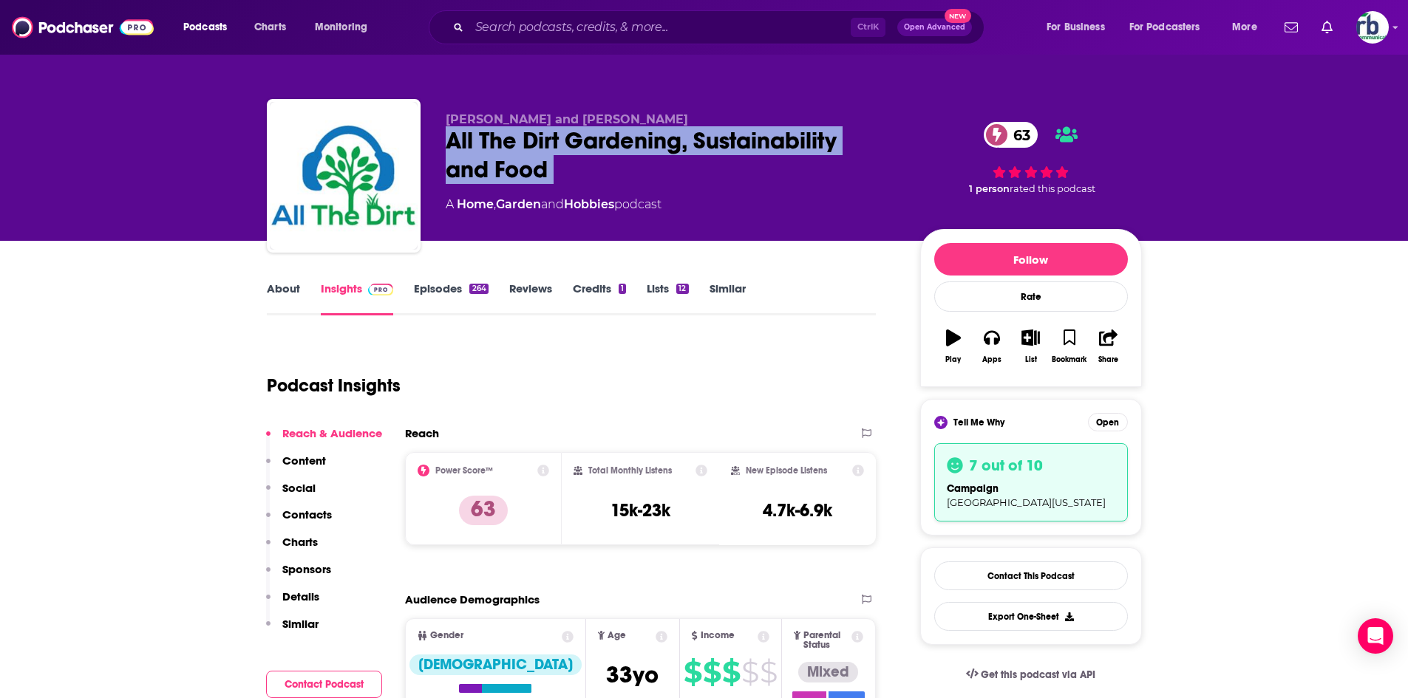
click at [478, 134] on div "All The Dirt Gardening, Sustainability and Food 63" at bounding box center [671, 155] width 451 height 58
copy div "All The Dirt Gardening, Sustainability and Food 63"
click at [984, 571] on link "Contact This Podcast" at bounding box center [1031, 576] width 194 height 29
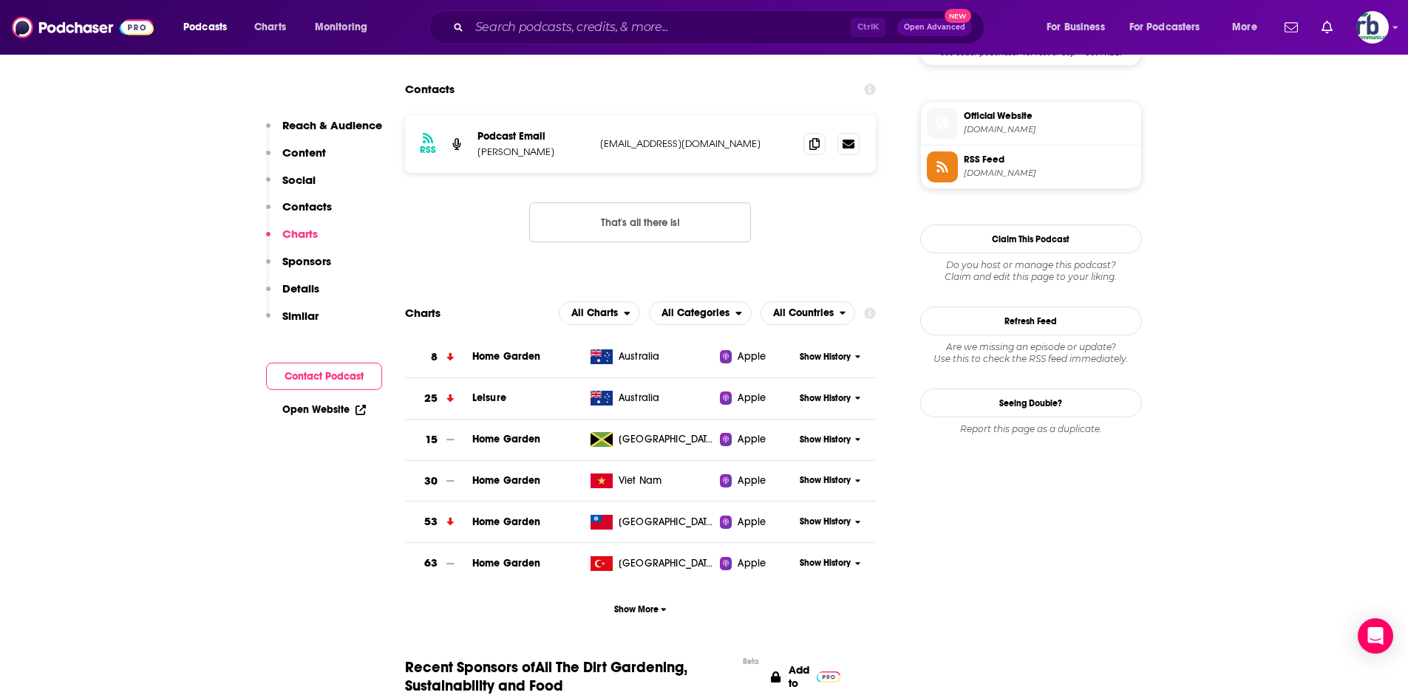
scroll to position [1098, 0]
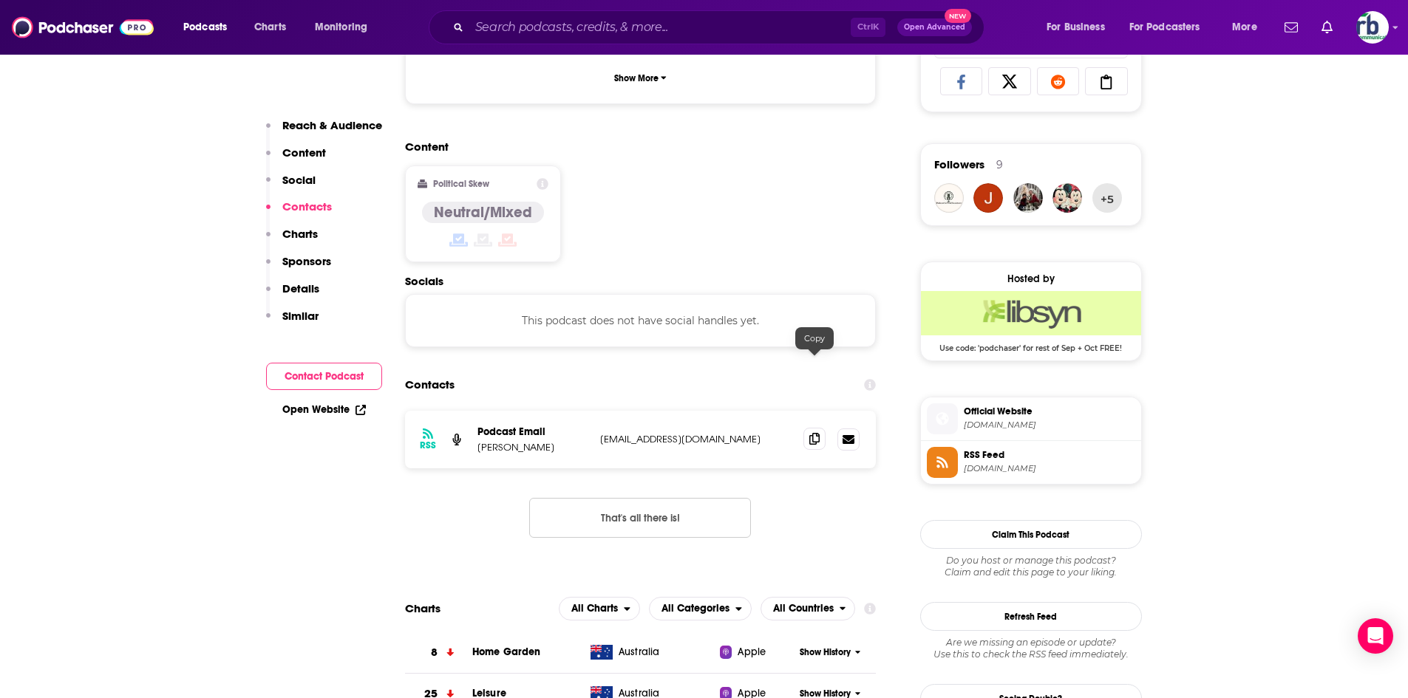
click at [811, 433] on icon at bounding box center [814, 439] width 10 height 12
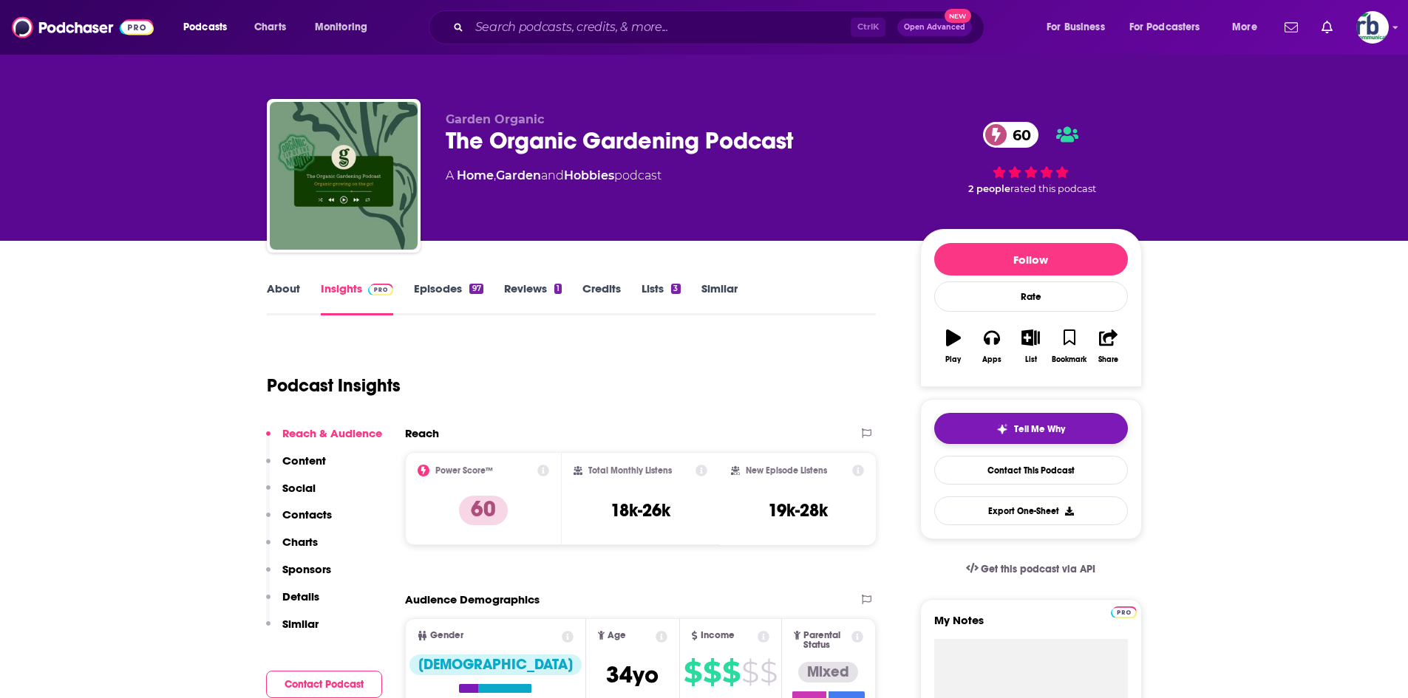
click at [1035, 430] on span "Tell Me Why" at bounding box center [1039, 429] width 51 height 12
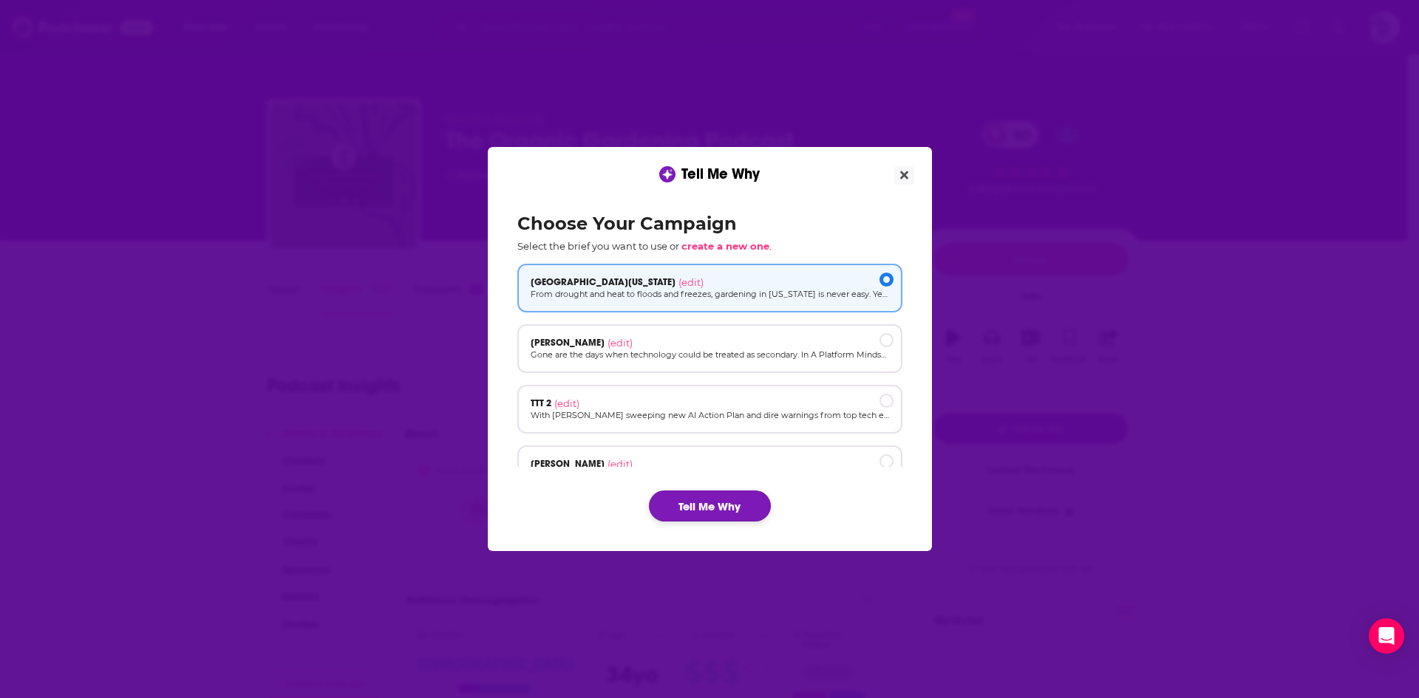
click at [728, 503] on button "Tell Me Why" at bounding box center [710, 506] width 122 height 31
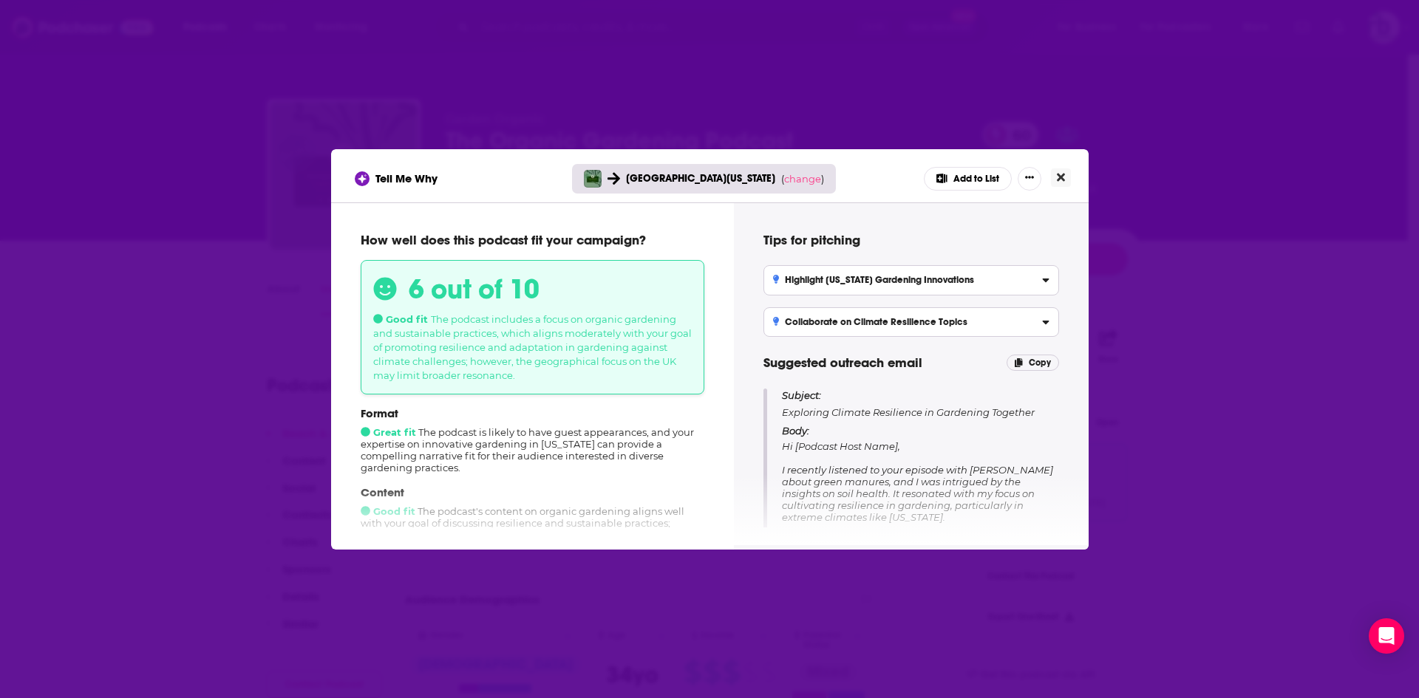
click at [1061, 175] on icon "Close" at bounding box center [1061, 177] width 8 height 12
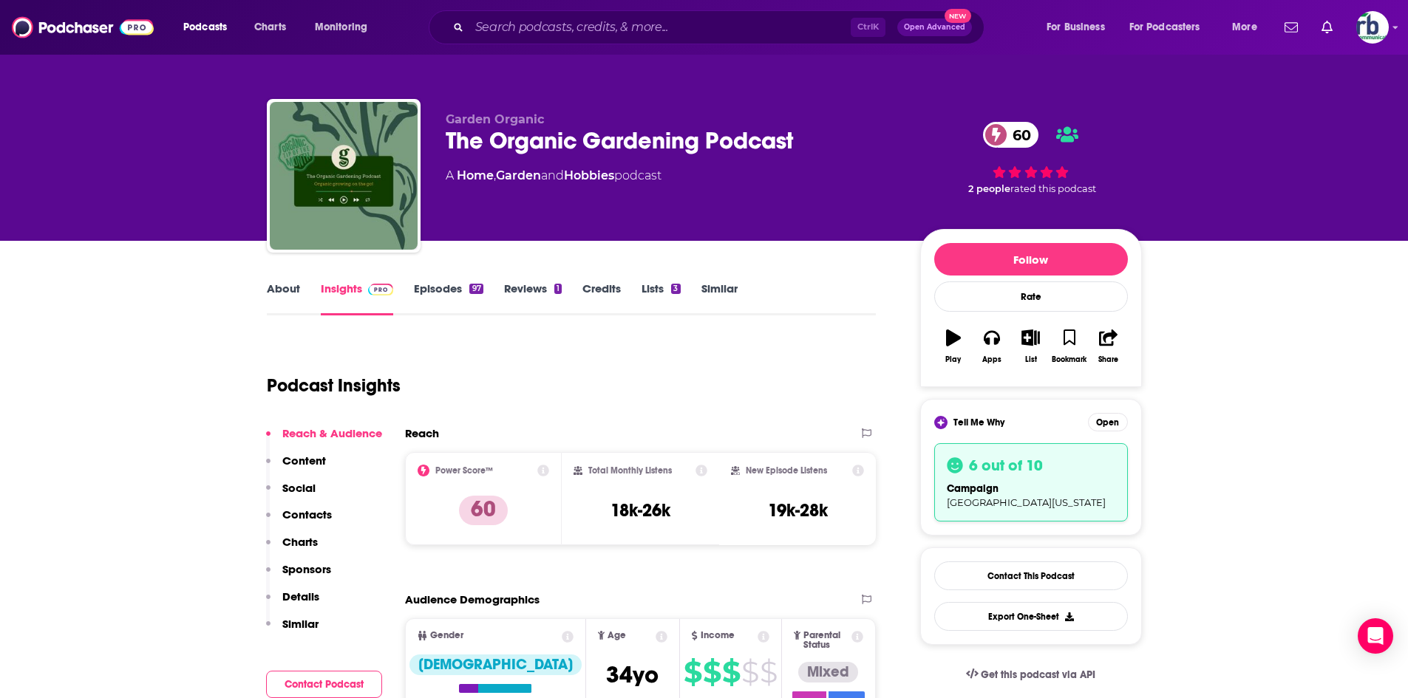
click at [461, 138] on div "The Organic Gardening Podcast 60" at bounding box center [671, 140] width 451 height 29
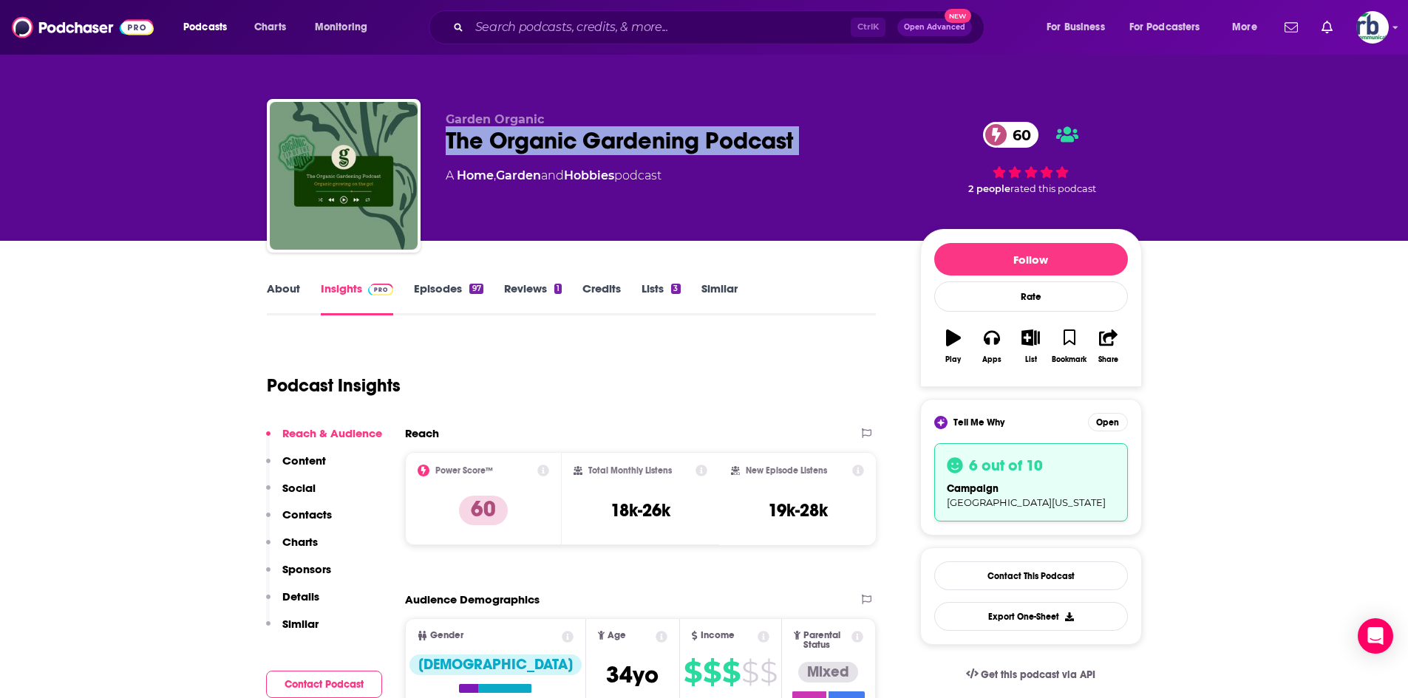
click at [461, 138] on div "The Organic Gardening Podcast 60" at bounding box center [671, 140] width 451 height 29
copy div "The Organic Gardening Podcast 60"
click at [1004, 568] on link "Contact This Podcast" at bounding box center [1031, 576] width 194 height 29
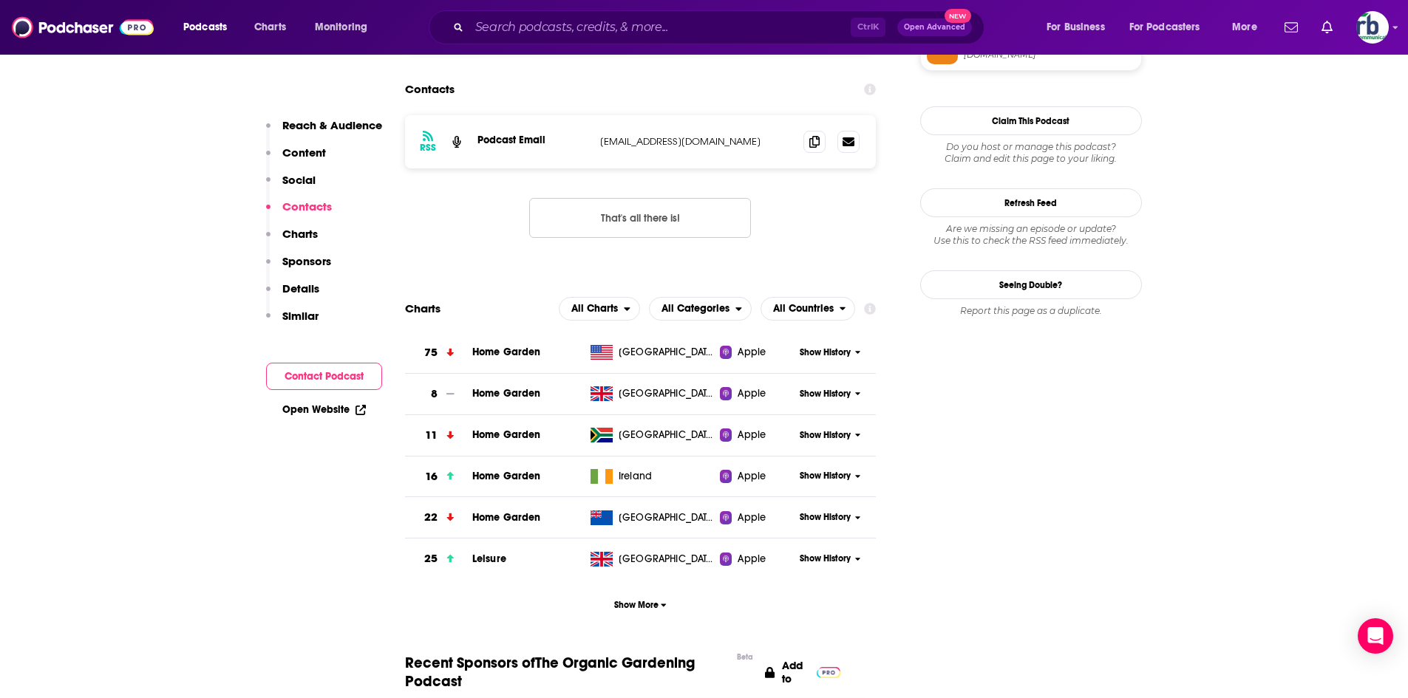
scroll to position [1155, 0]
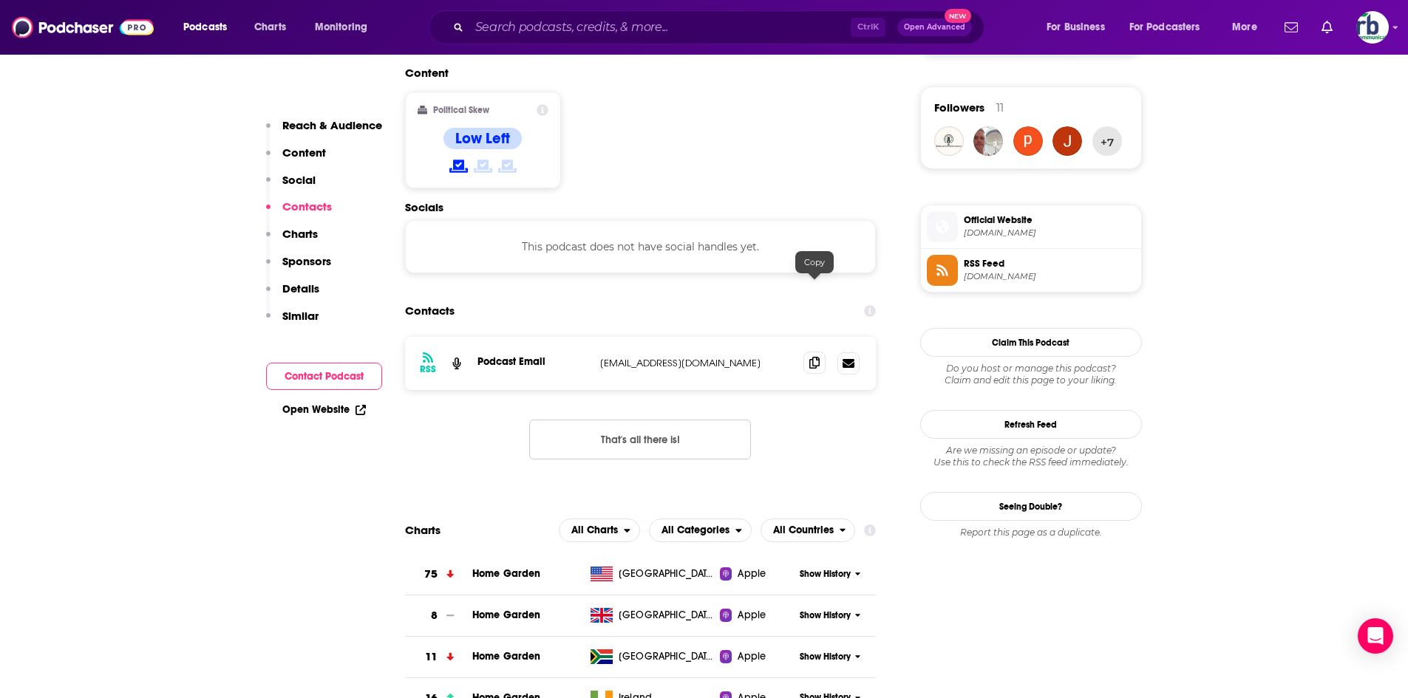
click at [818, 357] on icon at bounding box center [814, 363] width 10 height 12
